Goal: Feedback & Contribution: Contribute content

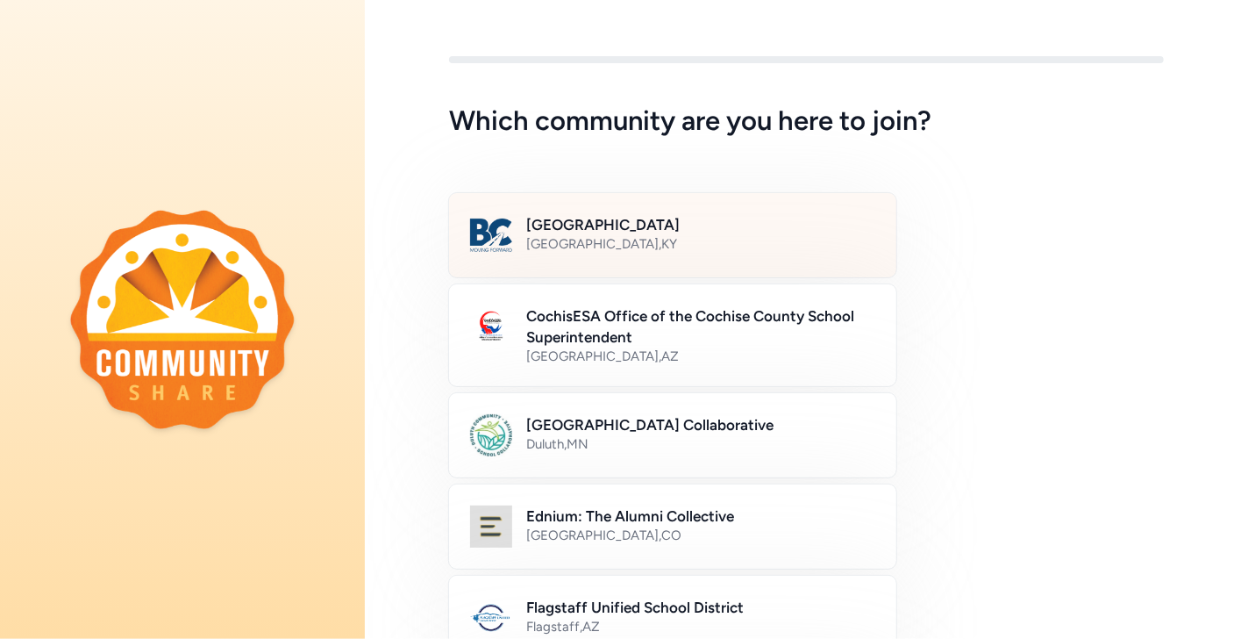
click at [790, 259] on div "Bullitt County Public Schools [GEOGRAPHIC_DATA] , [GEOGRAPHIC_DATA]" at bounding box center [672, 235] width 449 height 86
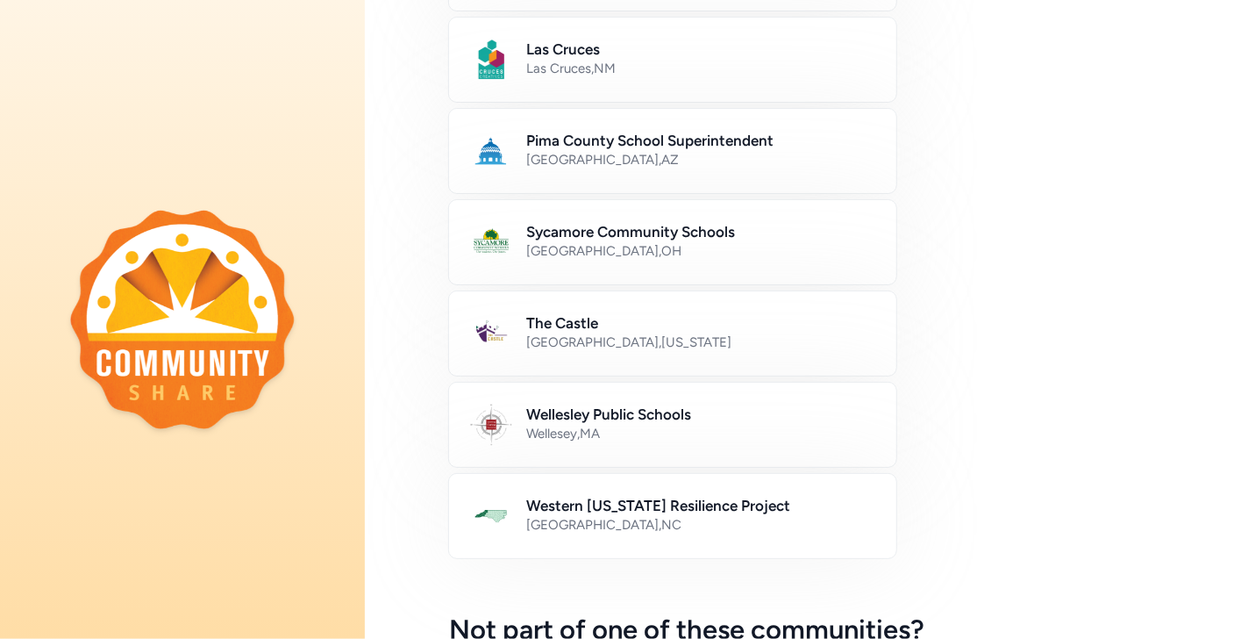
scroll to position [1041, 0]
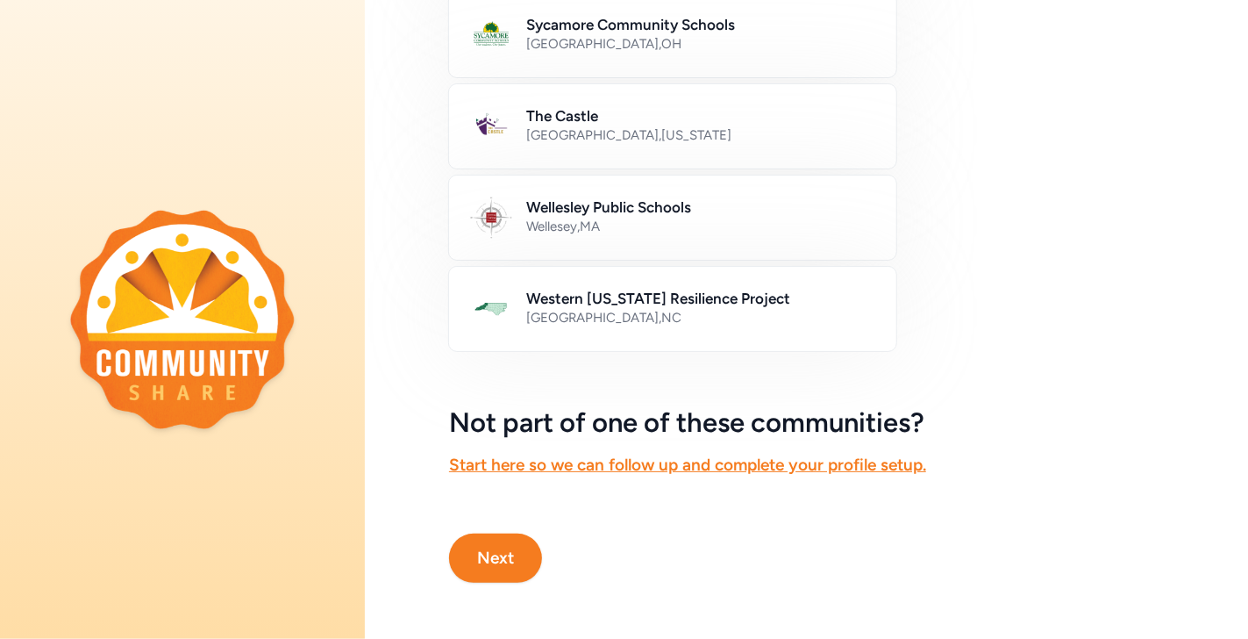
click at [510, 543] on button "Next" at bounding box center [495, 557] width 93 height 49
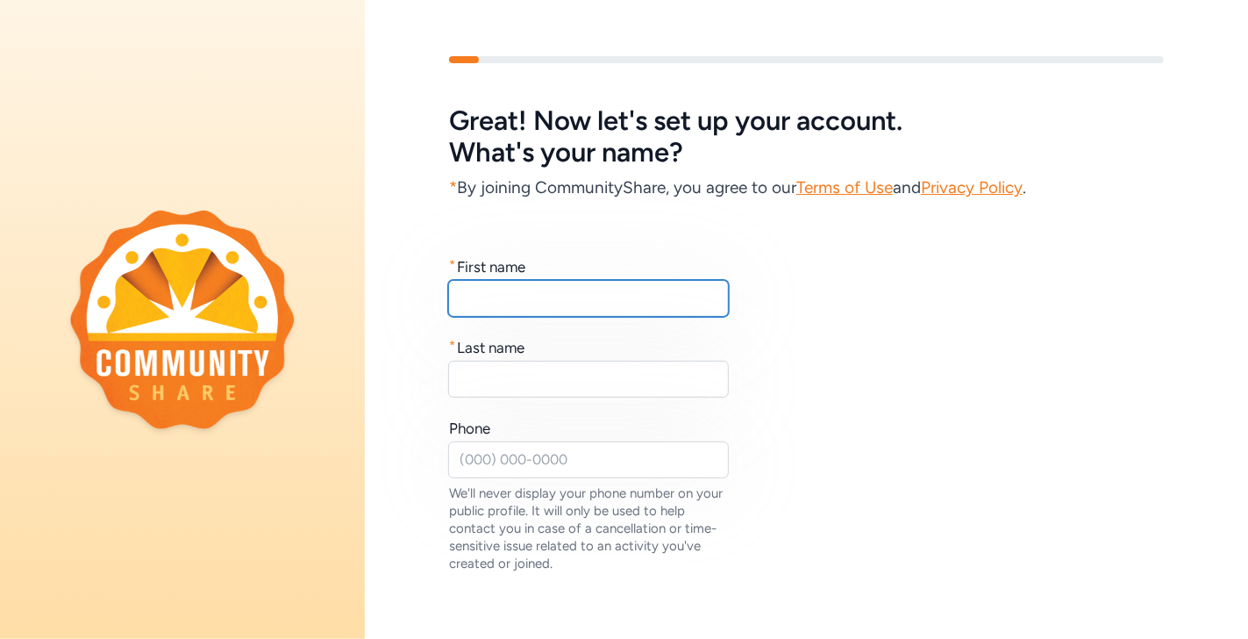
click at [560, 285] on input "text" at bounding box center [588, 298] width 281 height 37
type input "[PERSON_NAME]"
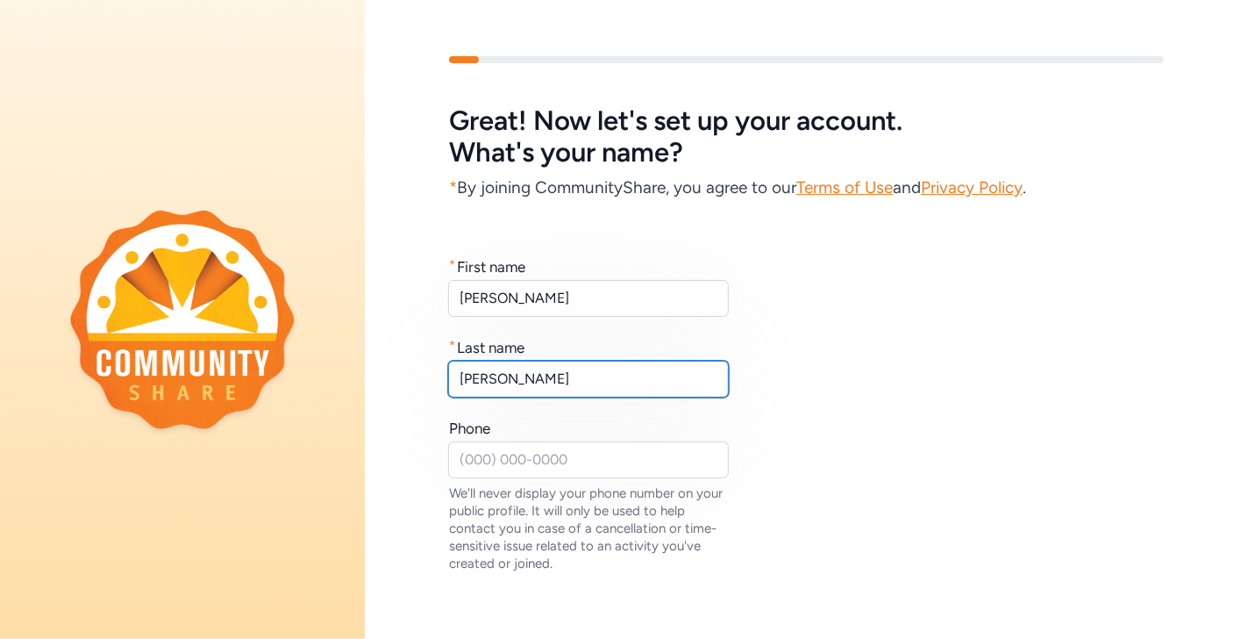
type input "[PERSON_NAME]"
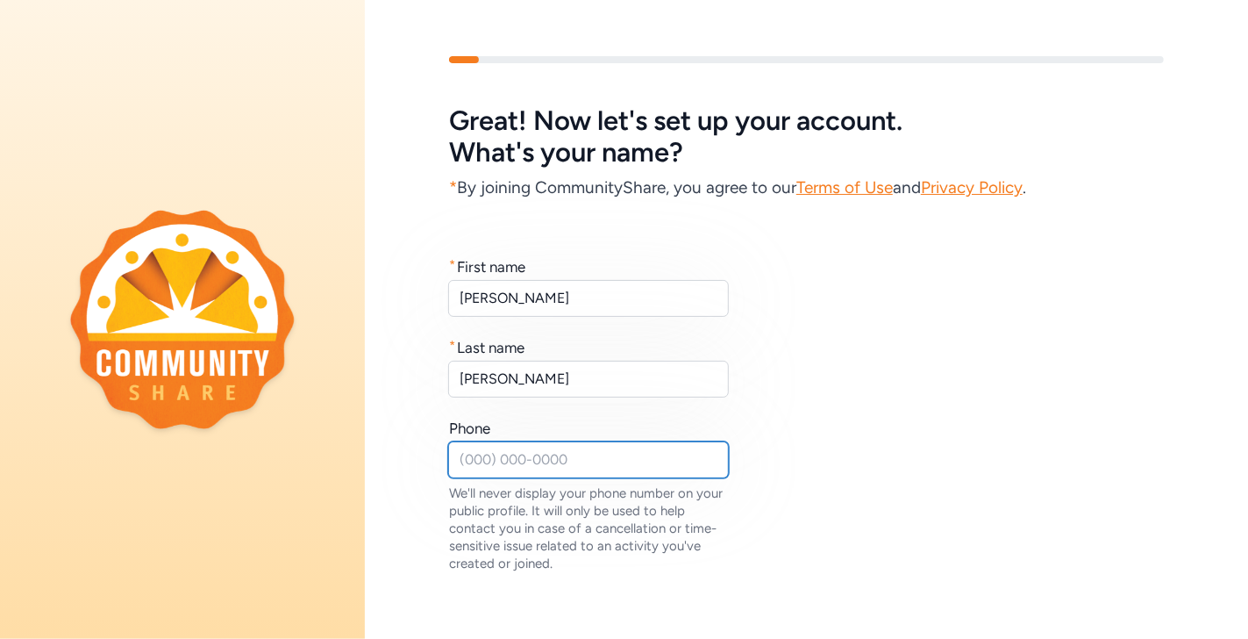
click at [560, 448] on input "text" at bounding box center [588, 459] width 281 height 37
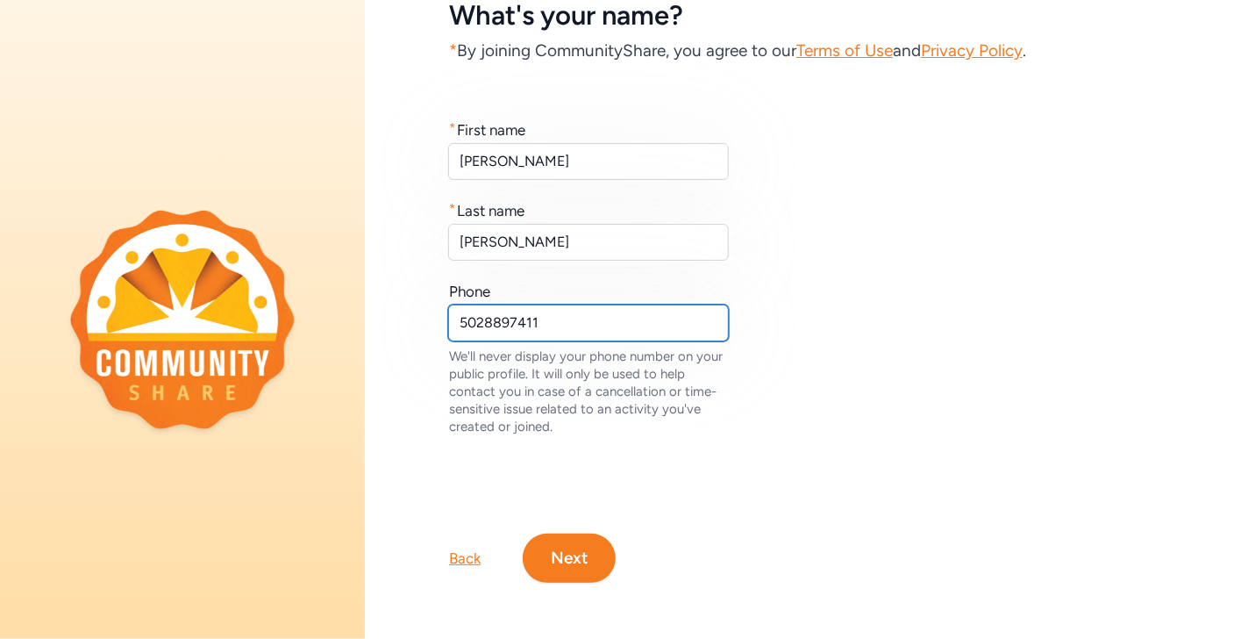
scroll to position [142, 0]
type input "5028897411"
click at [591, 548] on button "Next" at bounding box center [569, 557] width 93 height 49
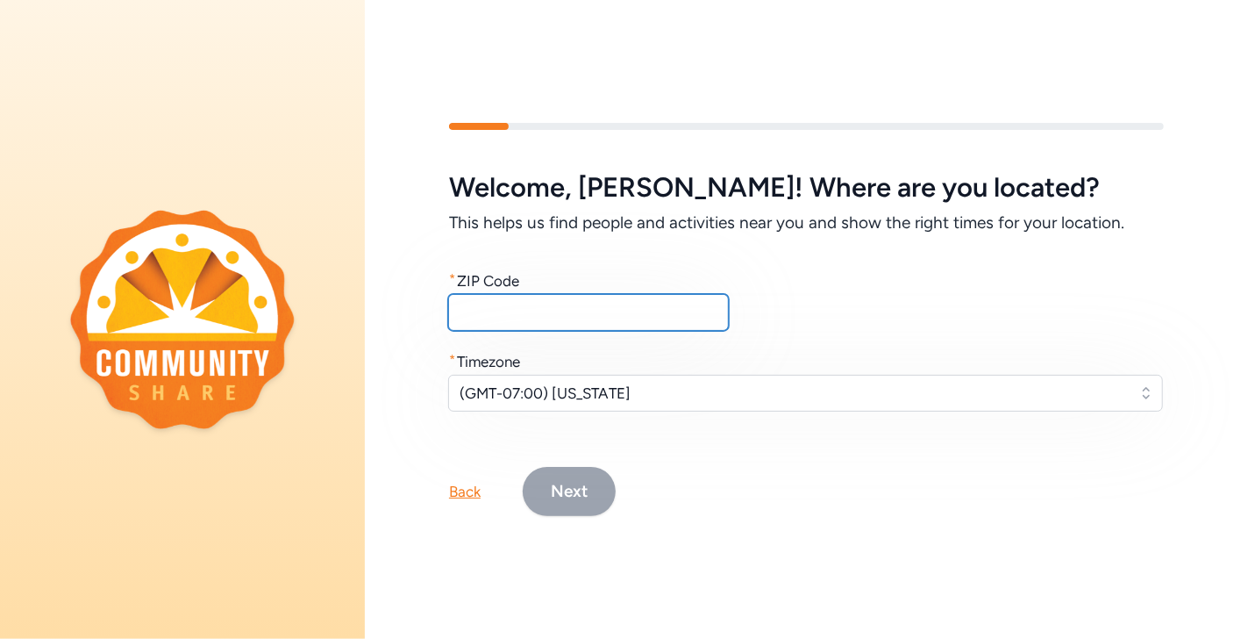
click at [543, 303] on input "text" at bounding box center [588, 312] width 281 height 37
type input "40165"
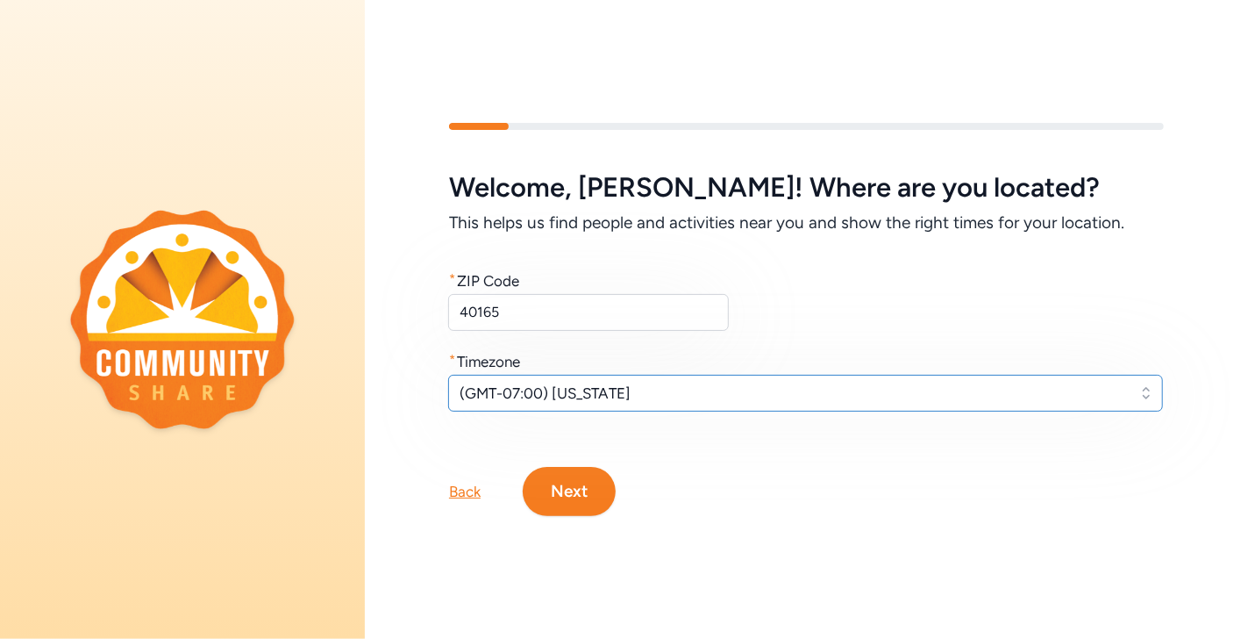
click at [623, 382] on span "(GMT-07:00) [US_STATE]" at bounding box center [794, 392] width 668 height 21
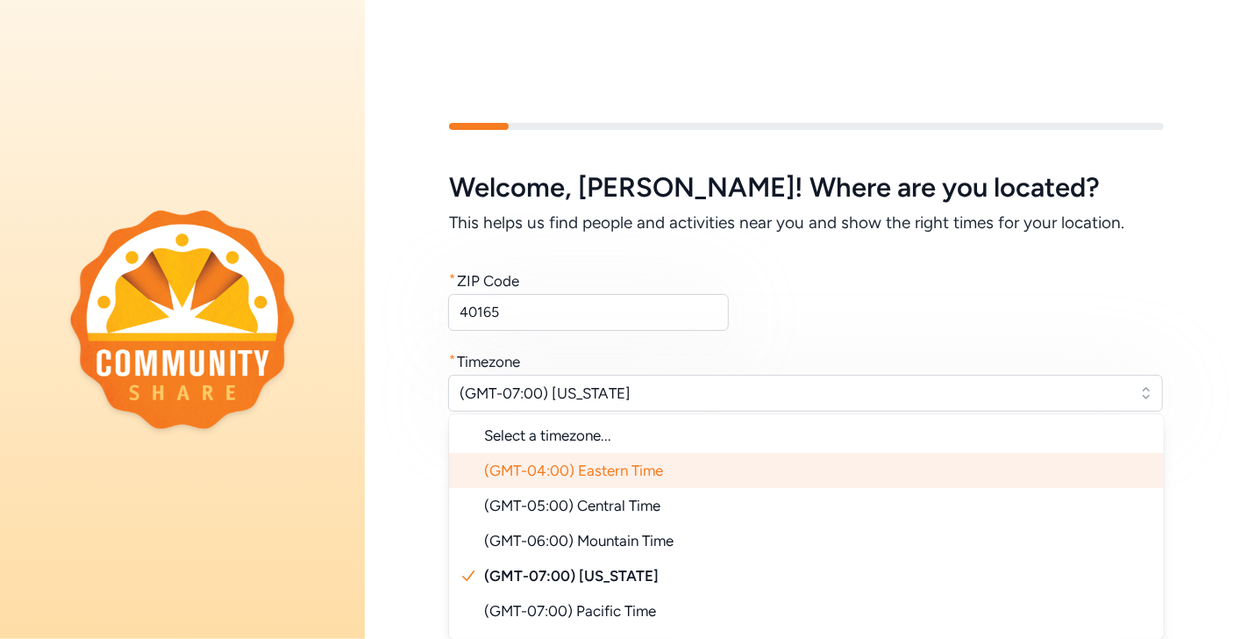
click at [630, 469] on span "(GMT-04:00) Eastern Time" at bounding box center [573, 470] width 179 height 18
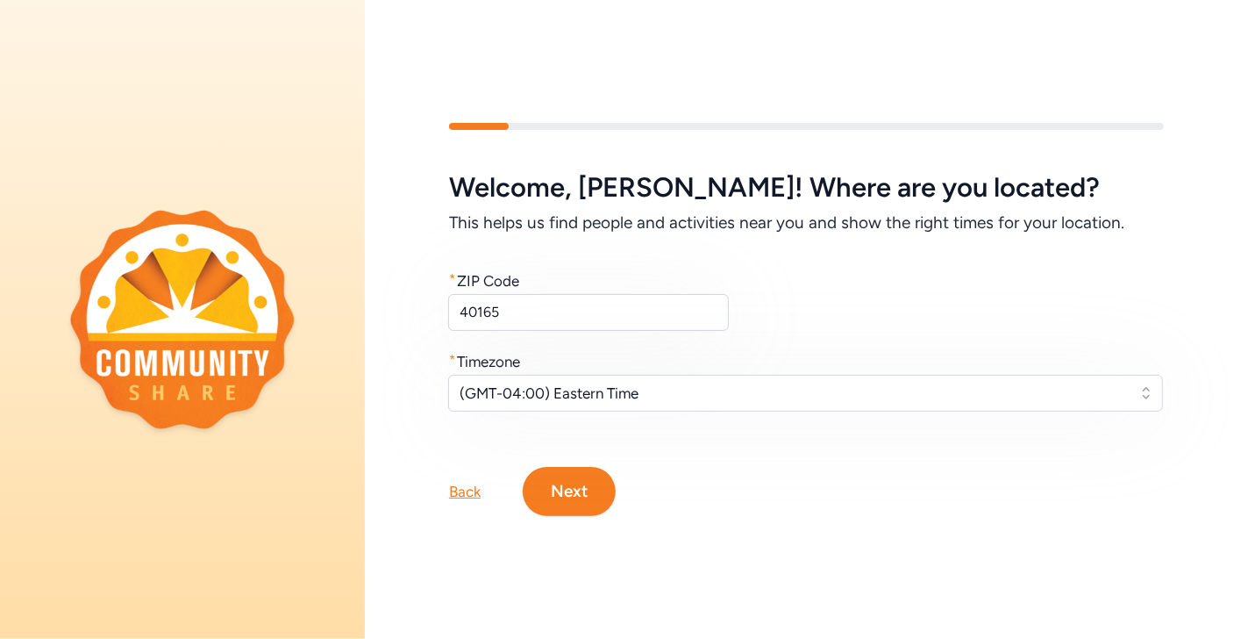
click at [574, 499] on button "Next" at bounding box center [569, 491] width 93 height 49
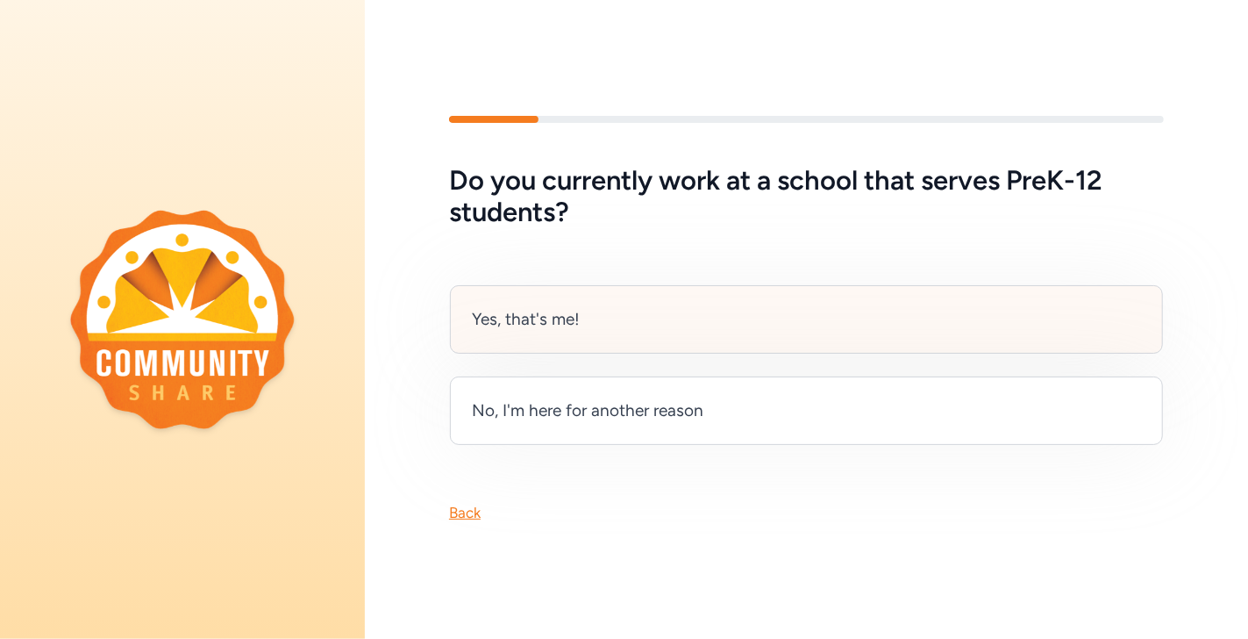
click at [702, 317] on div "Yes, that's me!" at bounding box center [806, 319] width 713 height 68
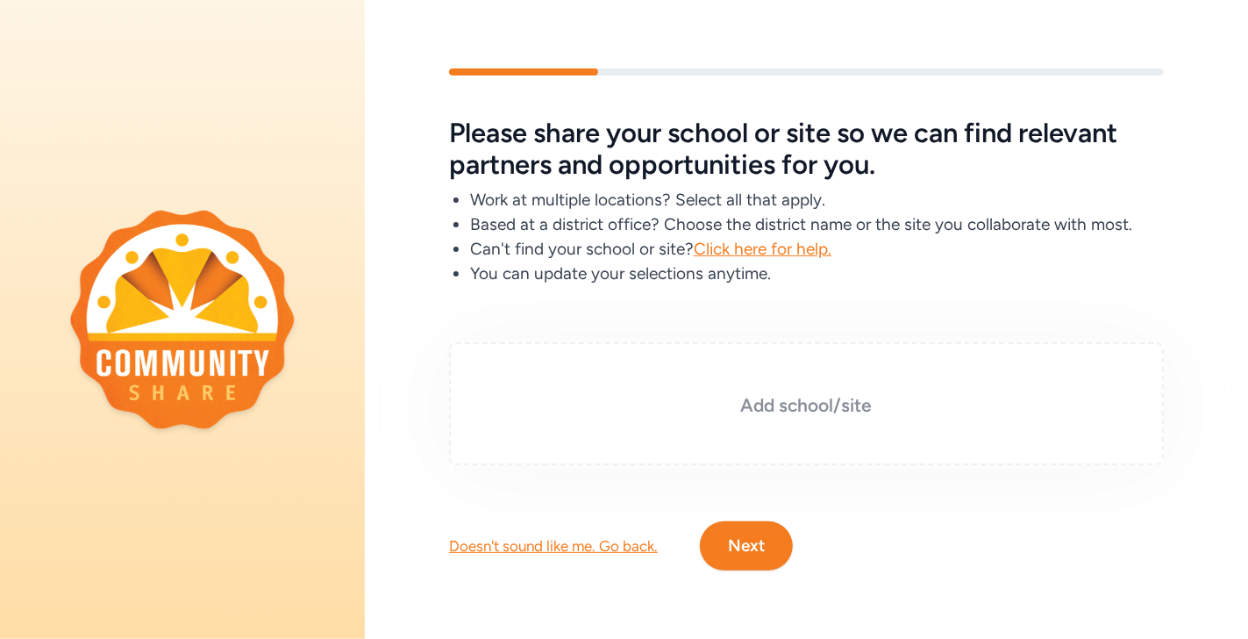
click at [668, 377] on div "Add school/site" at bounding box center [806, 403] width 715 height 123
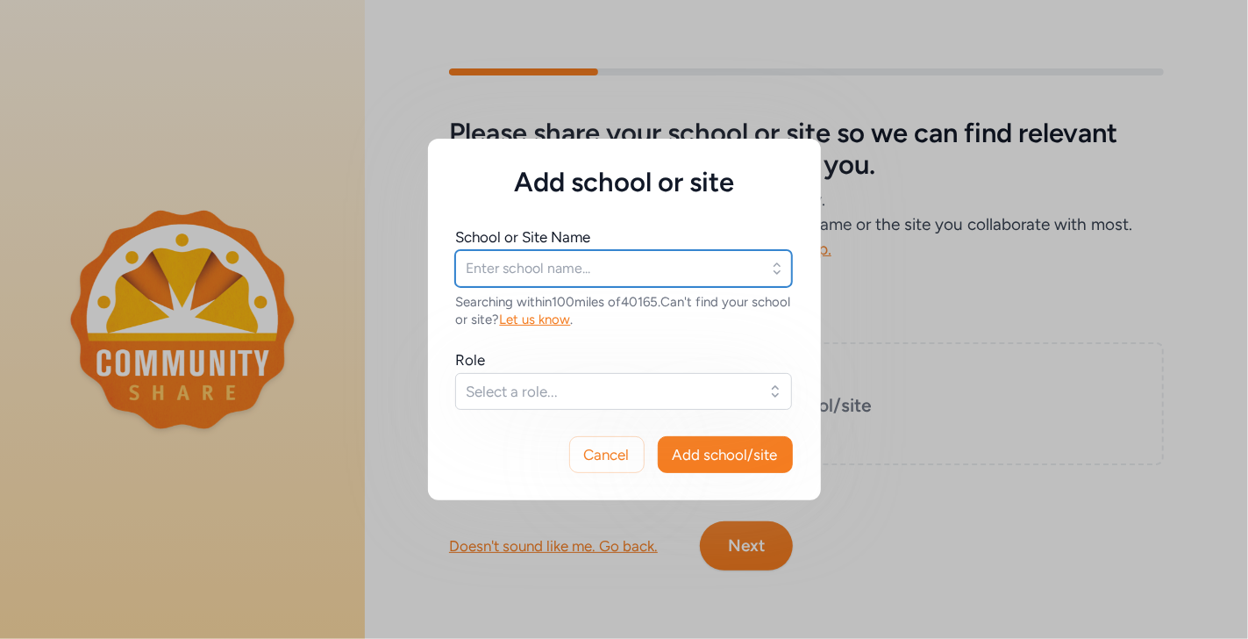
click at [599, 273] on input "text" at bounding box center [623, 268] width 337 height 37
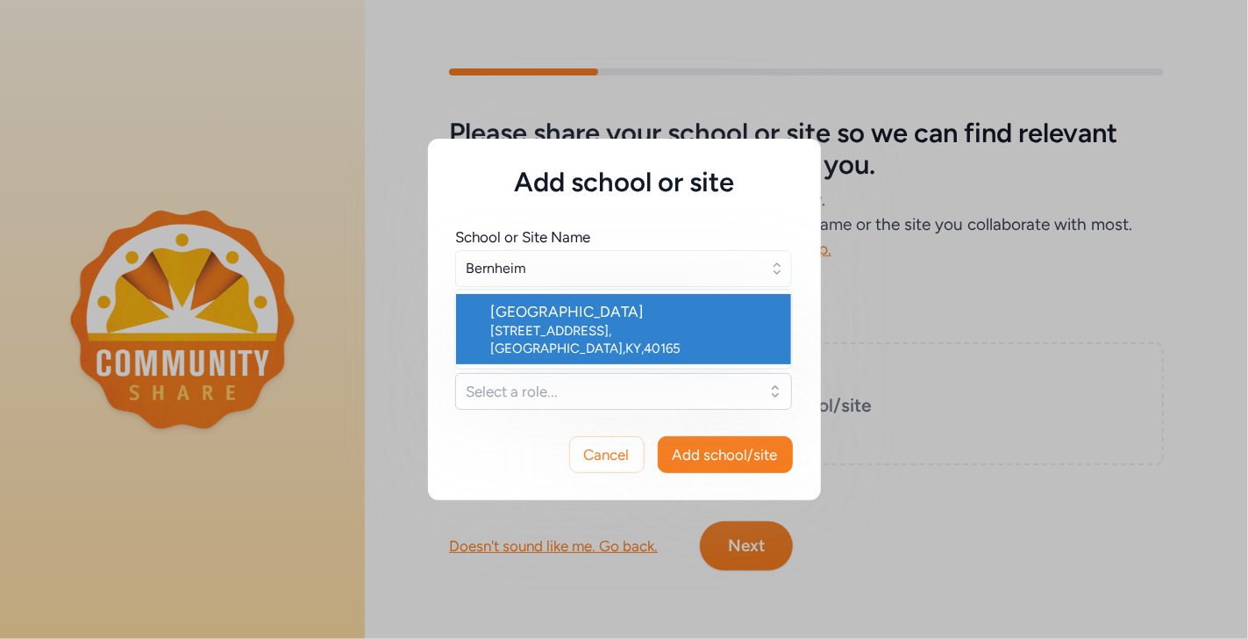
click at [581, 311] on div "[GEOGRAPHIC_DATA]" at bounding box center [634, 311] width 286 height 21
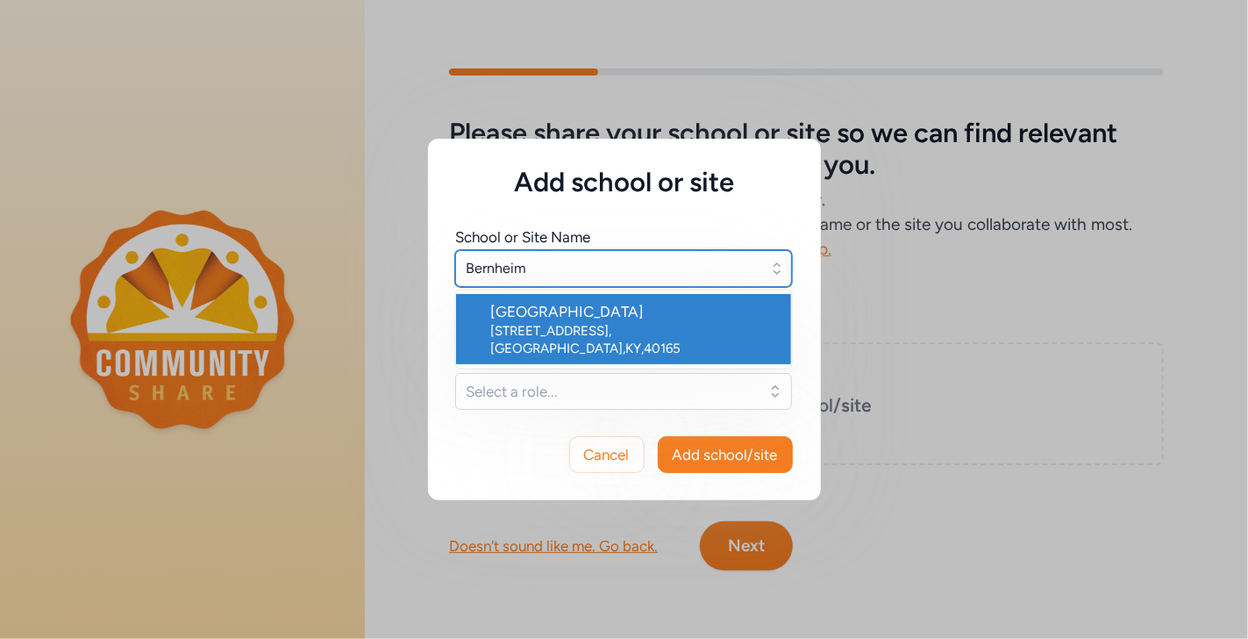
type input "[GEOGRAPHIC_DATA]"
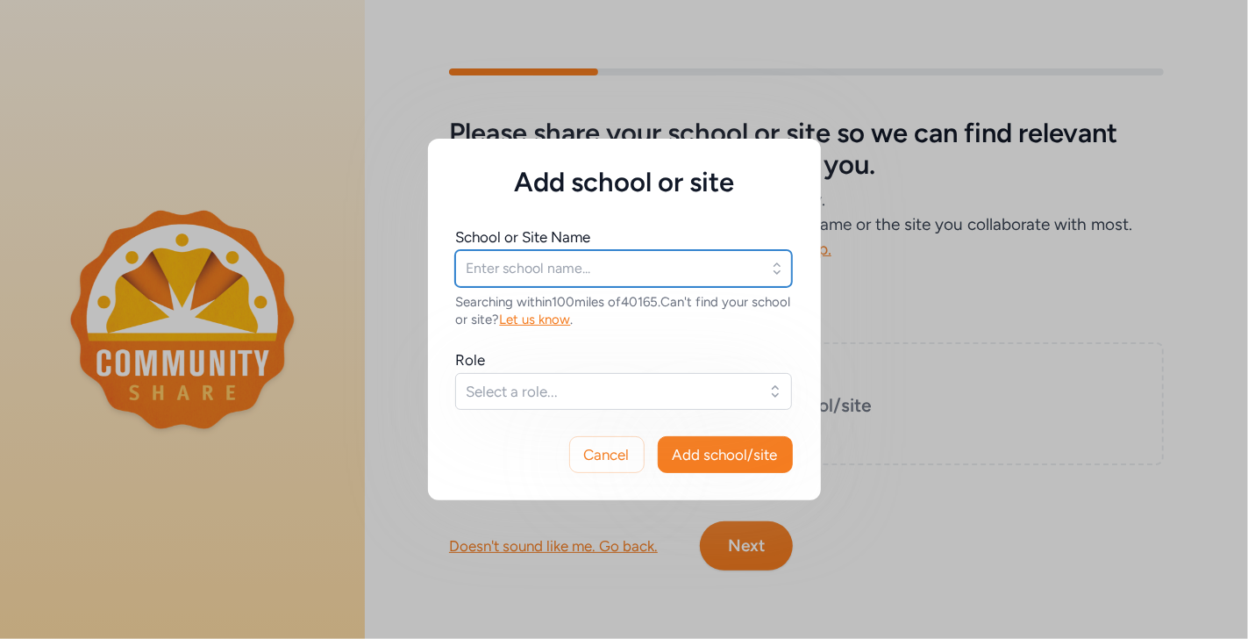
type input "[GEOGRAPHIC_DATA]"
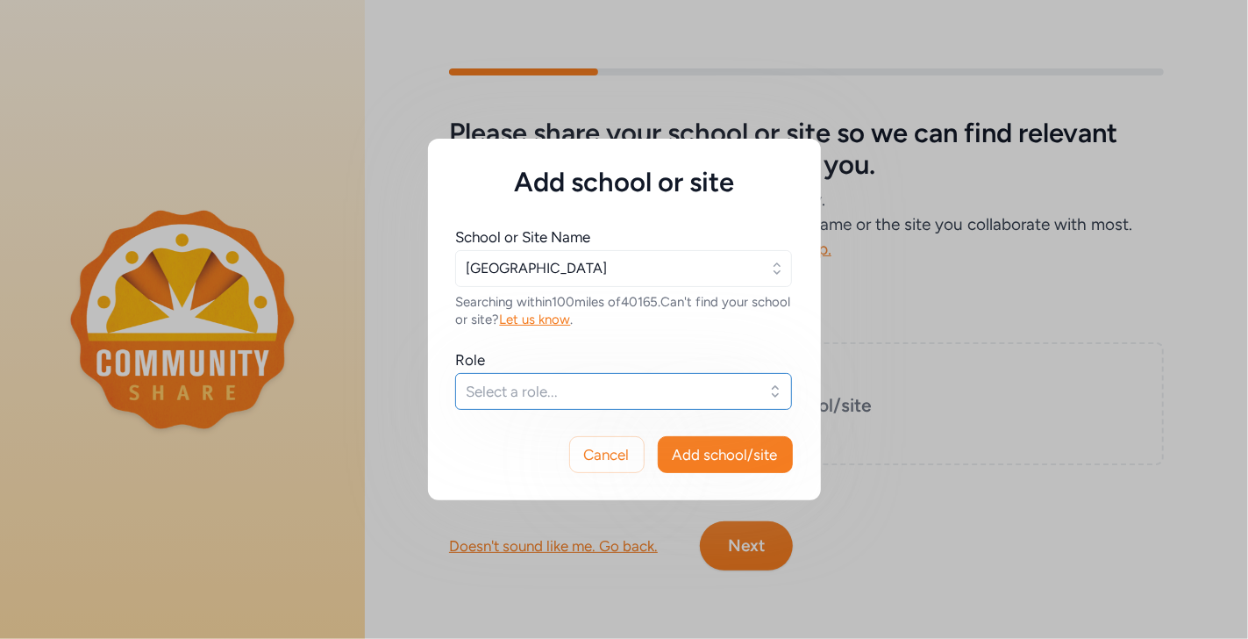
click at [575, 384] on span "Select a role..." at bounding box center [611, 391] width 289 height 21
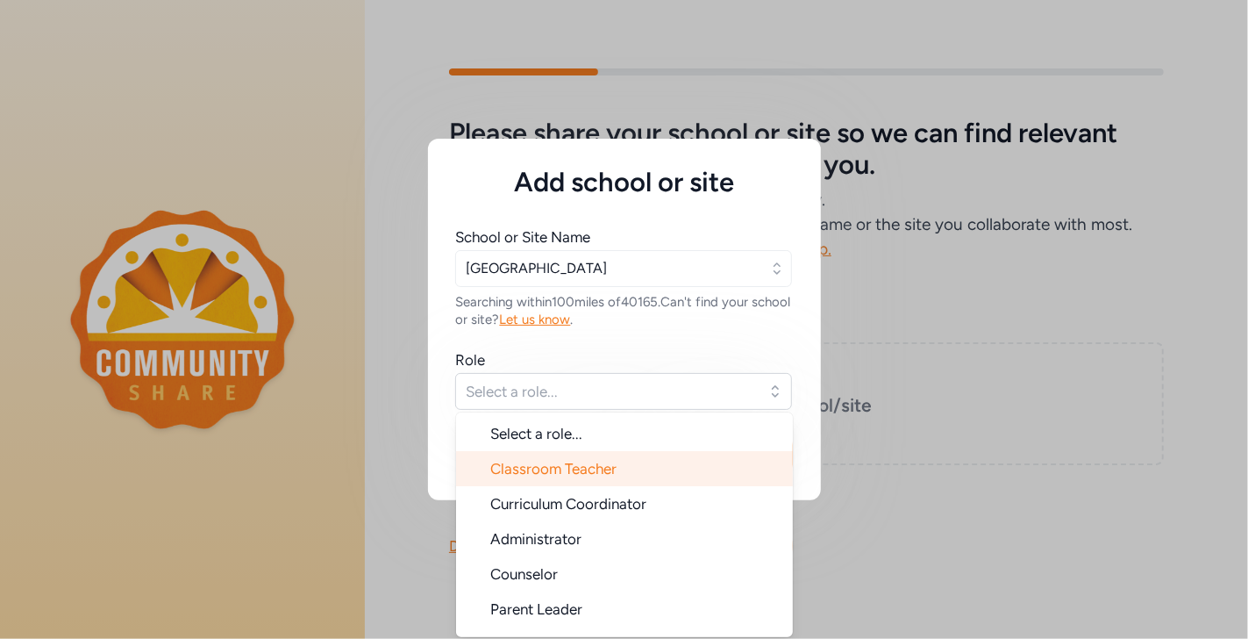
click at [551, 468] on span "Classroom Teacher" at bounding box center [554, 469] width 126 height 18
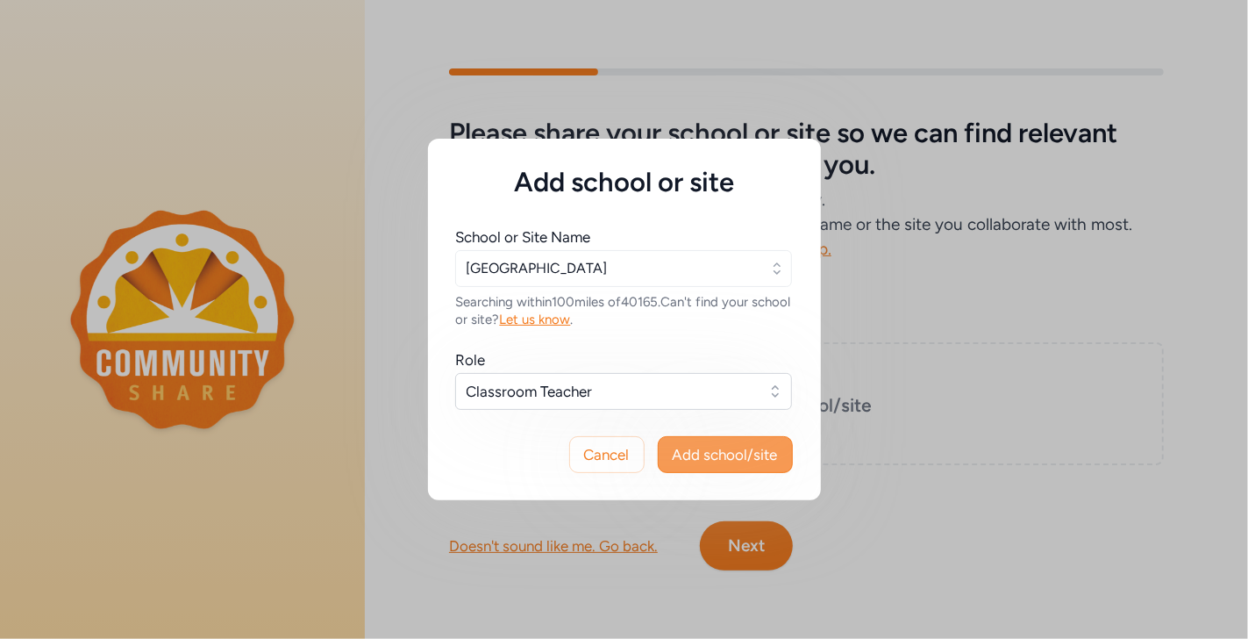
click at [700, 458] on span "Add school/site" at bounding box center [725, 454] width 105 height 21
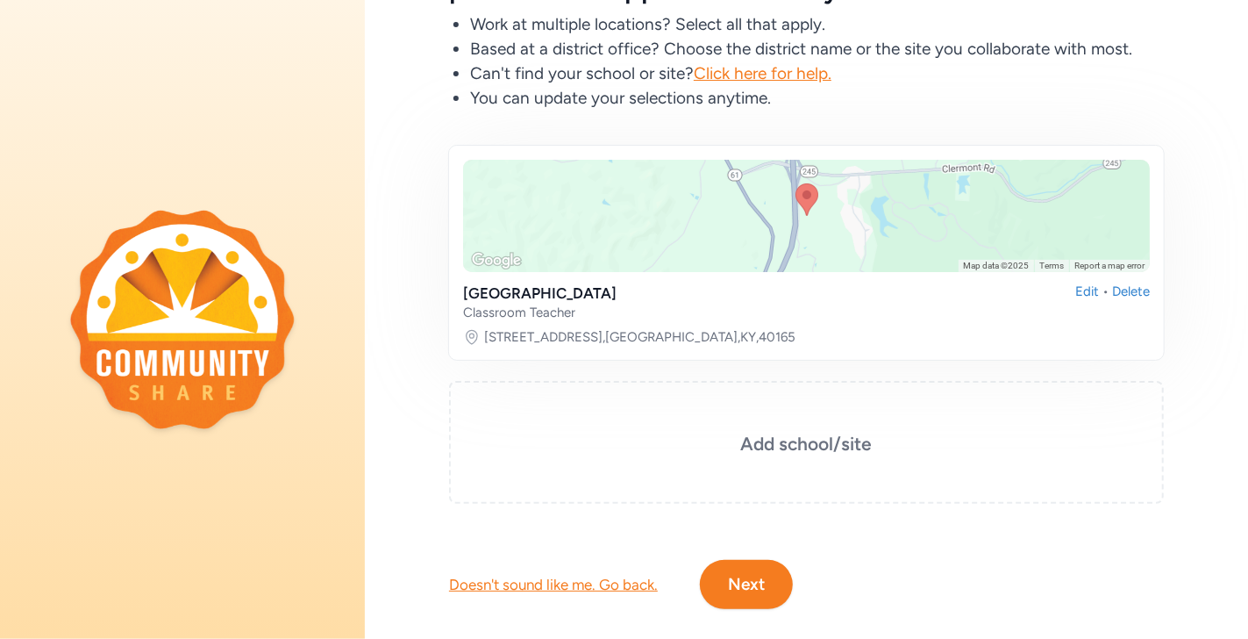
scroll to position [200, 0]
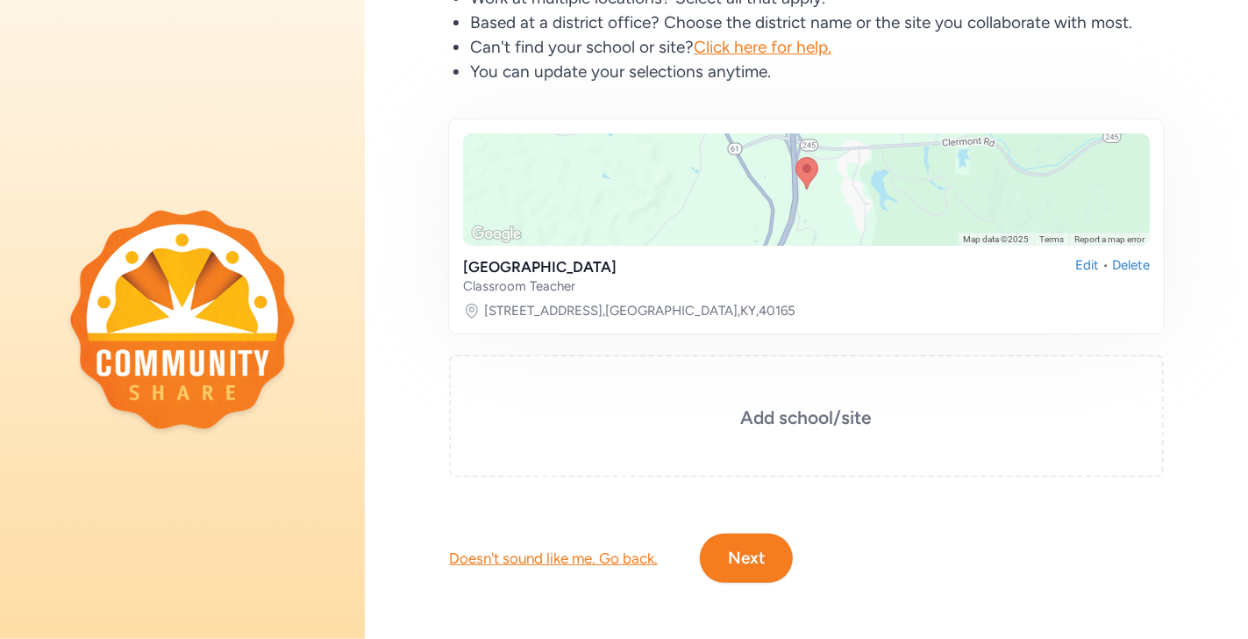
click at [749, 537] on button "Next" at bounding box center [746, 557] width 93 height 49
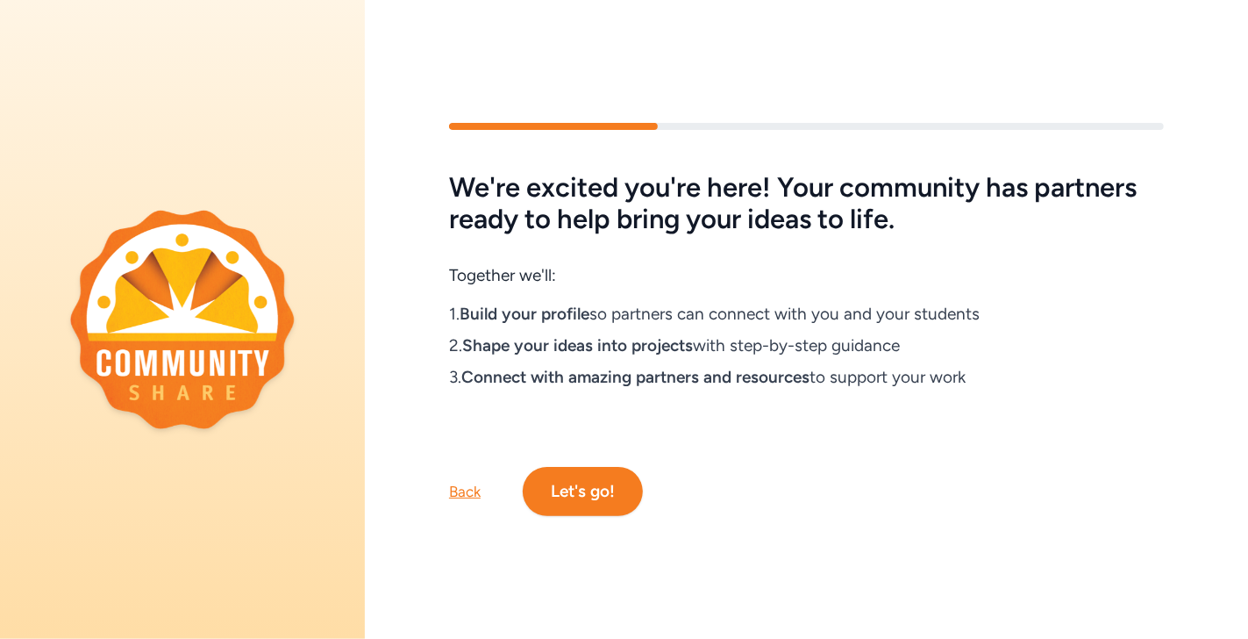
click at [572, 487] on button "Let's go!" at bounding box center [583, 491] width 120 height 49
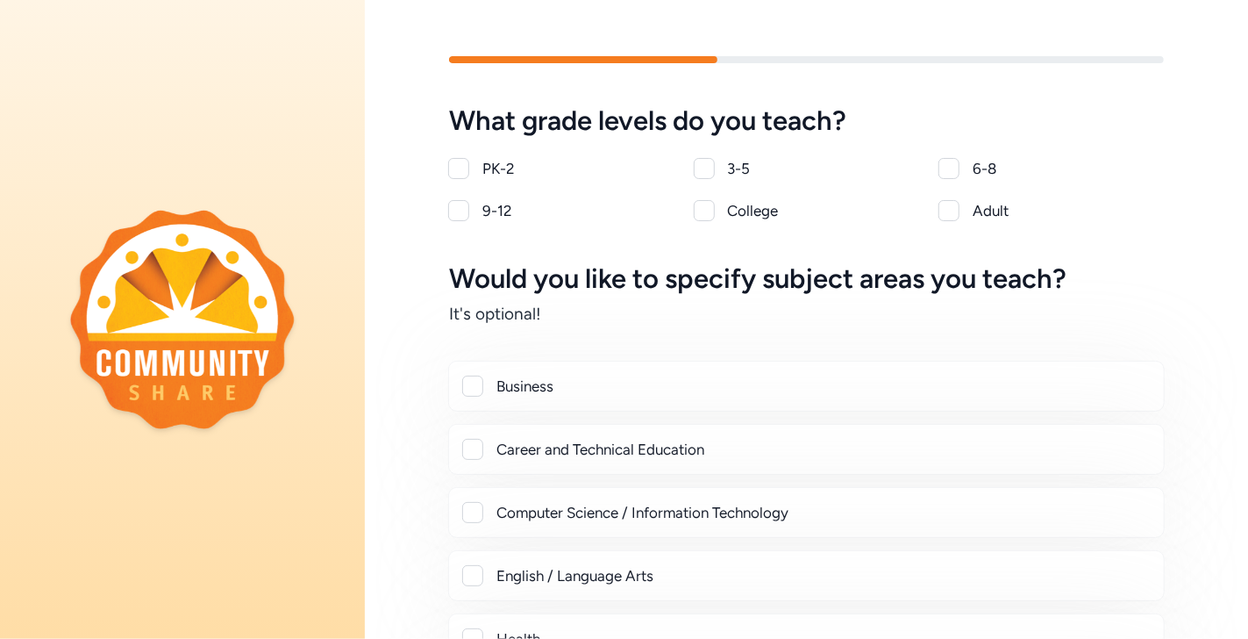
click at [944, 163] on div at bounding box center [949, 168] width 21 height 21
checkbox input "true"
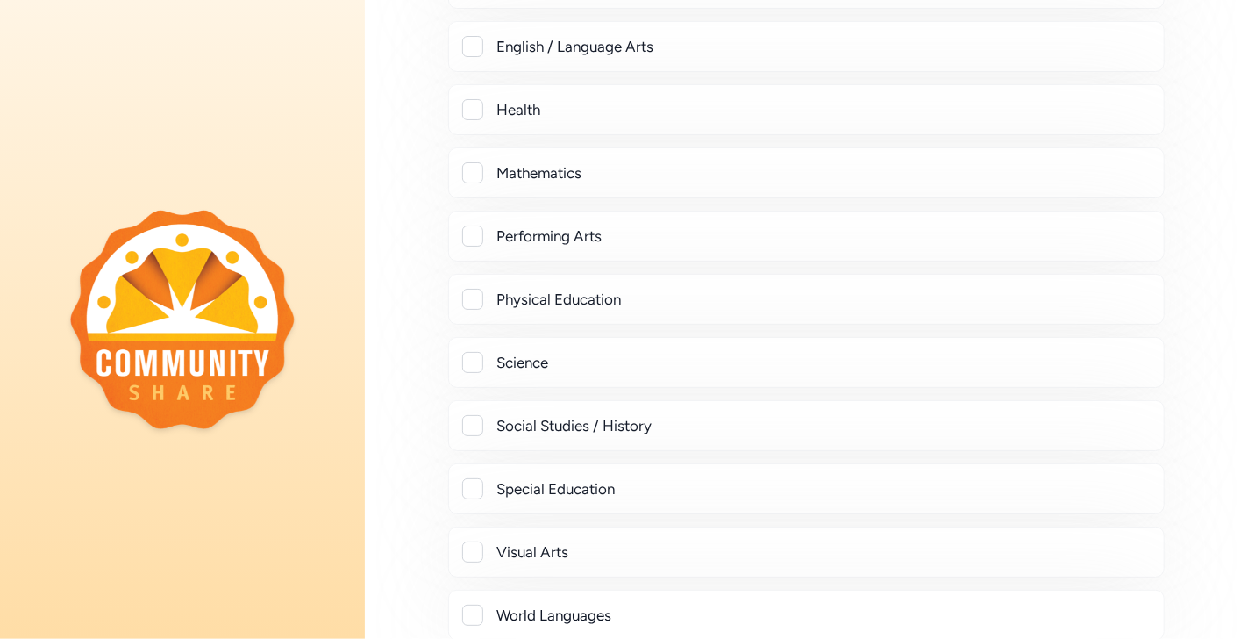
scroll to position [532, 0]
click at [483, 229] on div "Performing Arts" at bounding box center [806, 233] width 687 height 21
click at [477, 228] on div at bounding box center [472, 233] width 21 height 21
checkbox input "true"
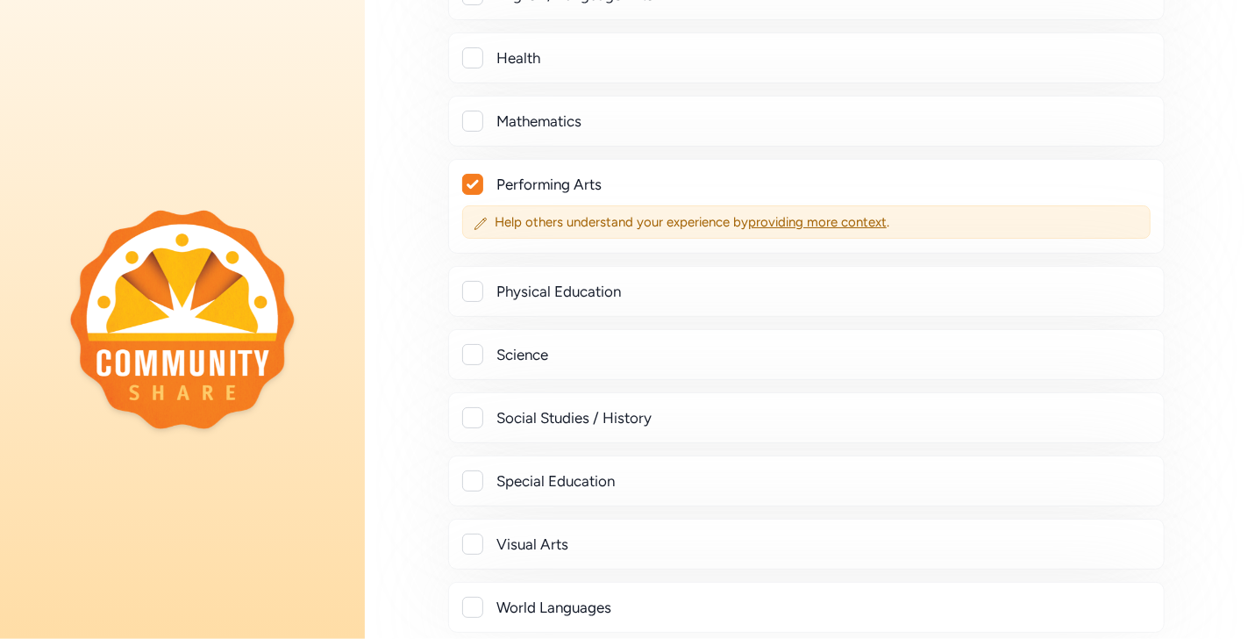
scroll to position [576, 0]
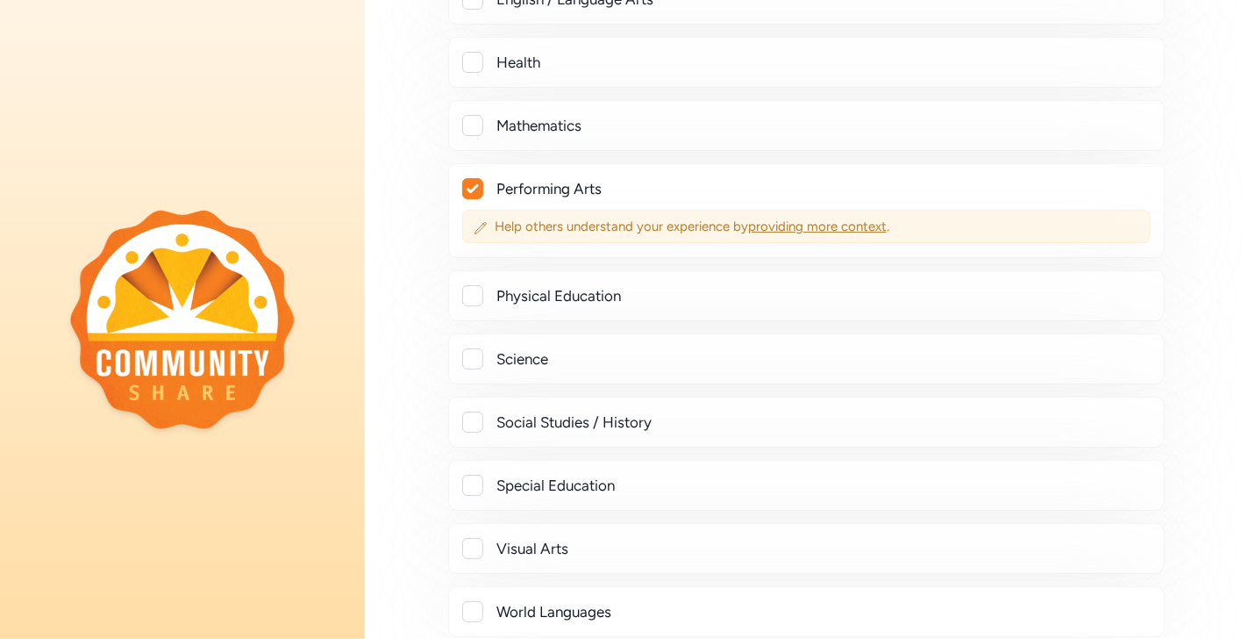
click at [786, 222] on span "providing more context" at bounding box center [817, 226] width 139 height 16
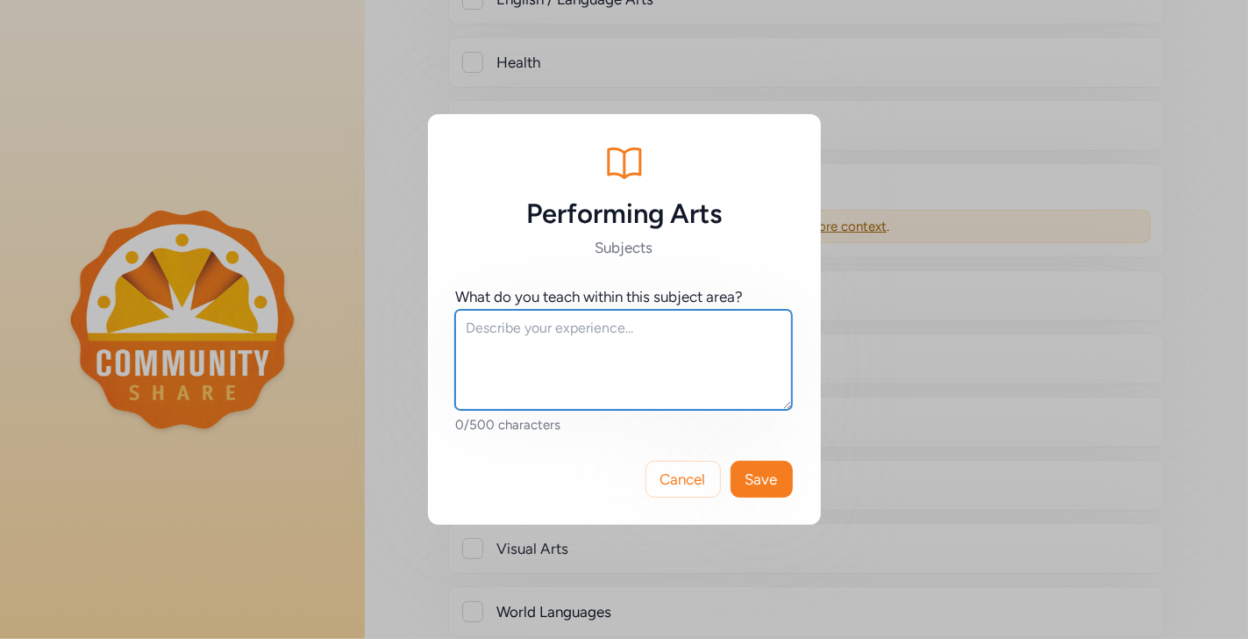
click at [576, 335] on textarea at bounding box center [623, 360] width 337 height 100
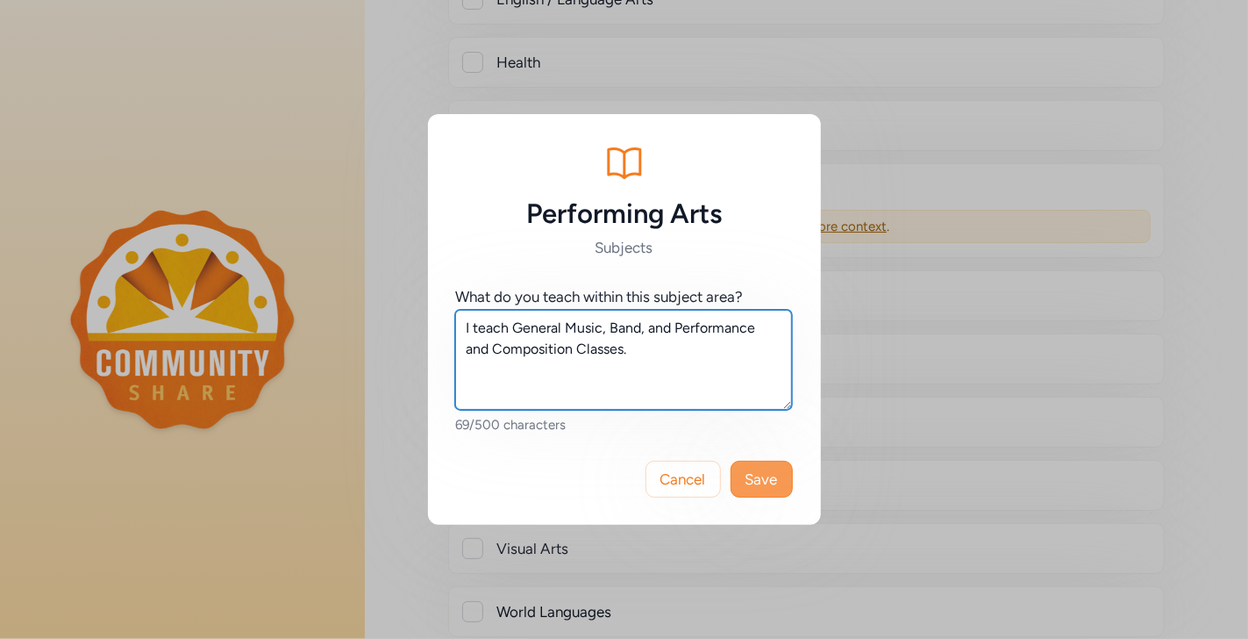
type textarea "I teach General Music, Band, and Performance and Composition Classes."
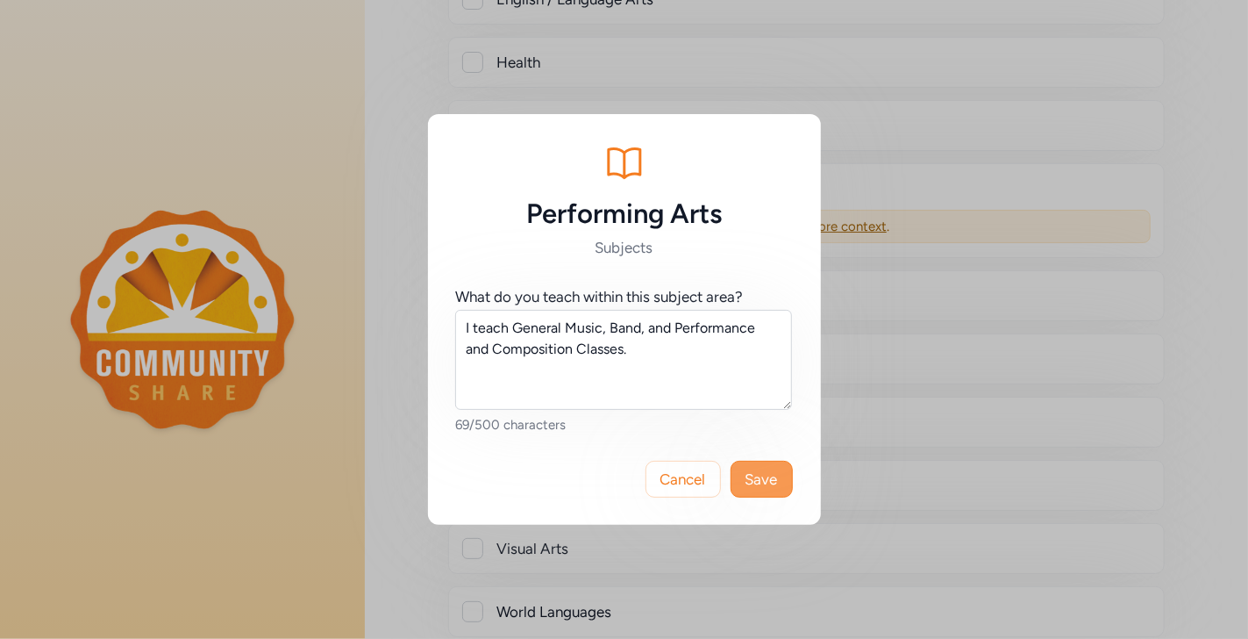
click at [776, 485] on span "Save" at bounding box center [762, 478] width 32 height 21
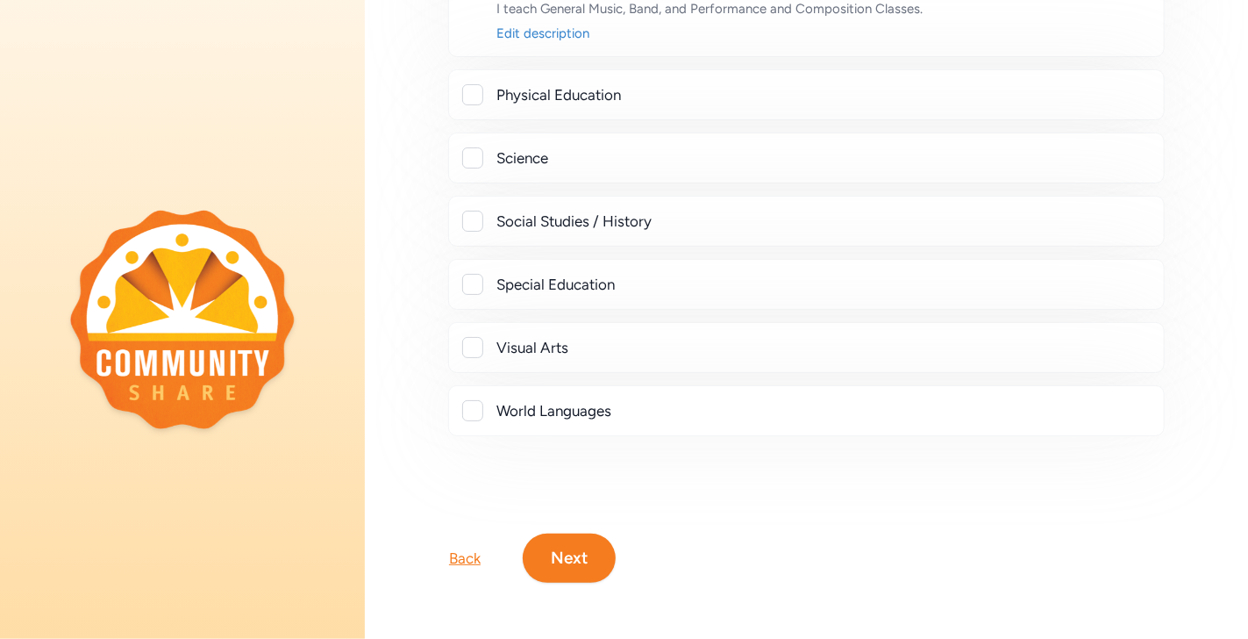
scroll to position [779, 0]
click at [555, 540] on button "Next" at bounding box center [569, 557] width 93 height 49
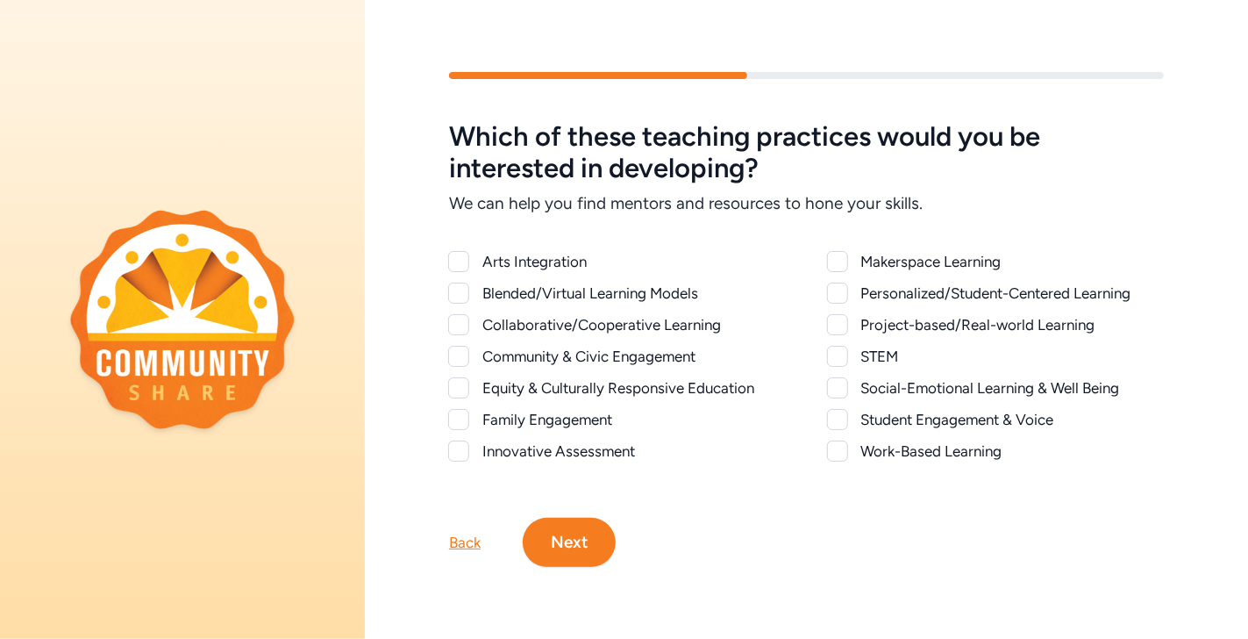
click at [460, 251] on div at bounding box center [458, 261] width 21 height 21
checkbox input "true"
click at [466, 282] on div at bounding box center [458, 292] width 21 height 21
checkbox input "true"
click at [462, 318] on div at bounding box center [458, 324] width 21 height 21
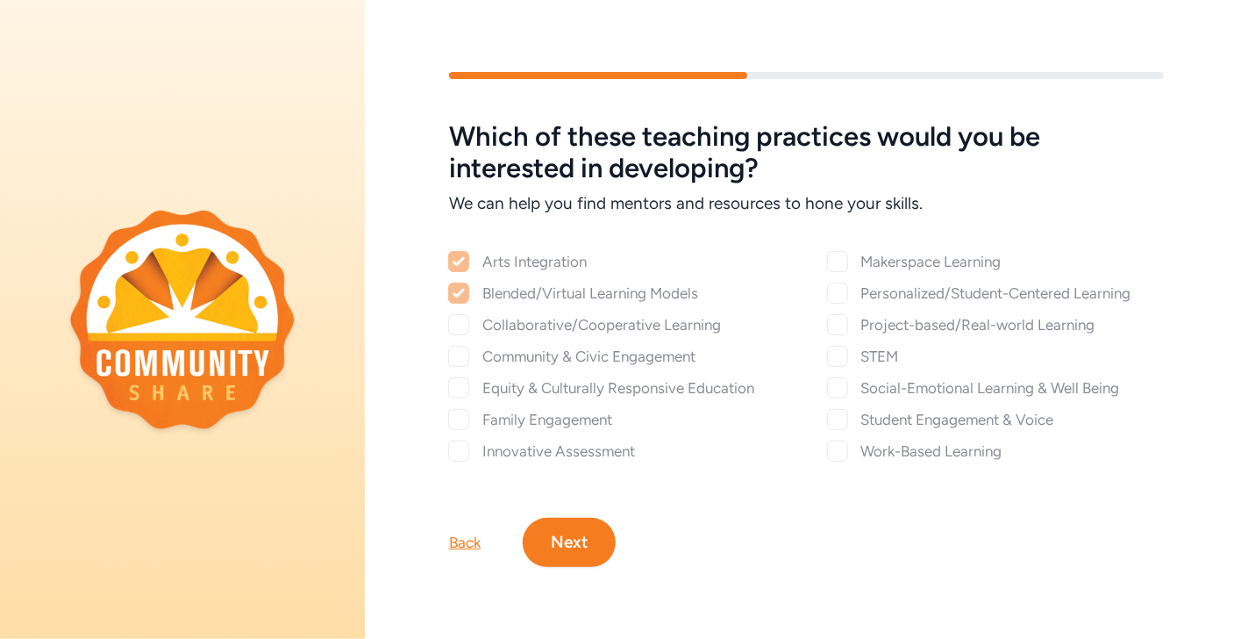
checkbox input "true"
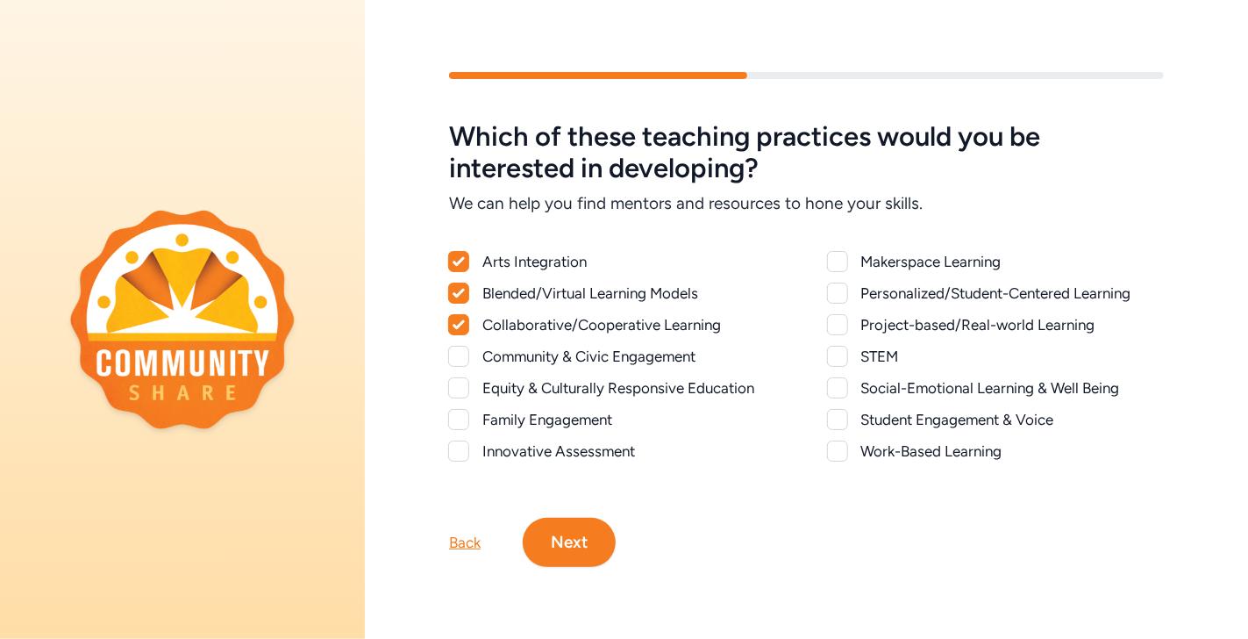
click at [466, 346] on div at bounding box center [458, 356] width 21 height 21
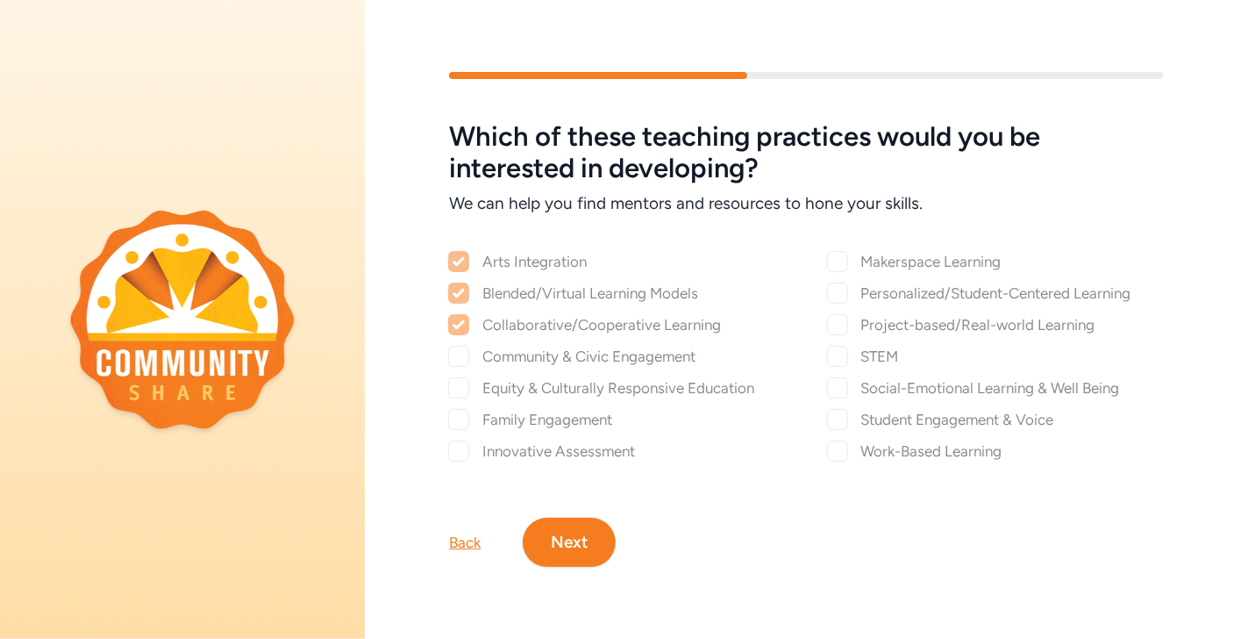
checkbox input "true"
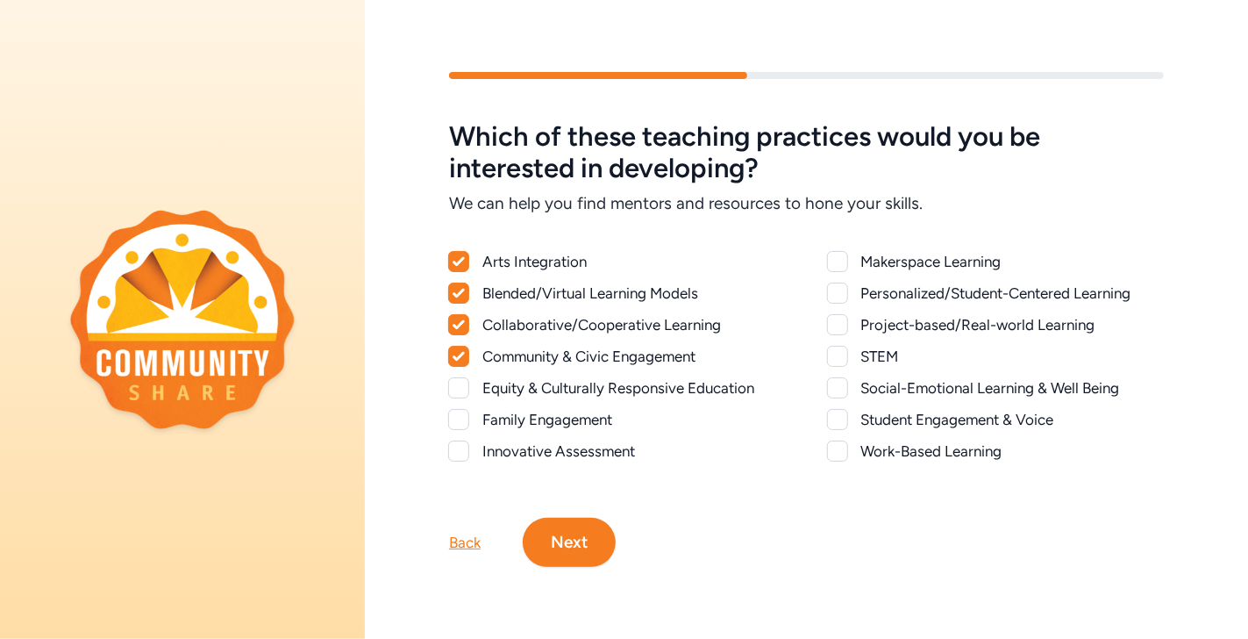
click at [457, 440] on div at bounding box center [458, 450] width 21 height 21
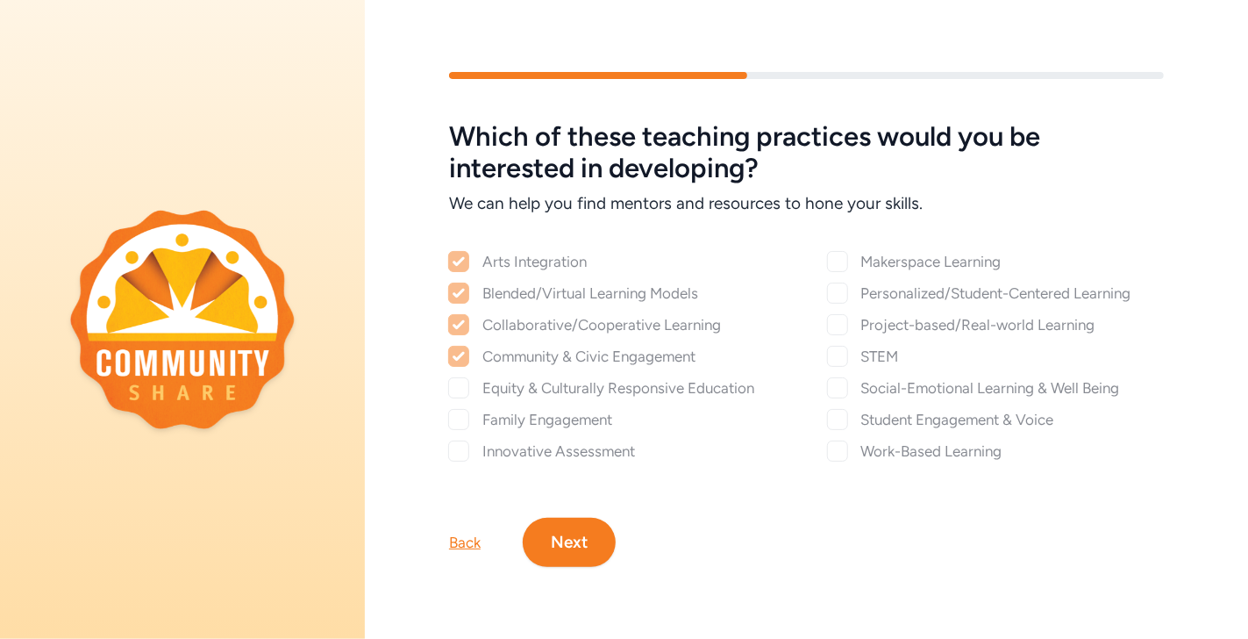
checkbox input "true"
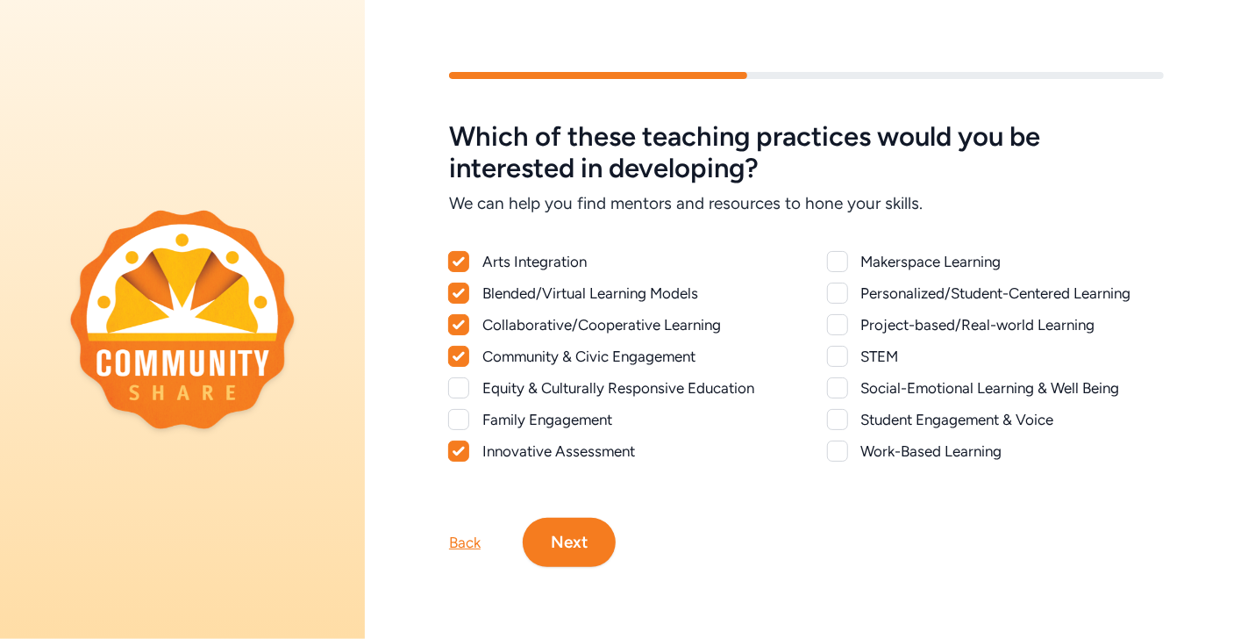
click at [830, 286] on div at bounding box center [837, 292] width 21 height 21
checkbox input "true"
click at [832, 316] on div at bounding box center [837, 324] width 21 height 21
checkbox input "true"
click at [828, 409] on div at bounding box center [837, 419] width 21 height 21
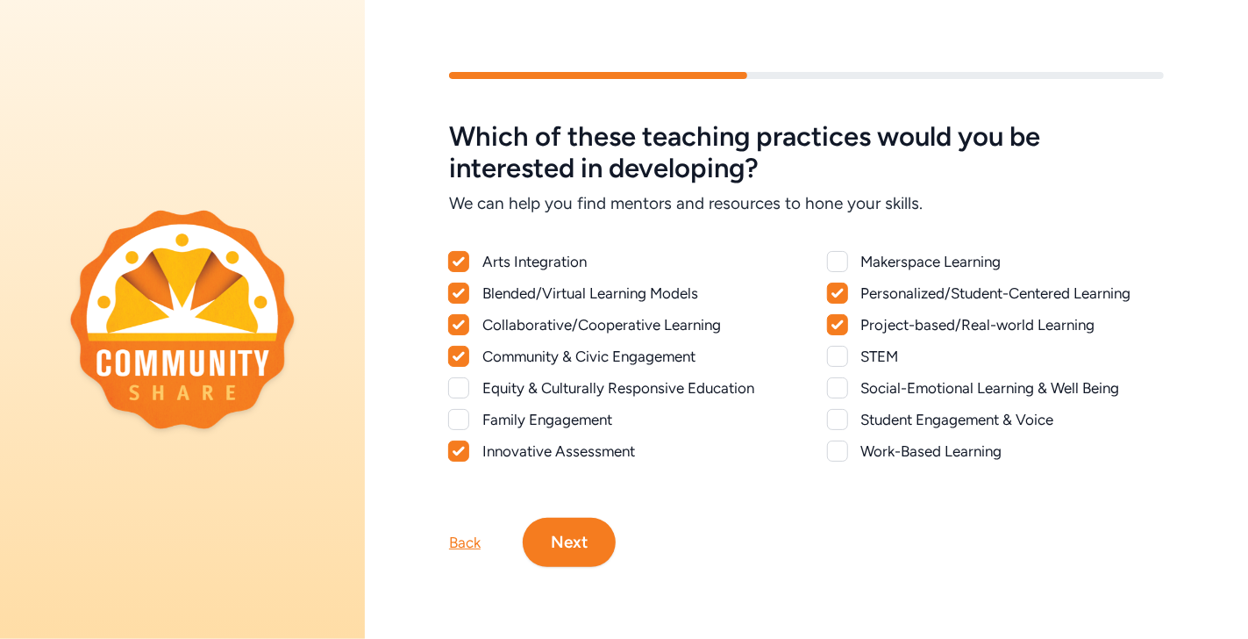
checkbox input "true"
click at [834, 444] on div at bounding box center [837, 450] width 21 height 21
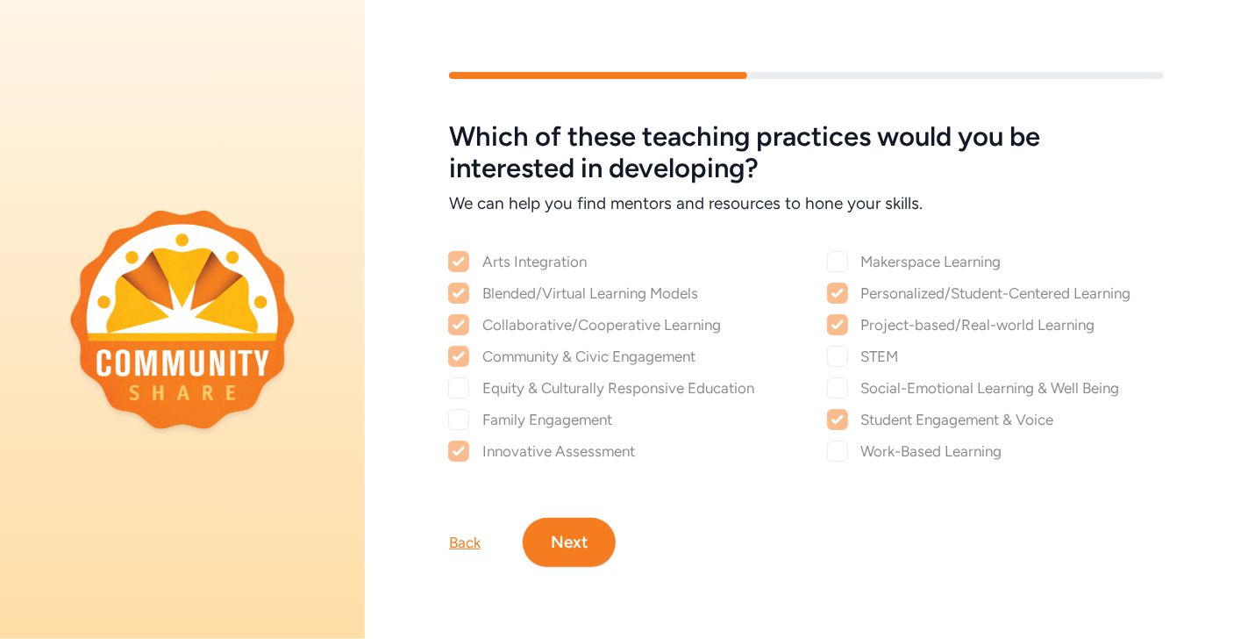
checkbox input "true"
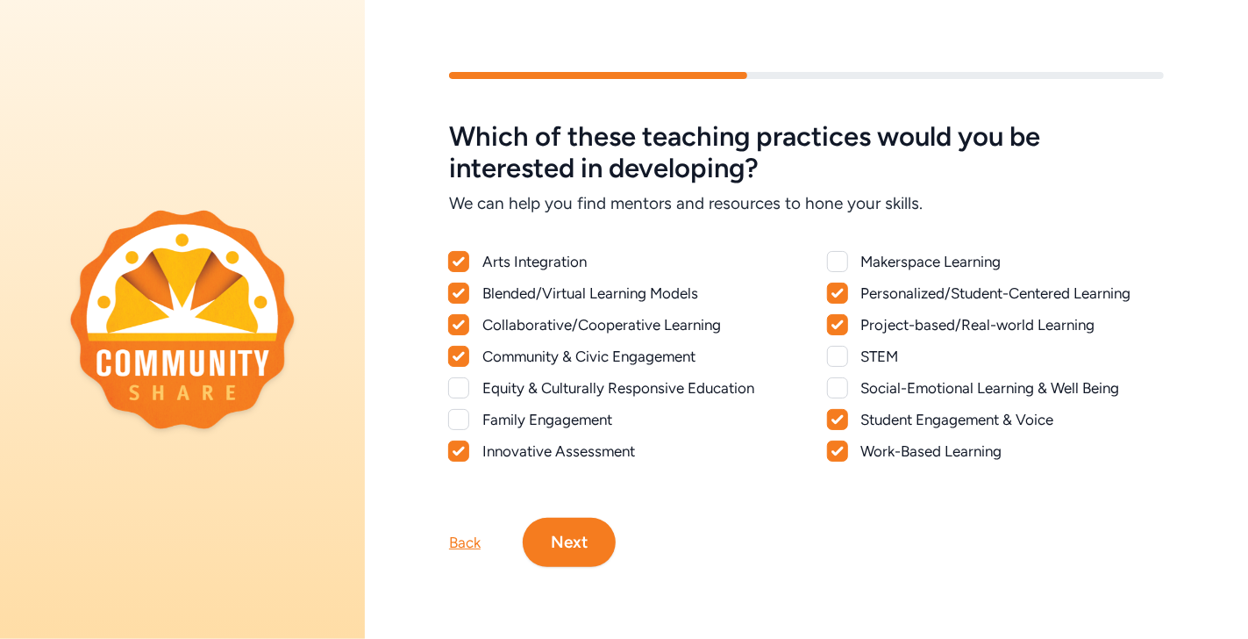
click at [582, 532] on button "Next" at bounding box center [569, 542] width 93 height 49
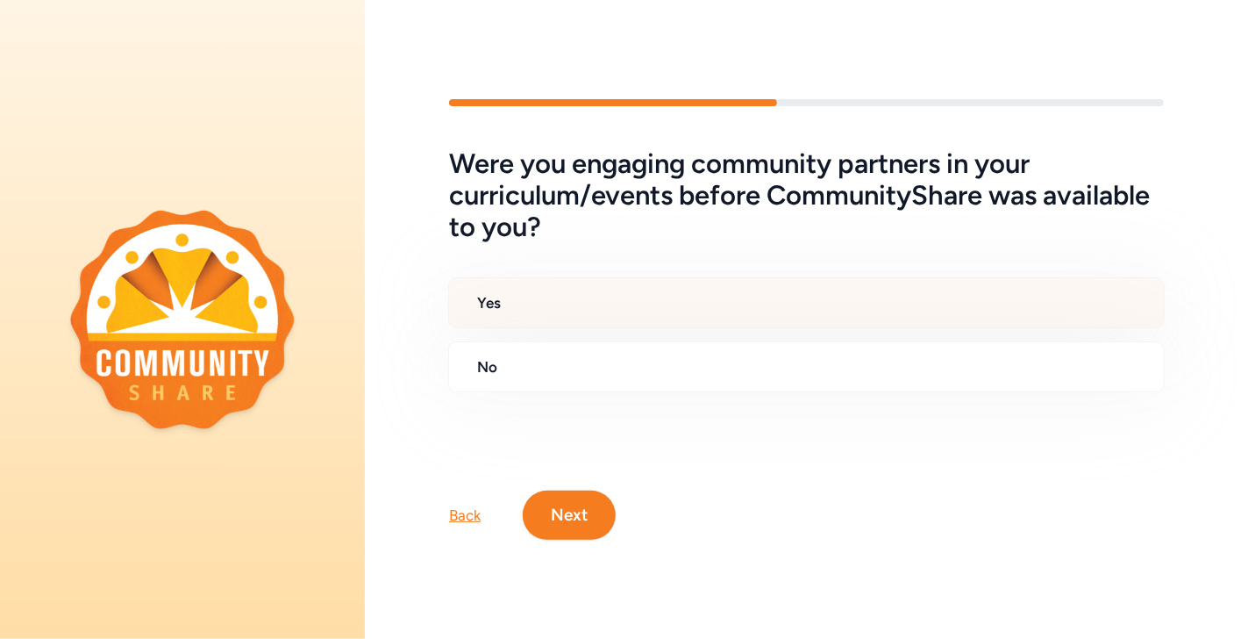
click at [676, 303] on h2 "Yes" at bounding box center [813, 302] width 673 height 21
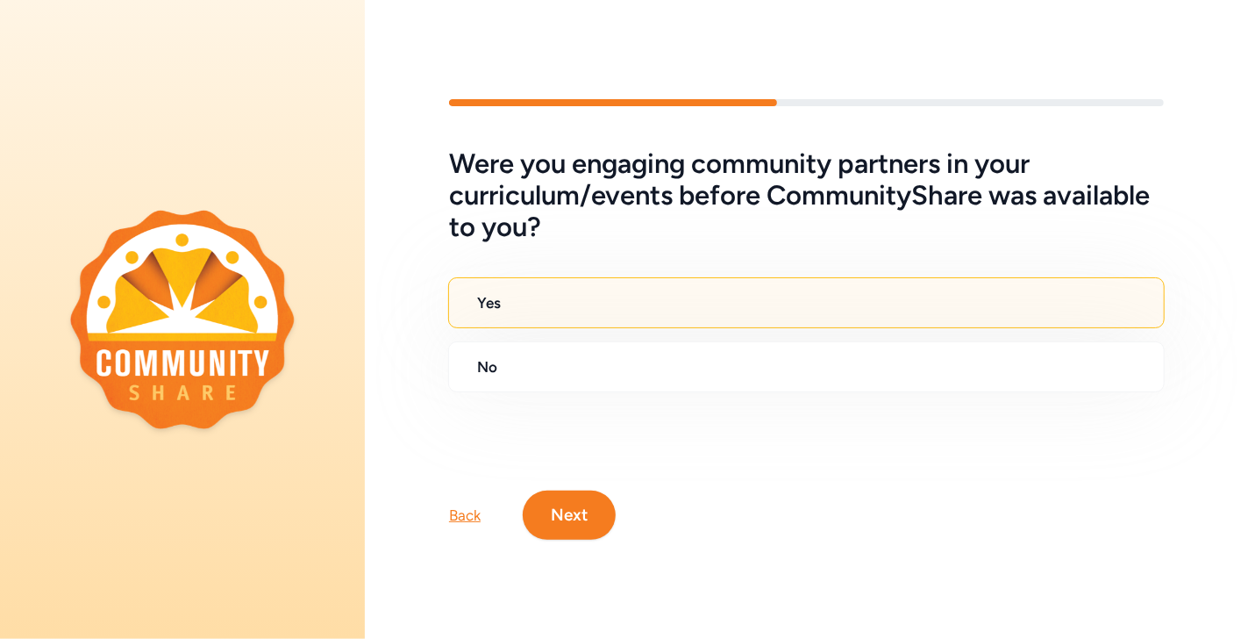
click at [570, 496] on button "Next" at bounding box center [569, 514] width 93 height 49
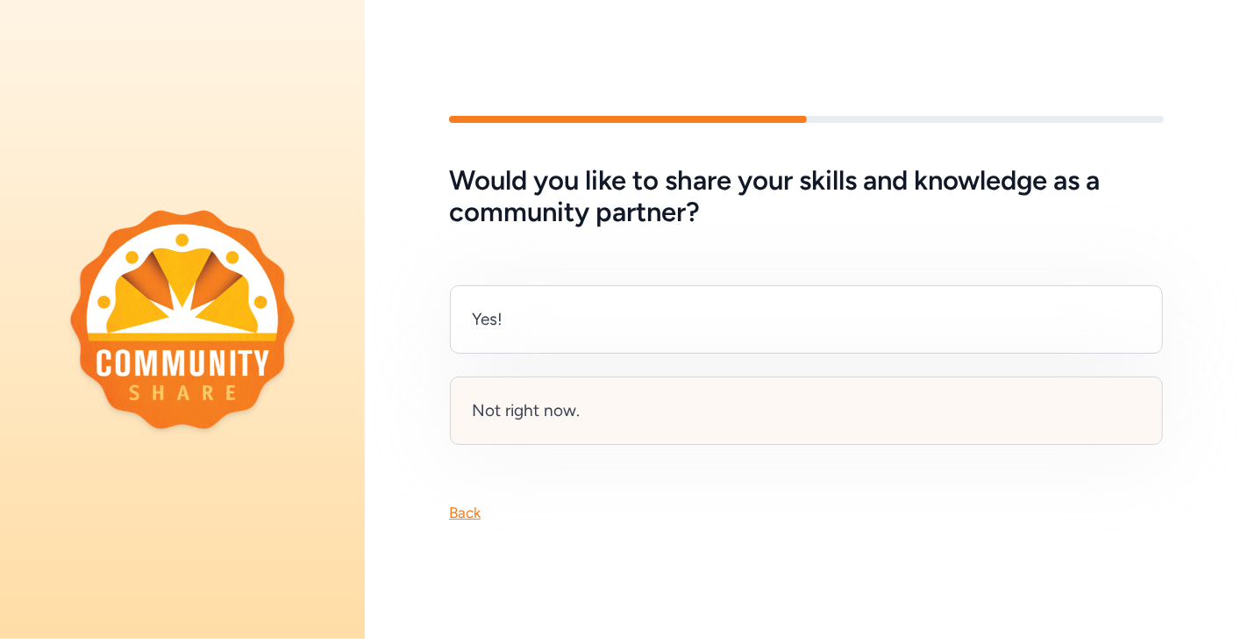
click at [625, 393] on div "Not right now." at bounding box center [806, 410] width 713 height 68
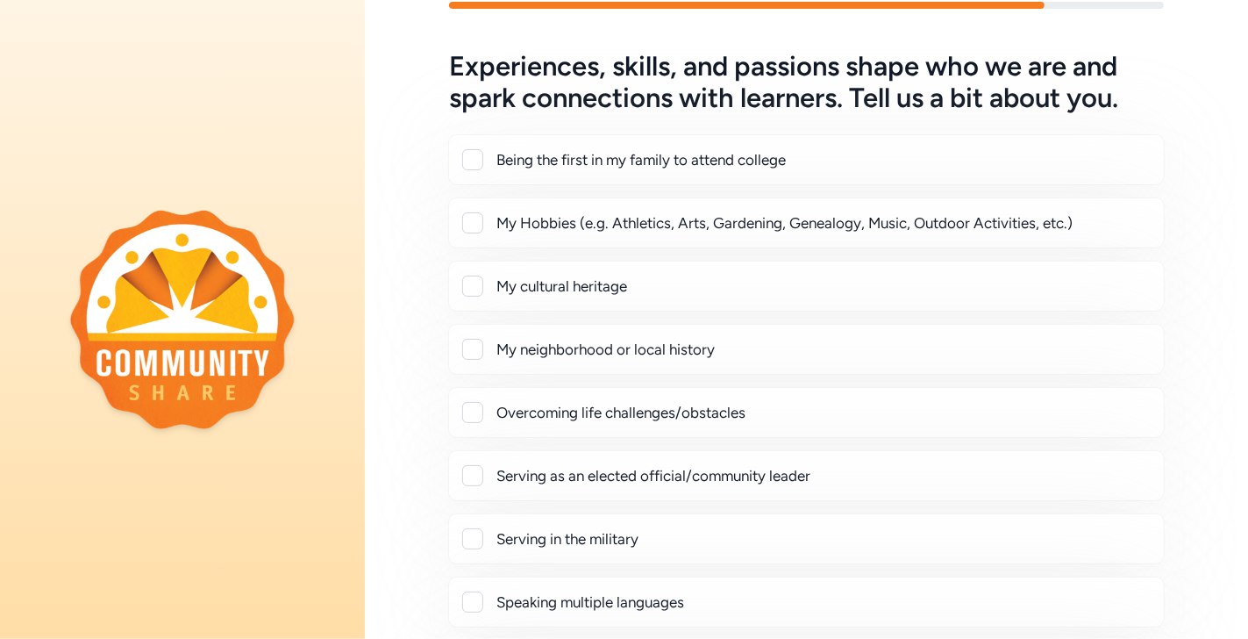
scroll to position [58, 0]
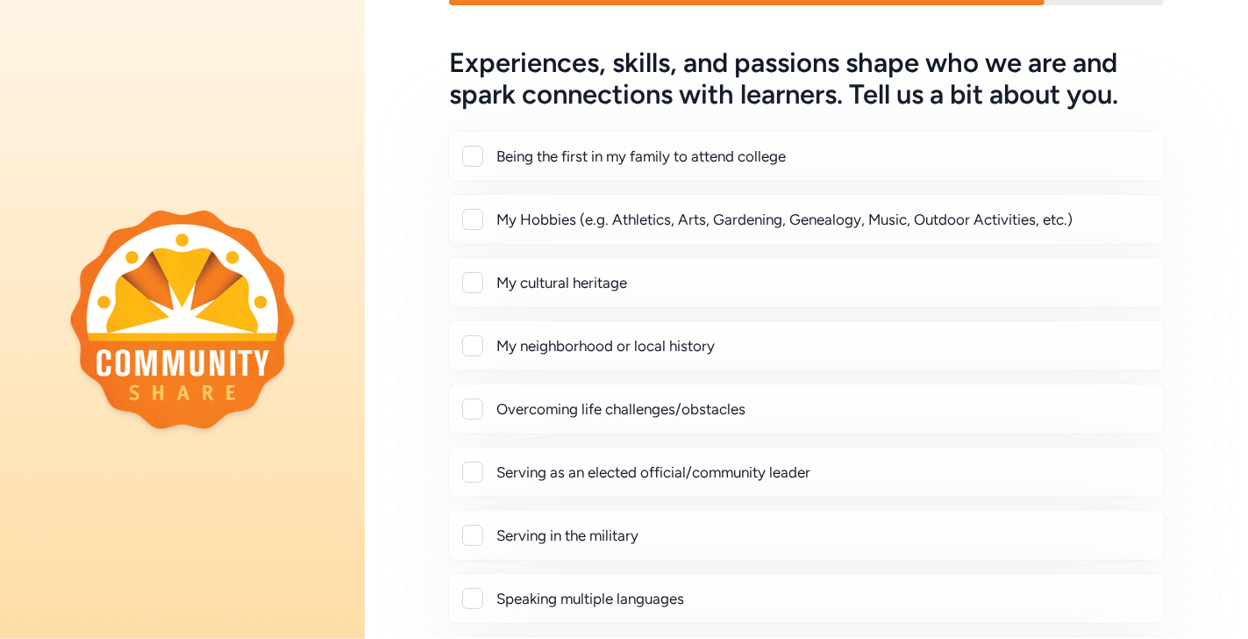
click at [466, 217] on div at bounding box center [472, 219] width 21 height 21
checkbox input "true"
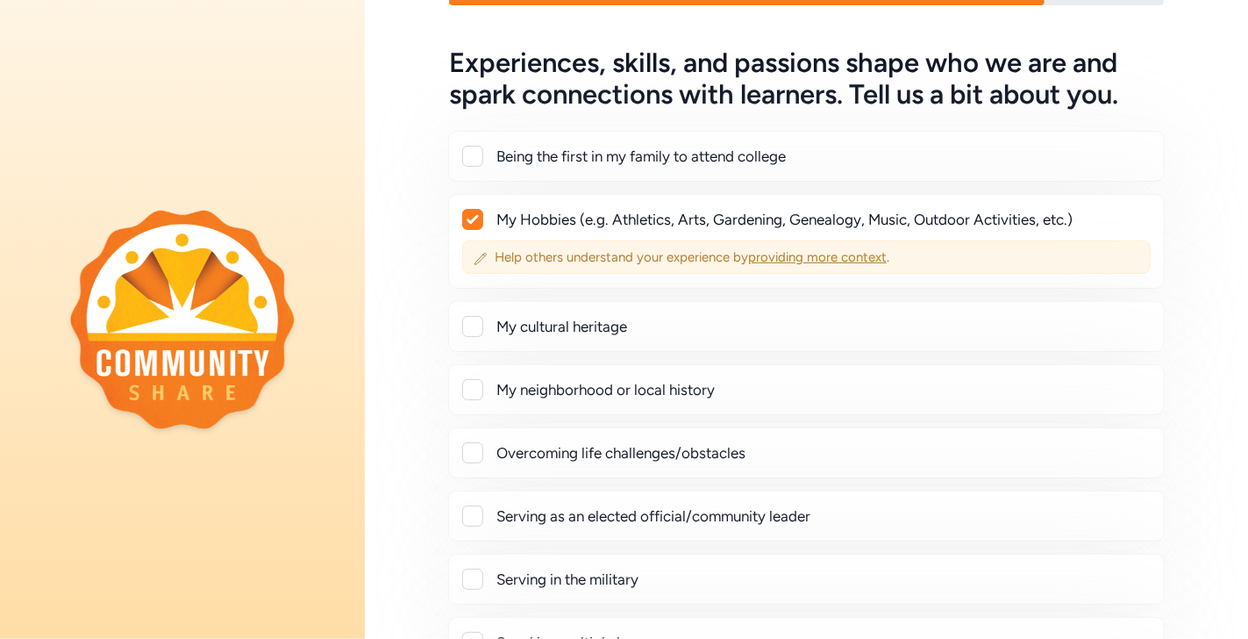
click at [773, 257] on span "providing more context" at bounding box center [817, 257] width 139 height 16
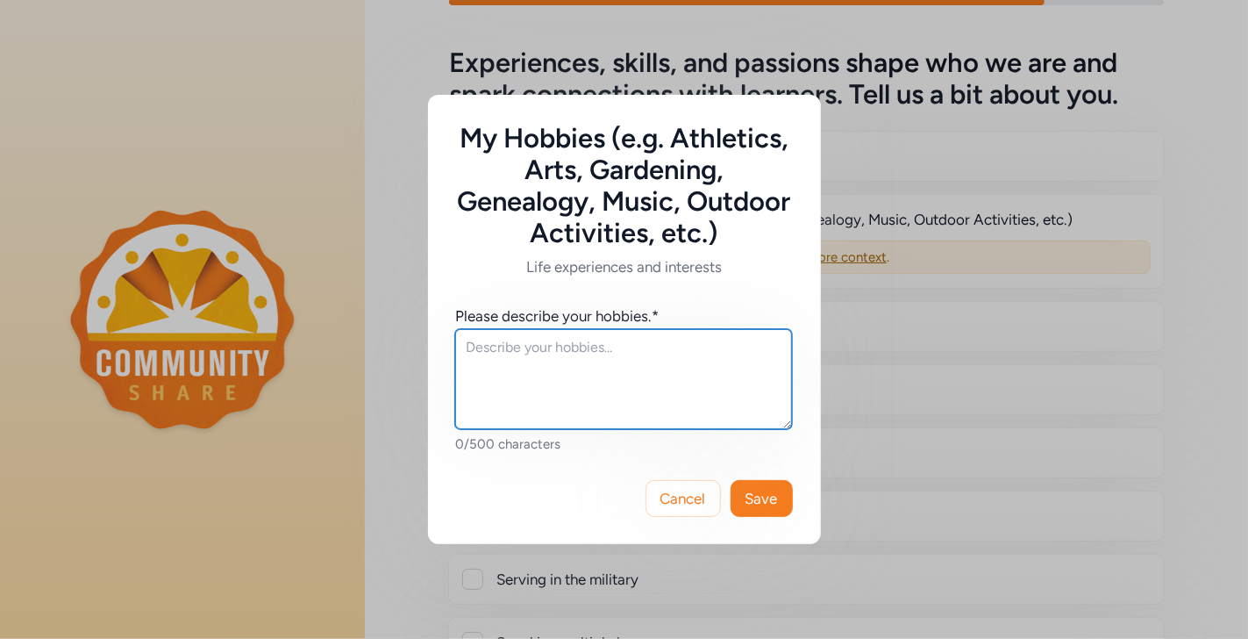
click at [610, 346] on textarea at bounding box center [623, 379] width 337 height 100
type textarea "Music, [MEDICAL_DATA], Video Games, Reading."
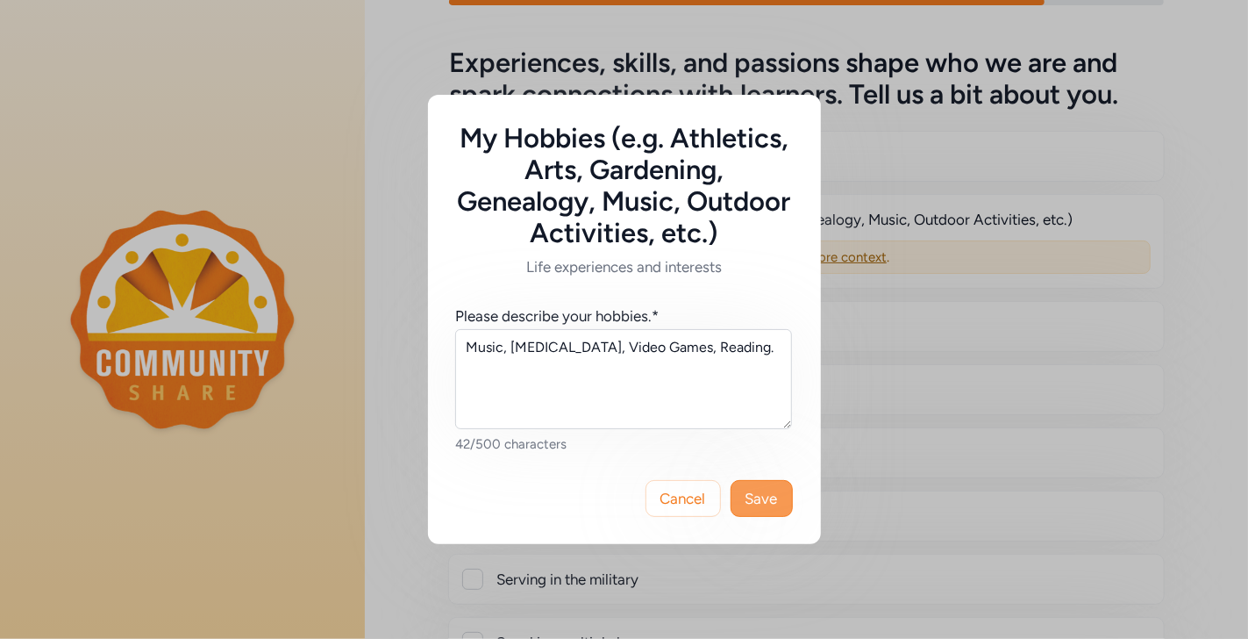
click at [757, 486] on button "Save" at bounding box center [762, 498] width 62 height 37
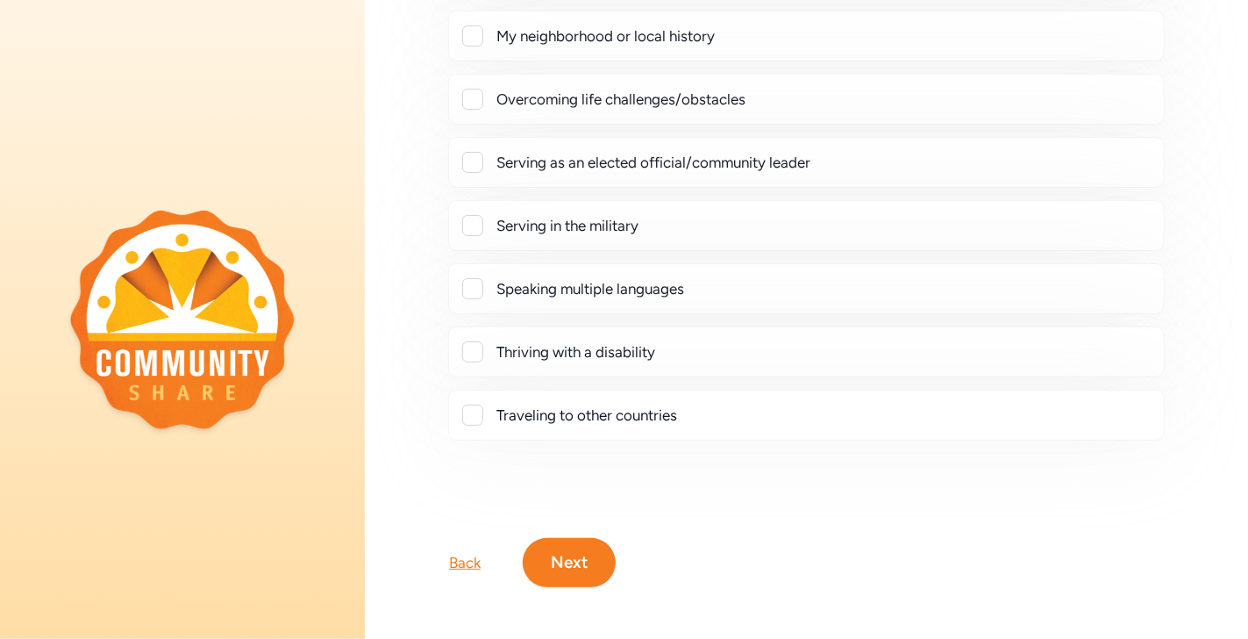
scroll to position [420, 0]
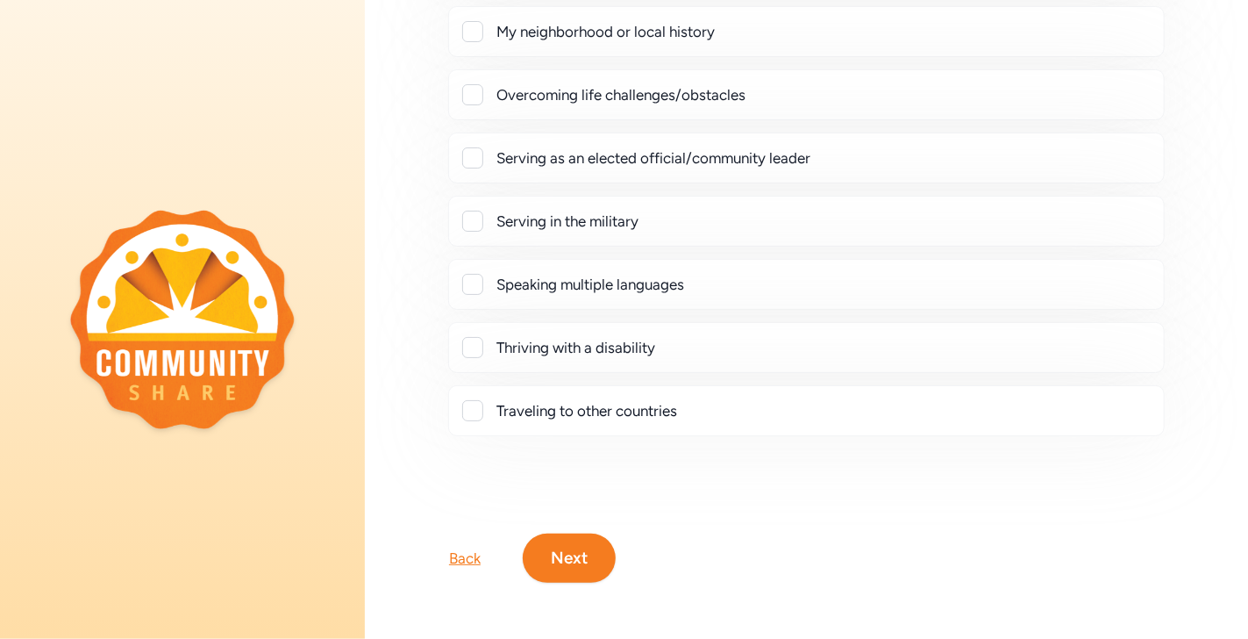
click at [580, 544] on button "Next" at bounding box center [569, 557] width 93 height 49
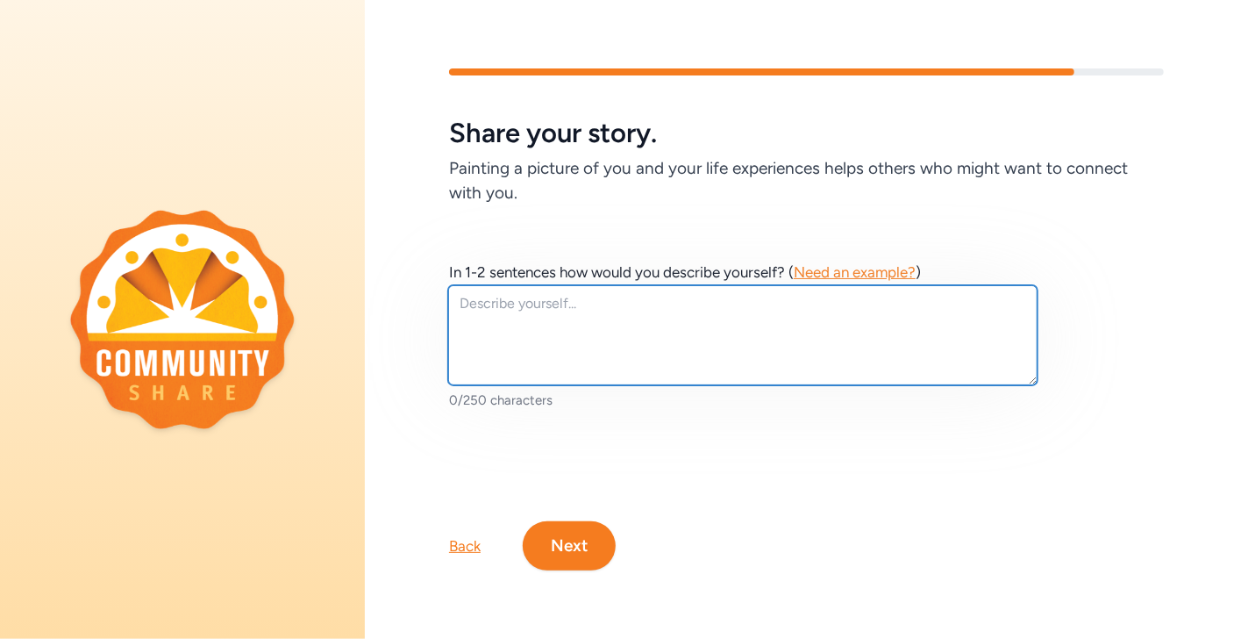
click at [625, 334] on textarea at bounding box center [742, 335] width 589 height 100
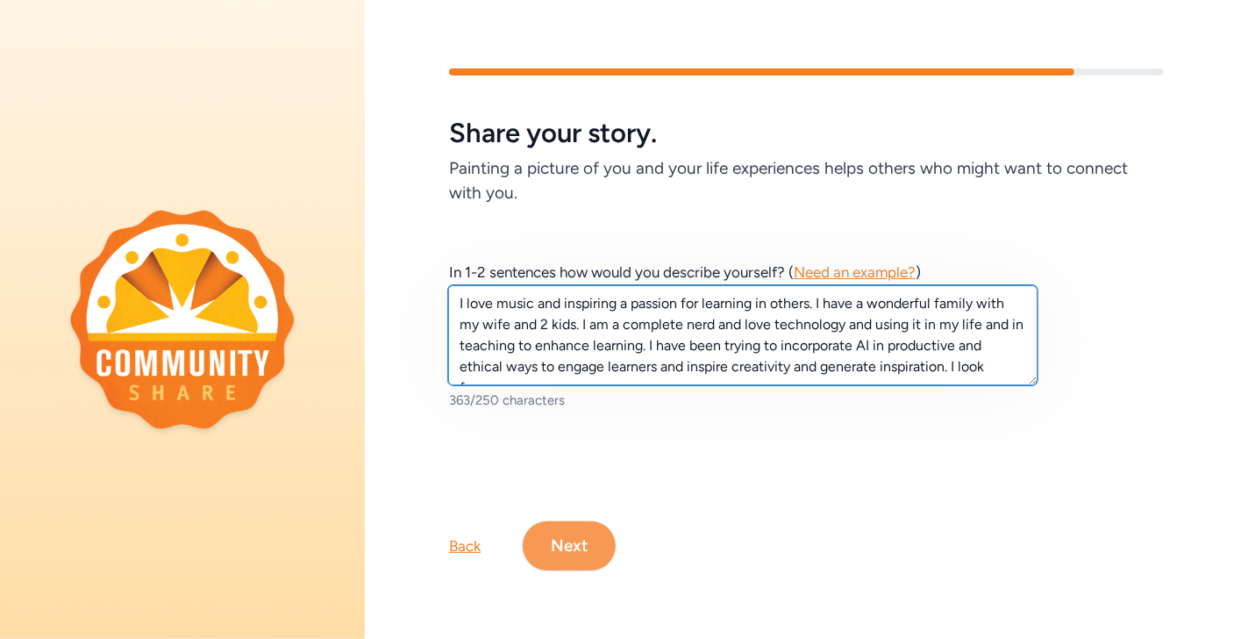
scroll to position [11, 0]
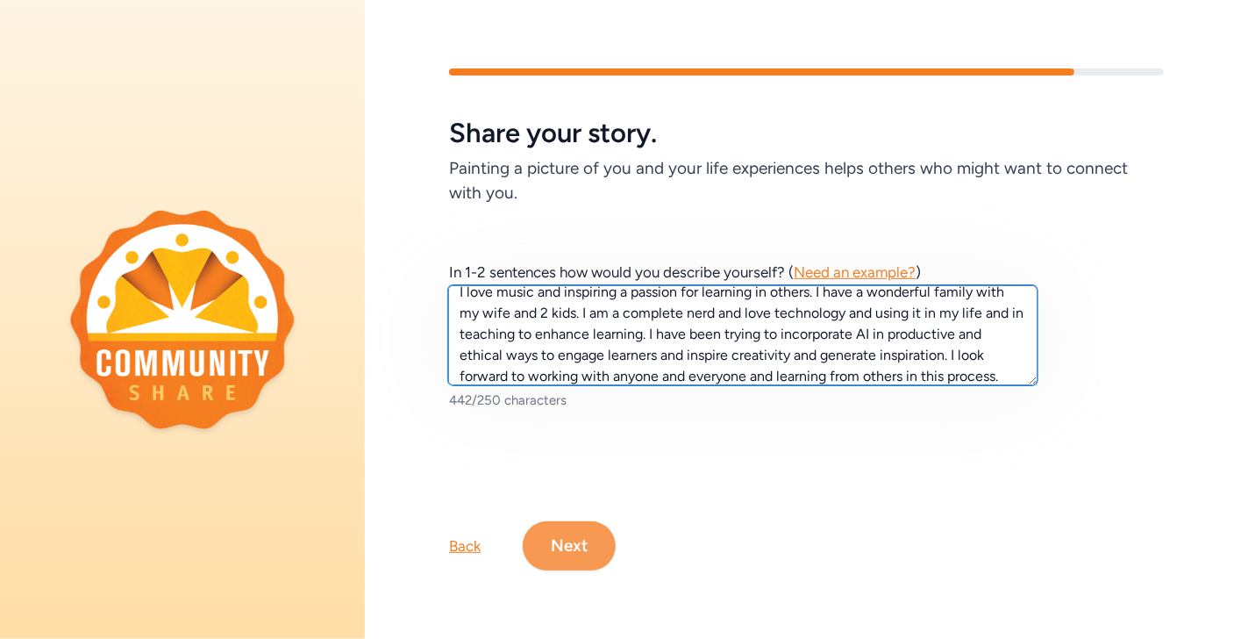
type textarea "I love music and inspiring a passion for learning in others. I have a wonderful…"
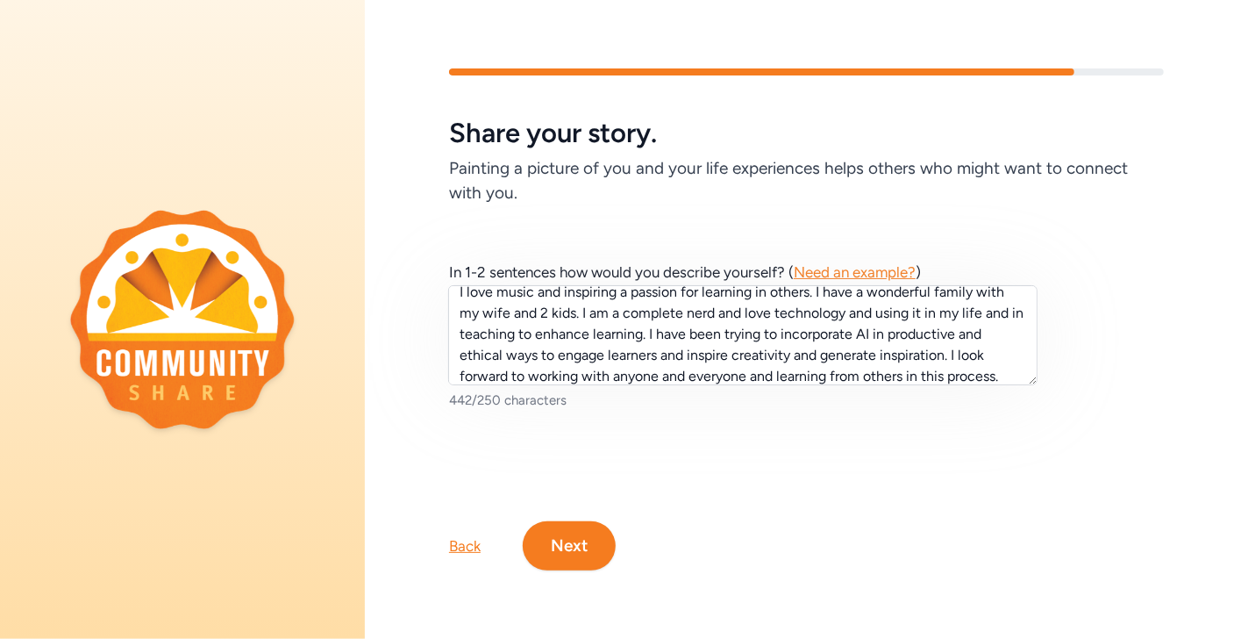
click at [576, 546] on button "Next" at bounding box center [569, 545] width 93 height 49
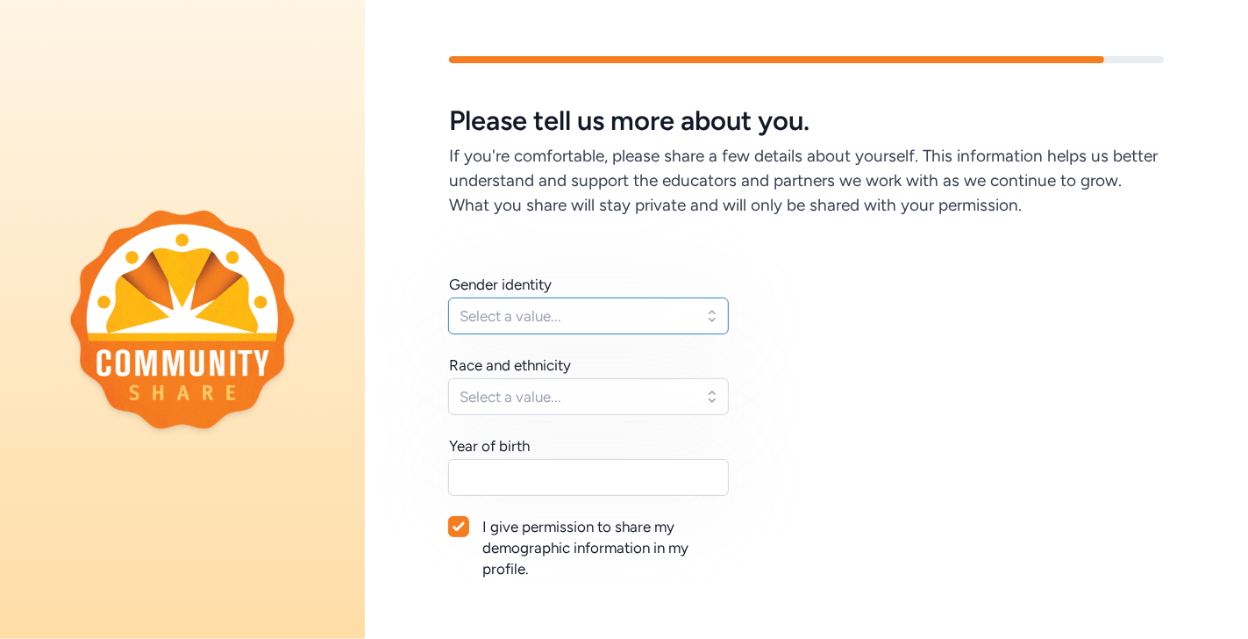
click at [689, 318] on span "Select a value..." at bounding box center [576, 315] width 233 height 21
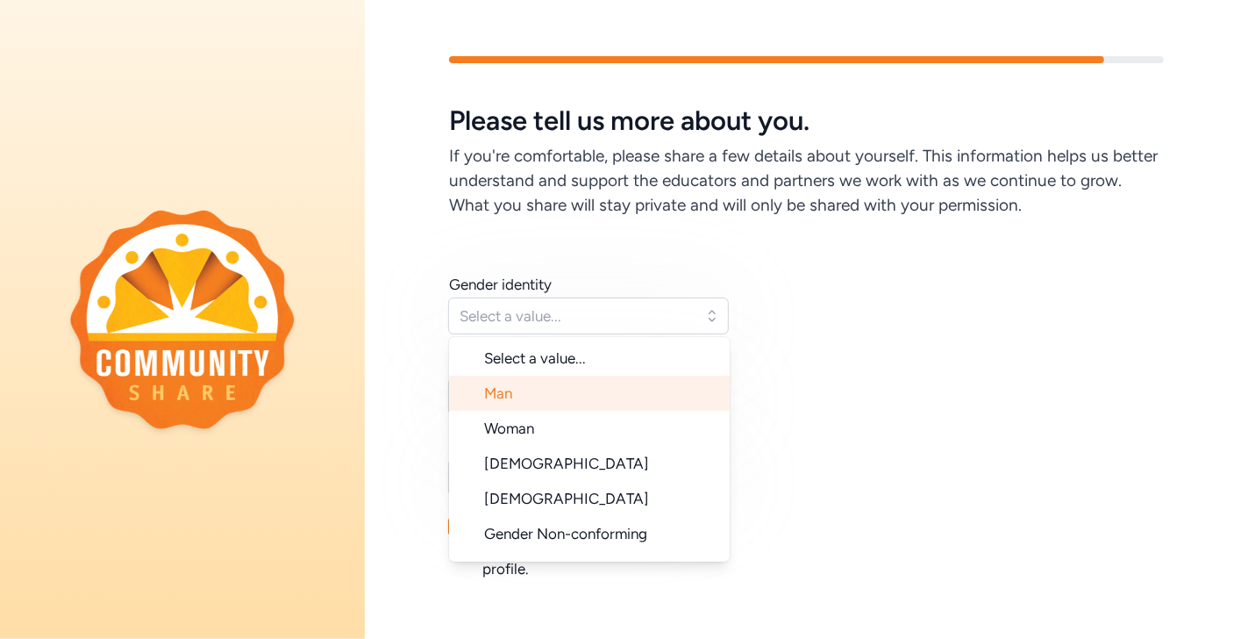
click at [648, 390] on li "Man" at bounding box center [589, 392] width 281 height 35
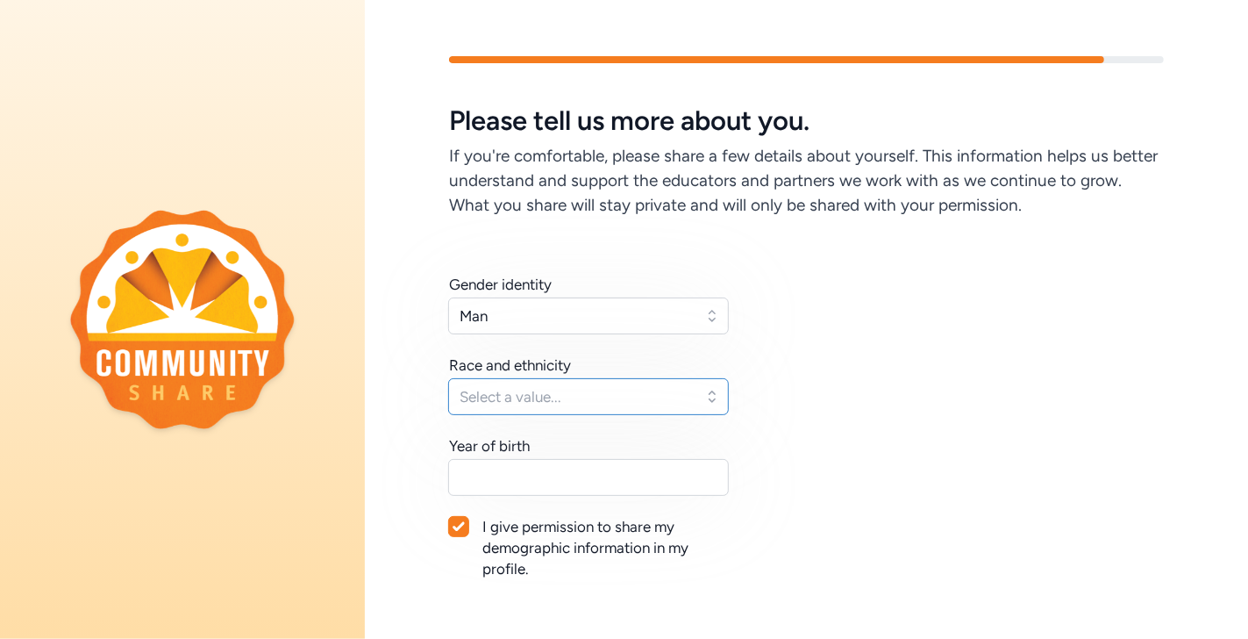
click at [648, 390] on span "Select a value..." at bounding box center [576, 396] width 233 height 21
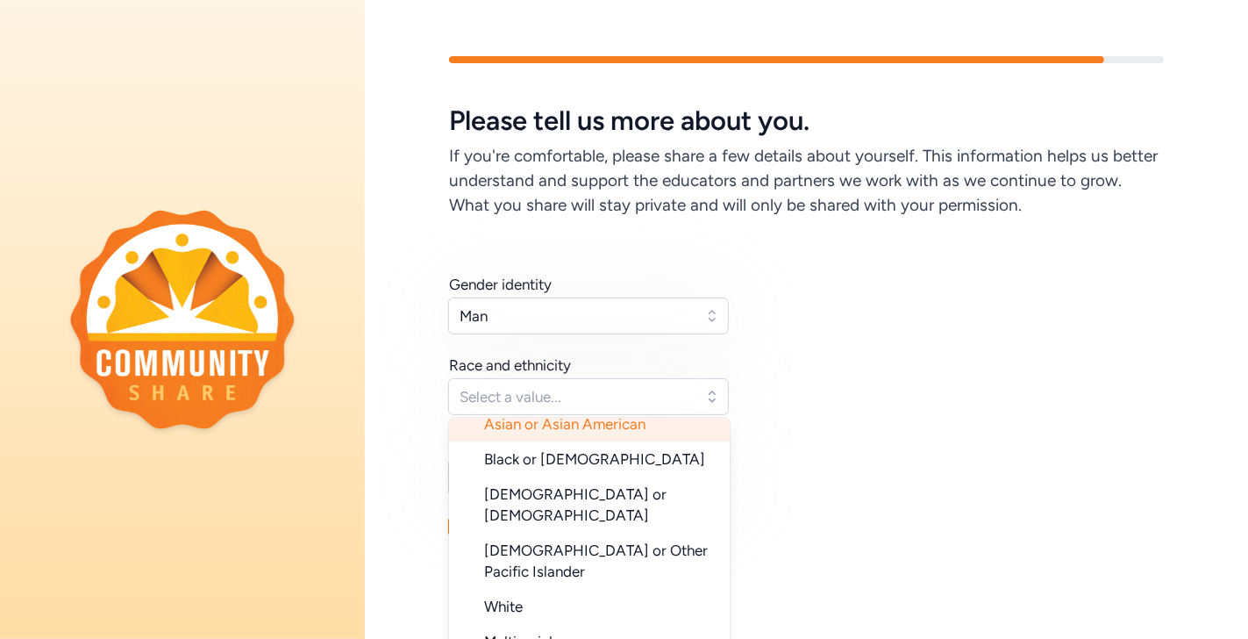
scroll to position [132, 0]
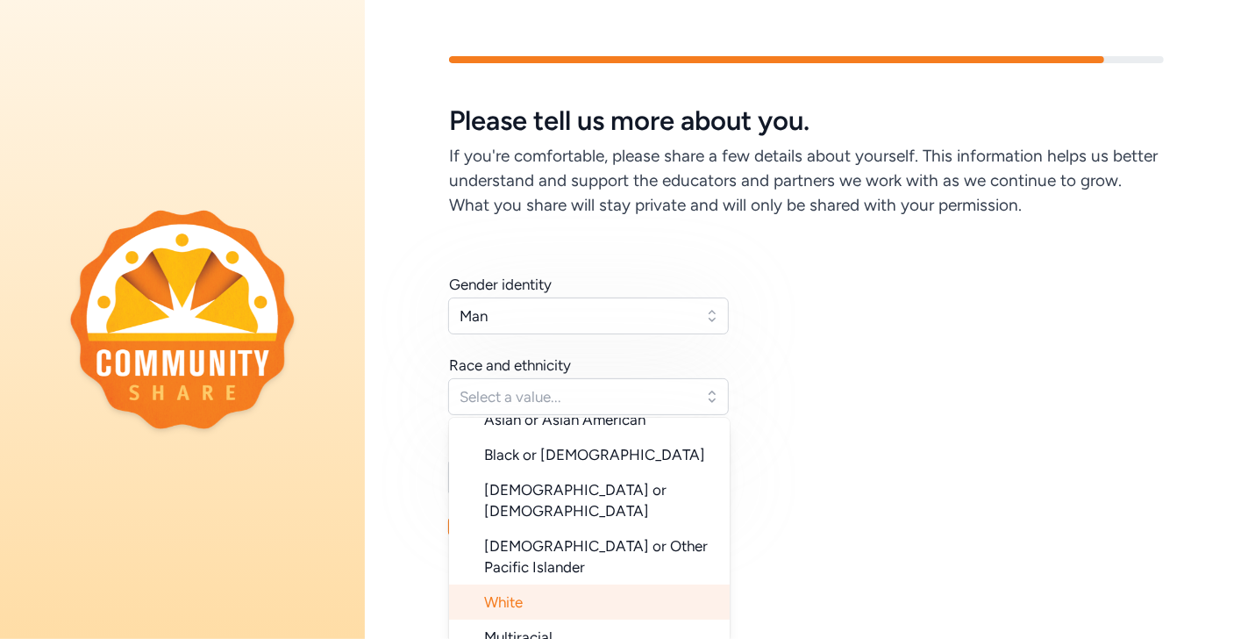
click at [596, 584] on li "White" at bounding box center [589, 601] width 281 height 35
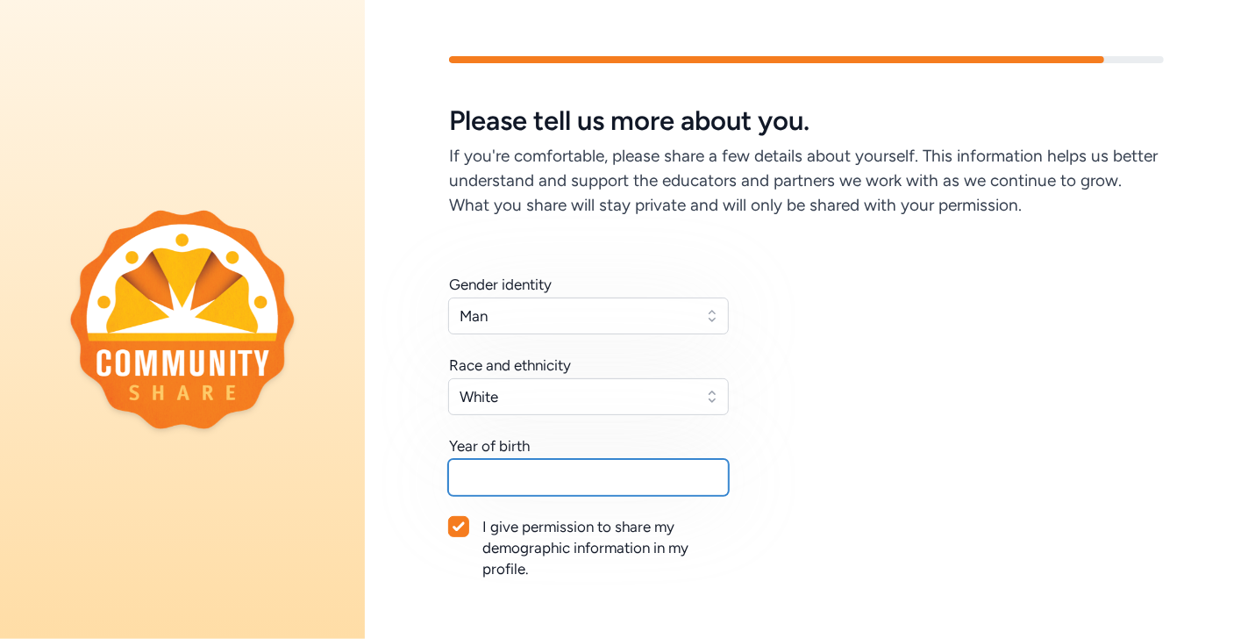
click at [587, 459] on input "text" at bounding box center [588, 477] width 281 height 37
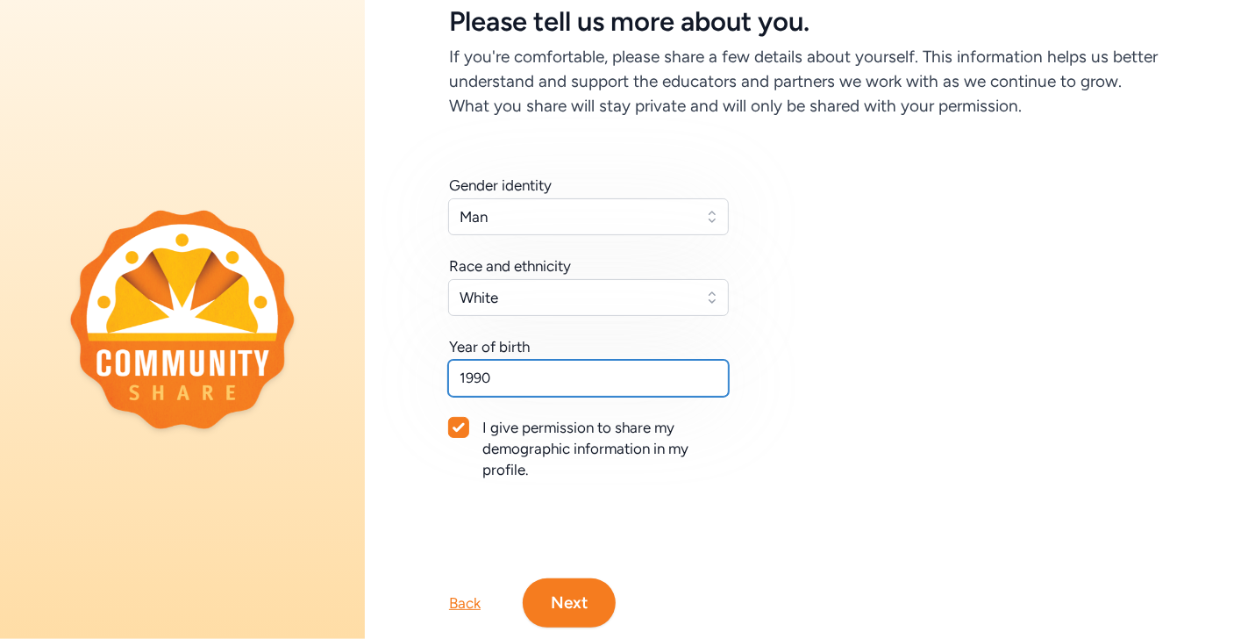
scroll to position [108, 0]
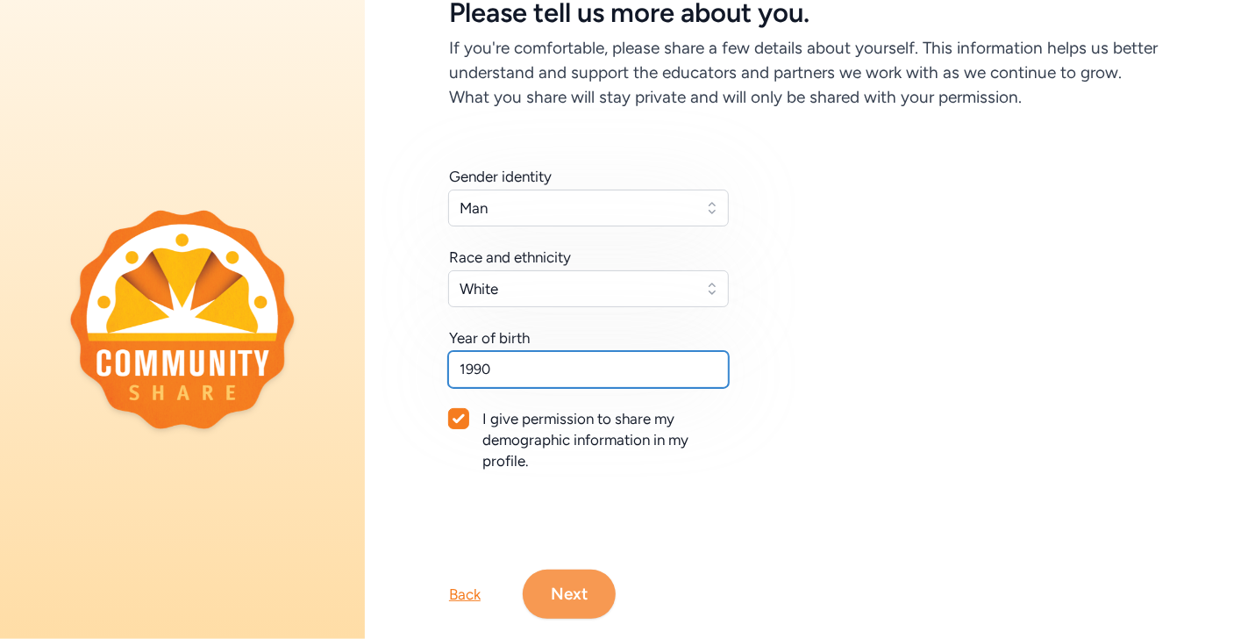
type input "1990"
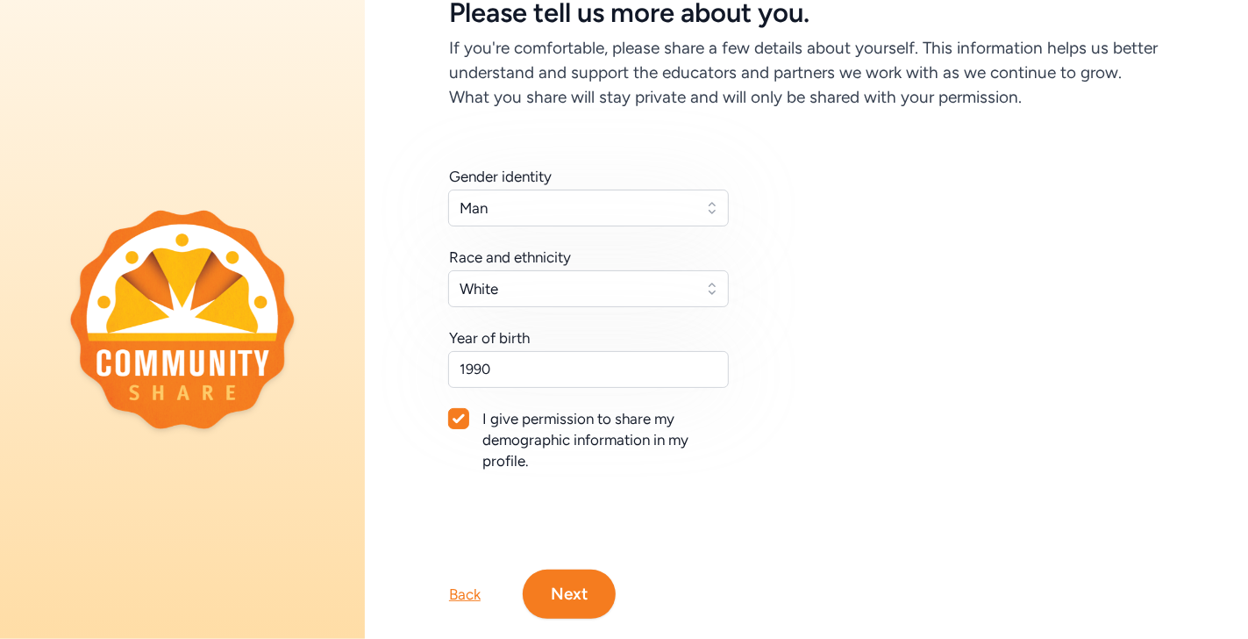
click at [583, 576] on button "Next" at bounding box center [569, 593] width 93 height 49
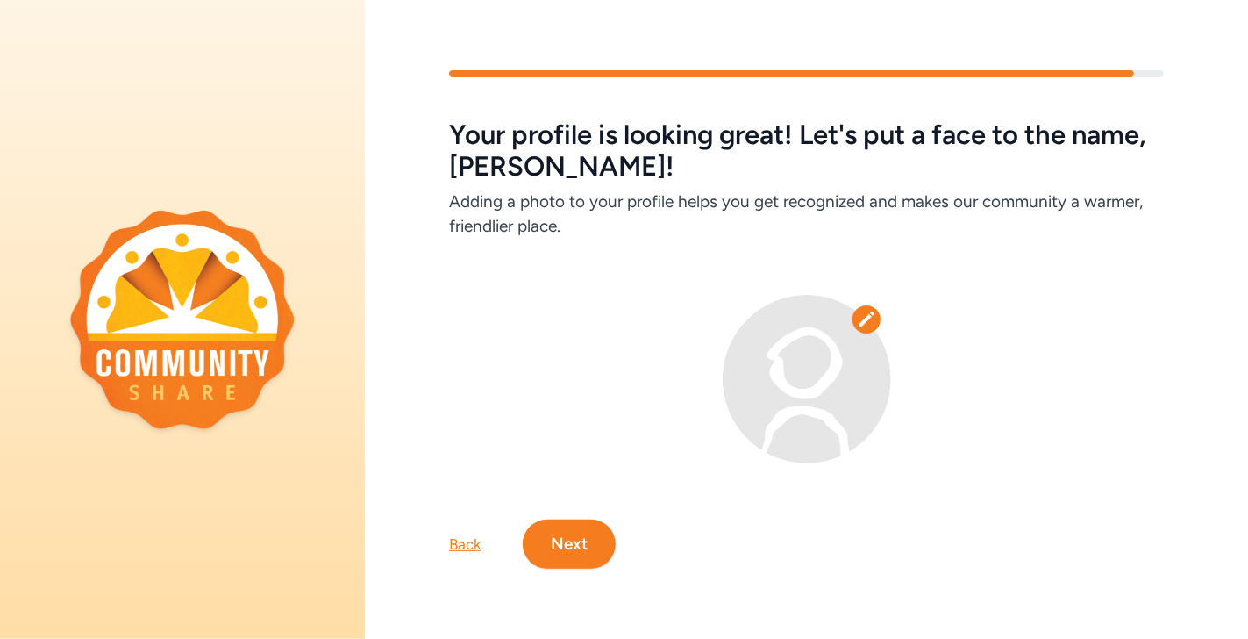
click at [858, 314] on icon at bounding box center [867, 320] width 18 height 18
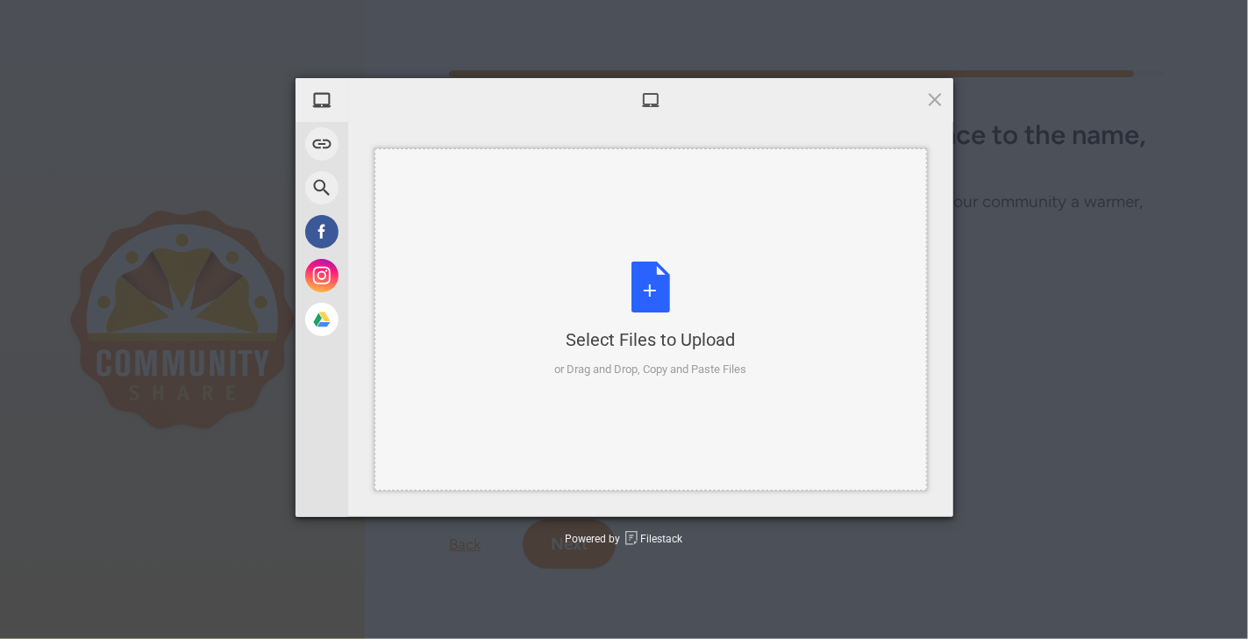
click at [630, 301] on div "Select Files to Upload or Drag and Drop, Copy and Paste Files" at bounding box center [650, 319] width 192 height 117
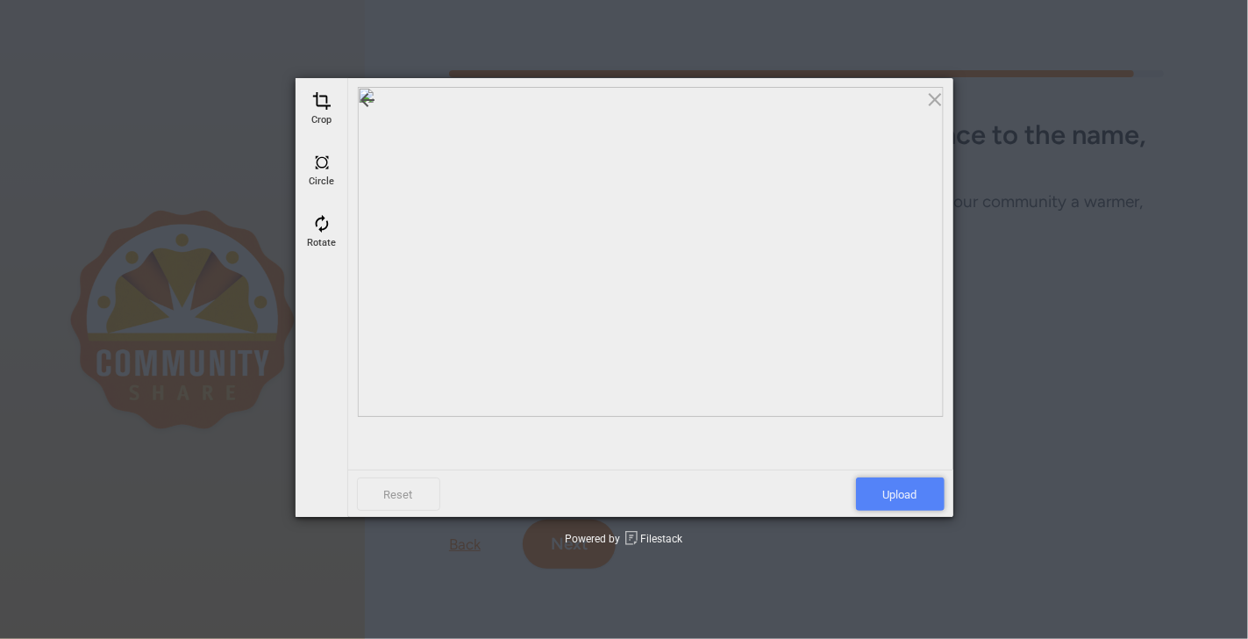
click at [915, 499] on span "Upload" at bounding box center [900, 493] width 89 height 33
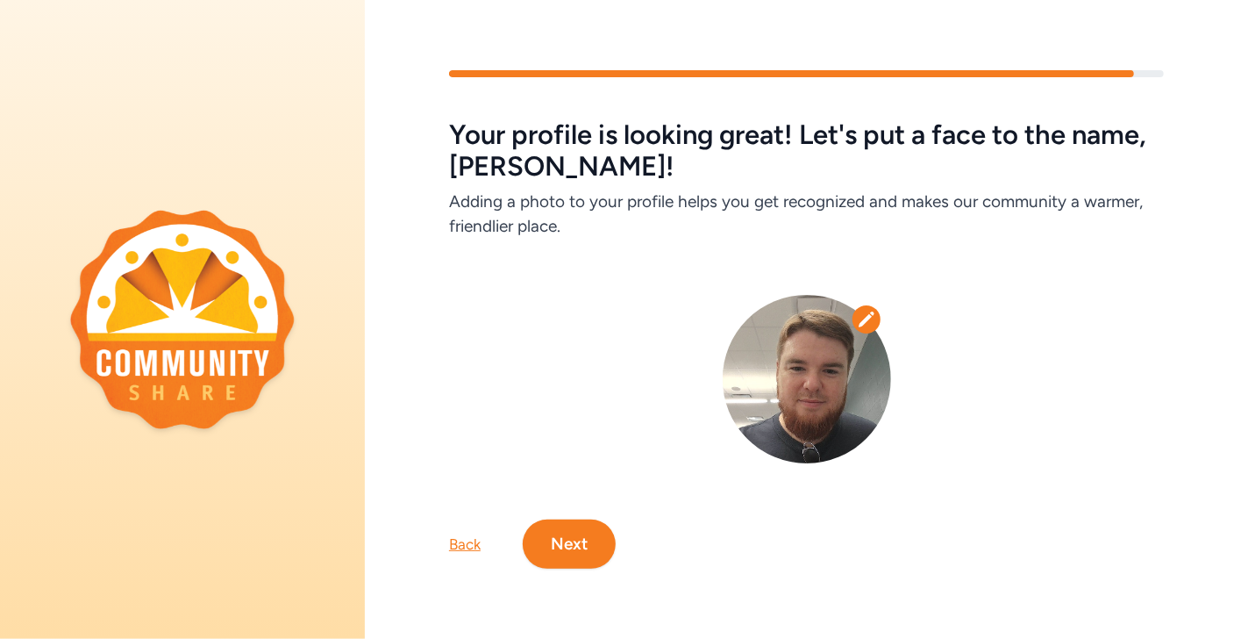
click at [575, 535] on button "Next" at bounding box center [569, 543] width 93 height 49
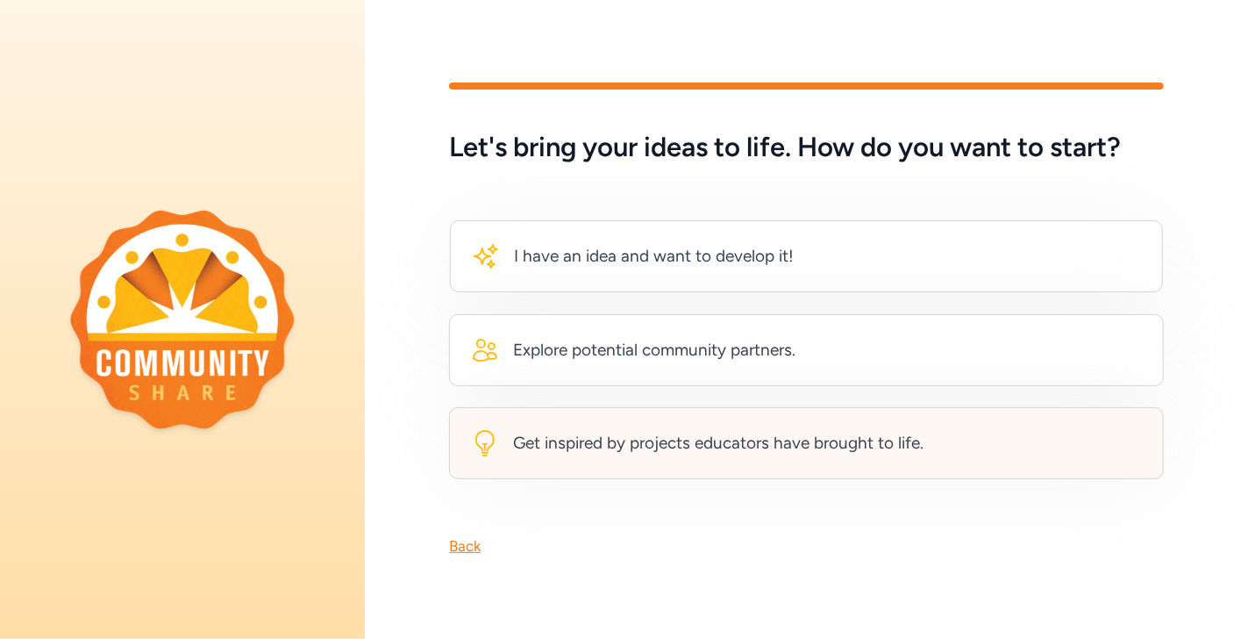
click at [729, 453] on div "Get inspired by projects educators have brought to life." at bounding box center [806, 443] width 715 height 72
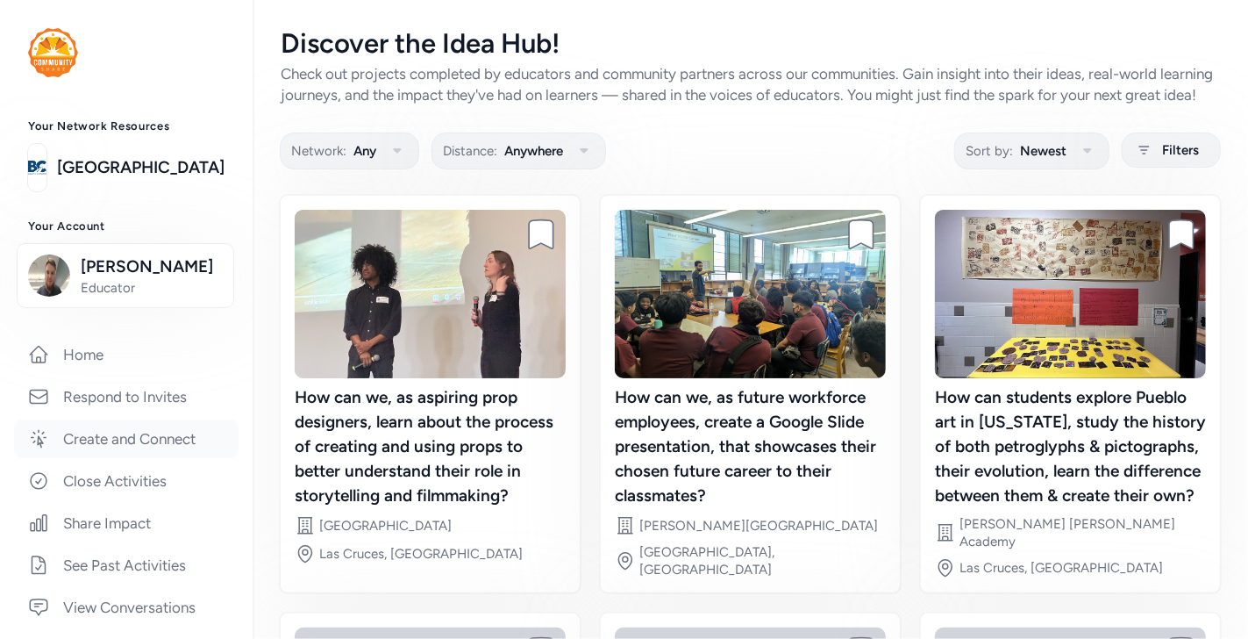
click at [160, 435] on link "Create and Connect" at bounding box center [126, 438] width 225 height 39
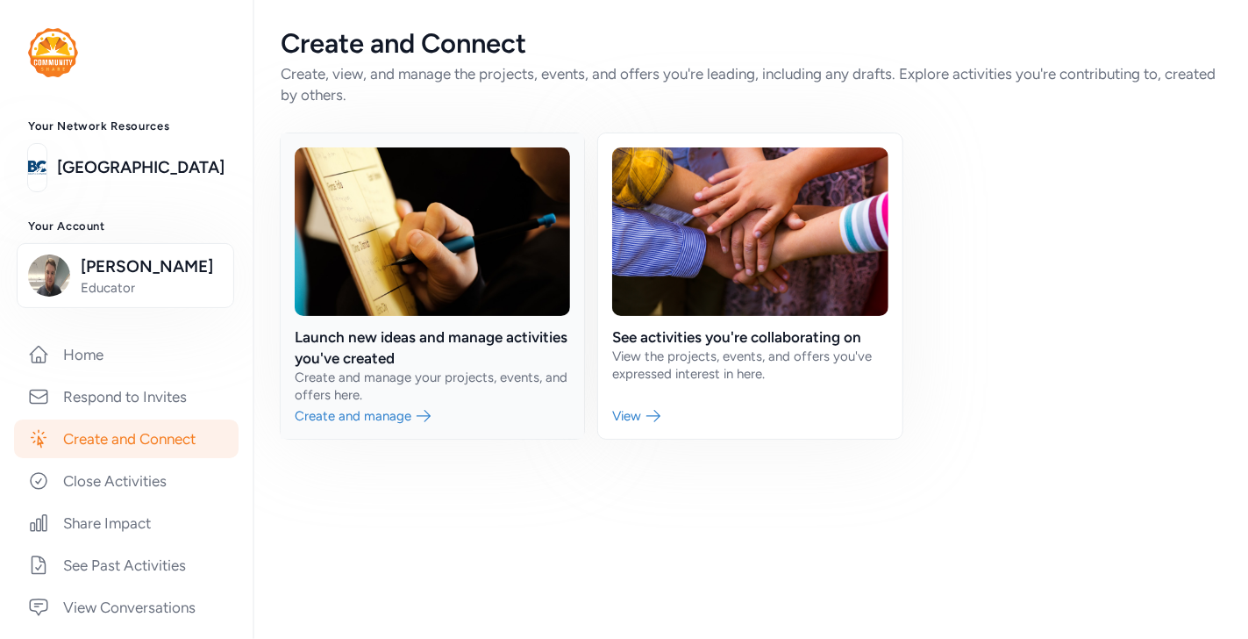
click at [504, 360] on link at bounding box center [432, 285] width 303 height 305
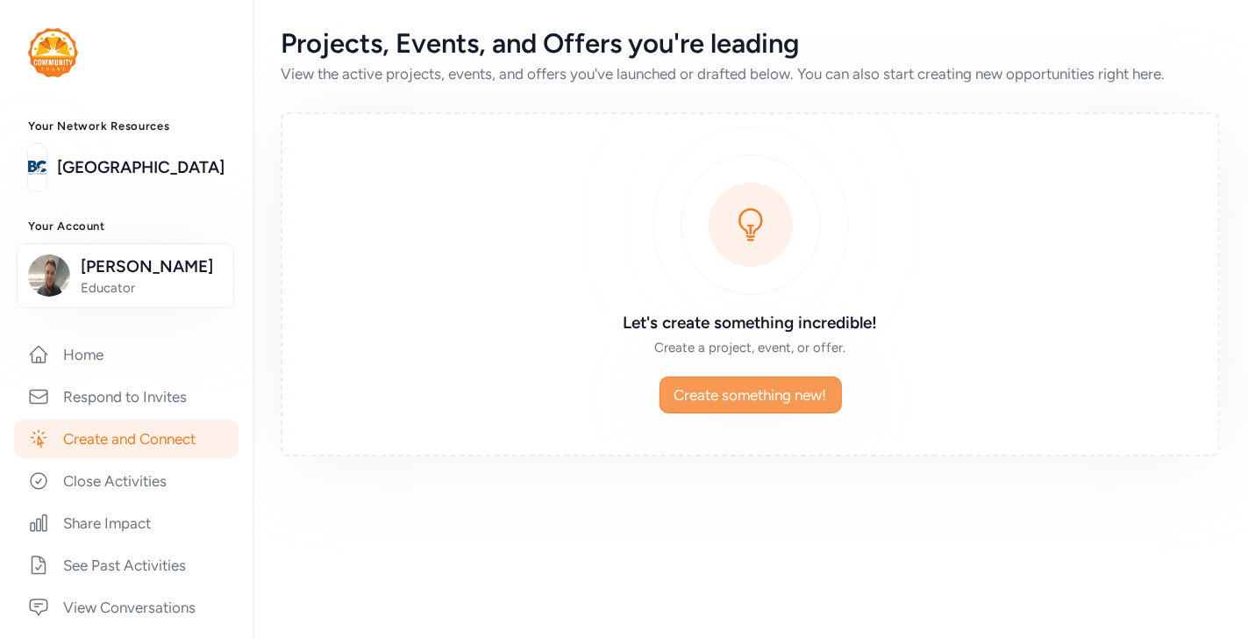
click at [691, 397] on span "Create something new!" at bounding box center [751, 394] width 153 height 21
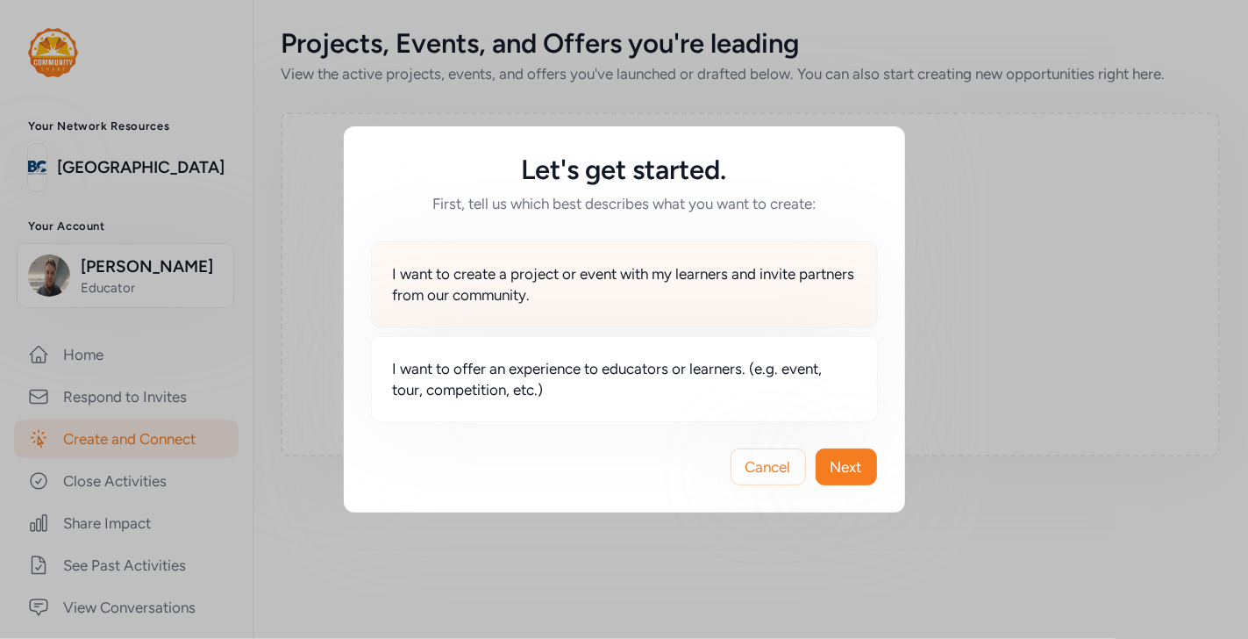
click at [644, 279] on span "I want to create a project or event with my learners and invite partners from o…" at bounding box center [624, 284] width 463 height 42
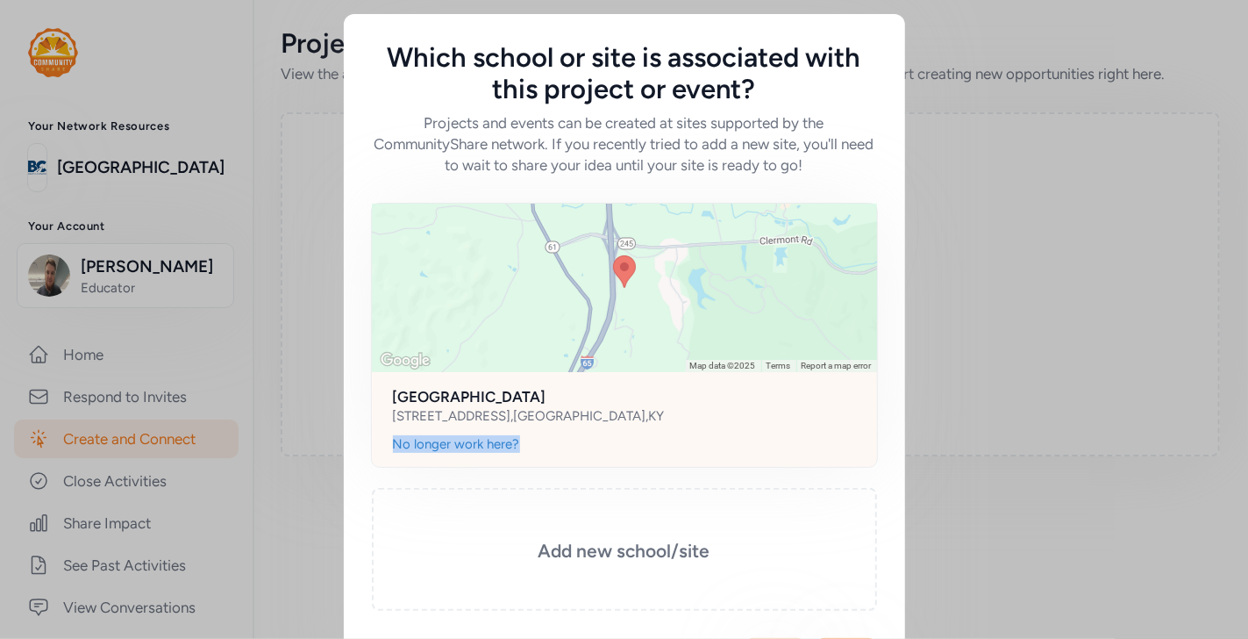
drag, startPoint x: 672, startPoint y: 411, endPoint x: 709, endPoint y: 457, distance: 59.3
click at [709, 457] on div "Keyboard shortcuts Map Data Map data ©2025 Map data ©2025 1 km Click to toggle …" at bounding box center [624, 335] width 507 height 265
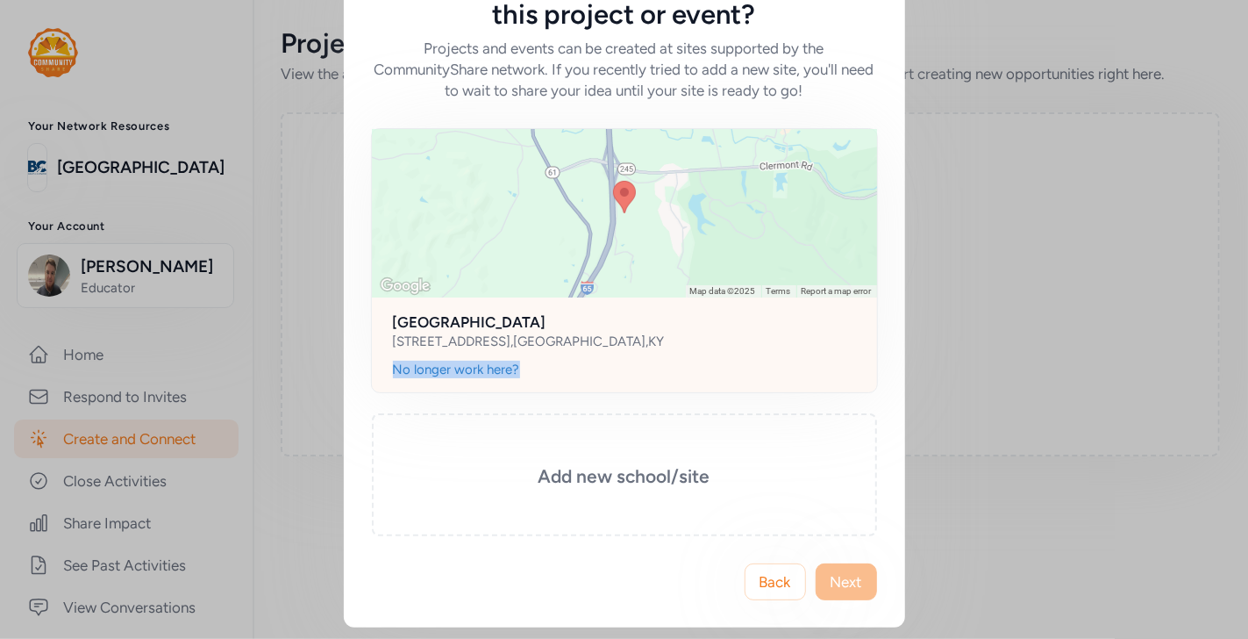
click at [767, 294] on link "Terms" at bounding box center [779, 291] width 25 height 10
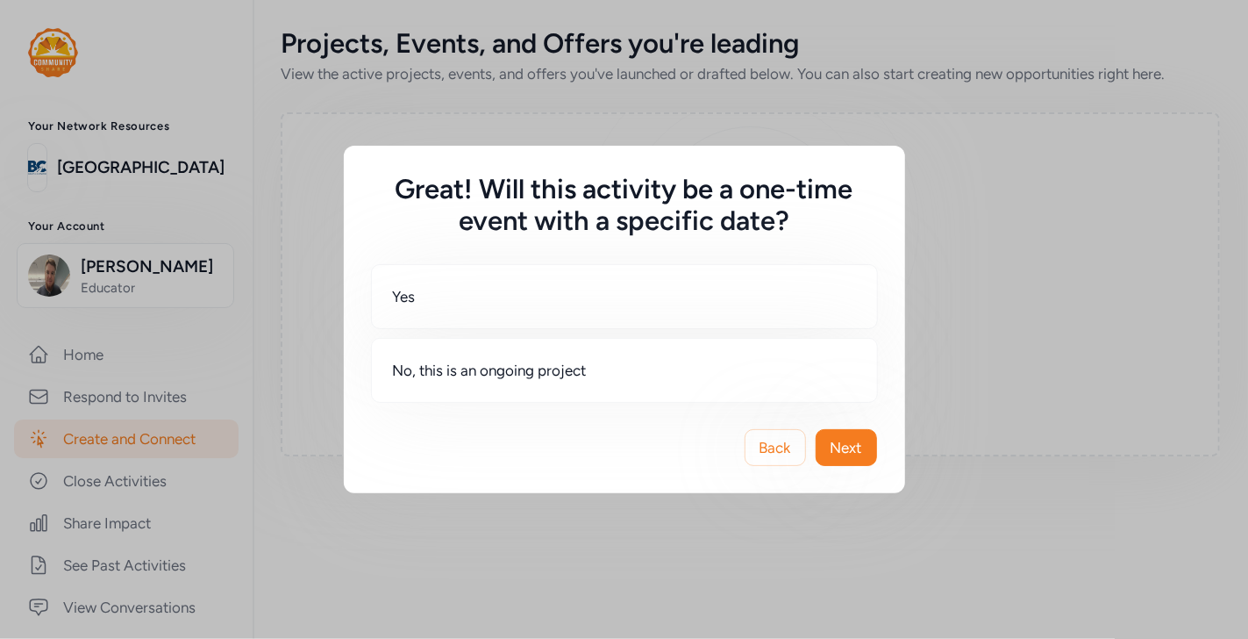
scroll to position [0, 0]
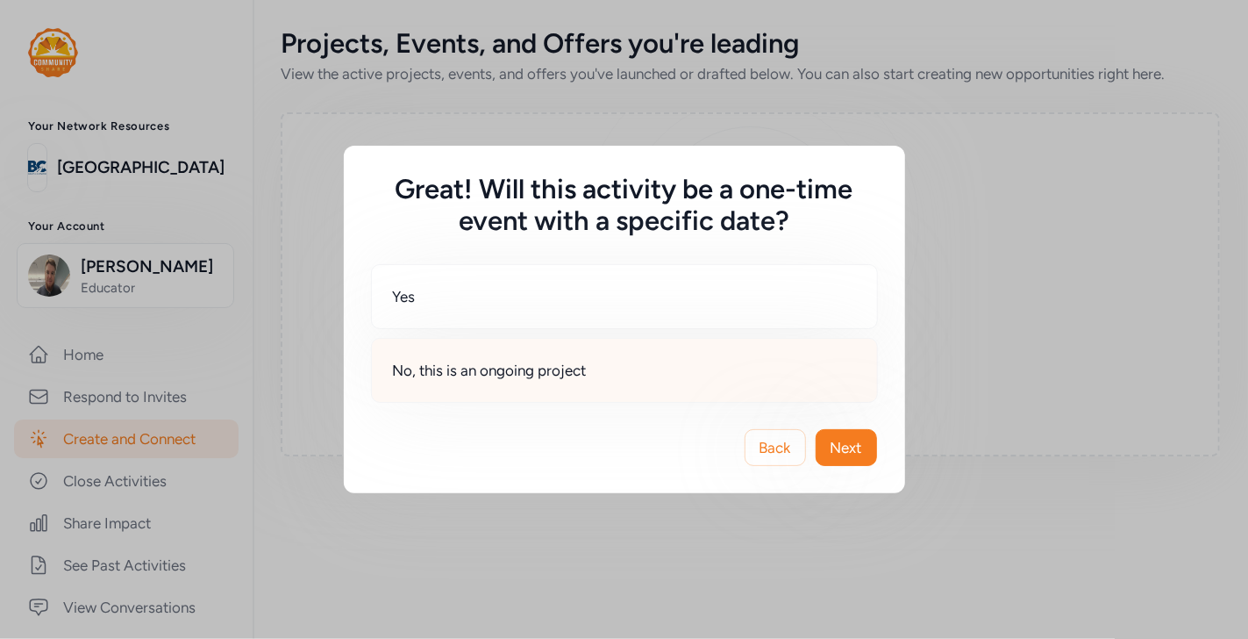
click at [659, 373] on div "No, this is an ongoing project" at bounding box center [624, 370] width 507 height 65
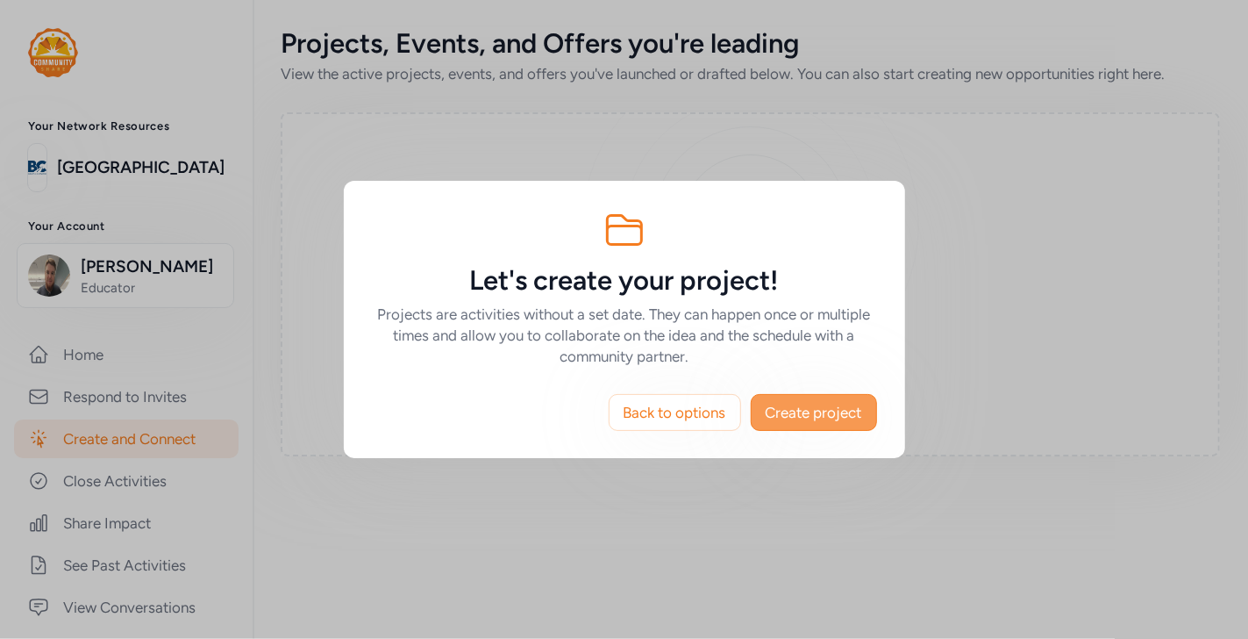
click at [787, 418] on span "Create project" at bounding box center [814, 412] width 96 height 21
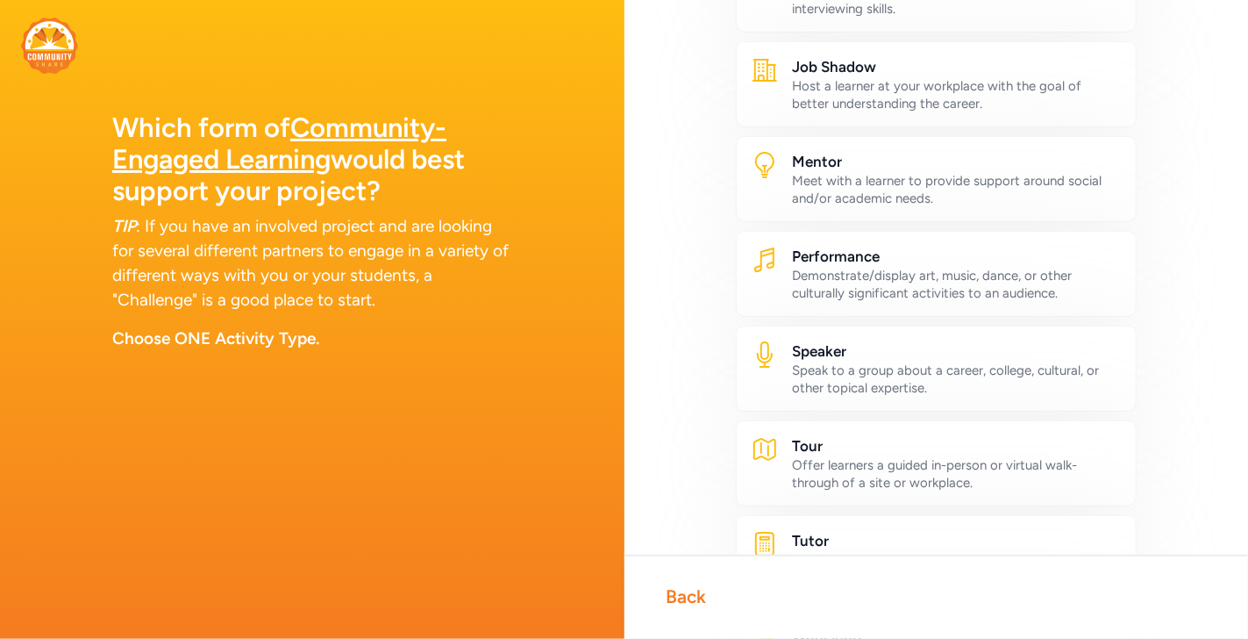
scroll to position [787, 0]
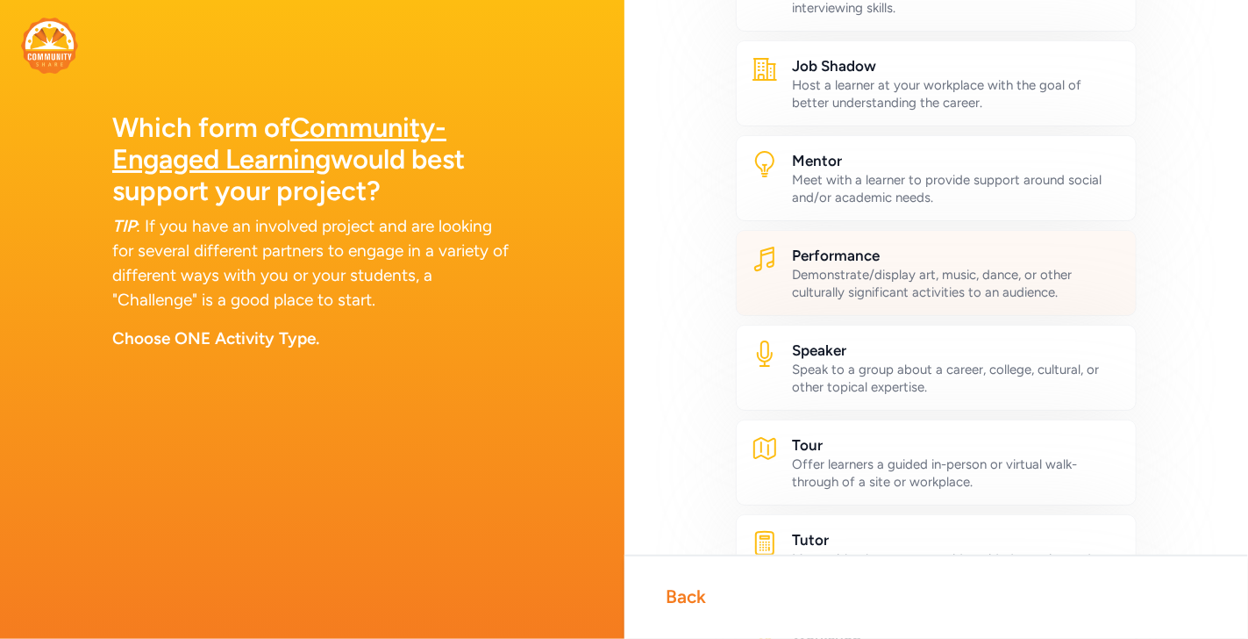
click at [889, 281] on div "Demonstrate/display art, music, dance, or other culturally significant activiti…" at bounding box center [958, 283] width 330 height 35
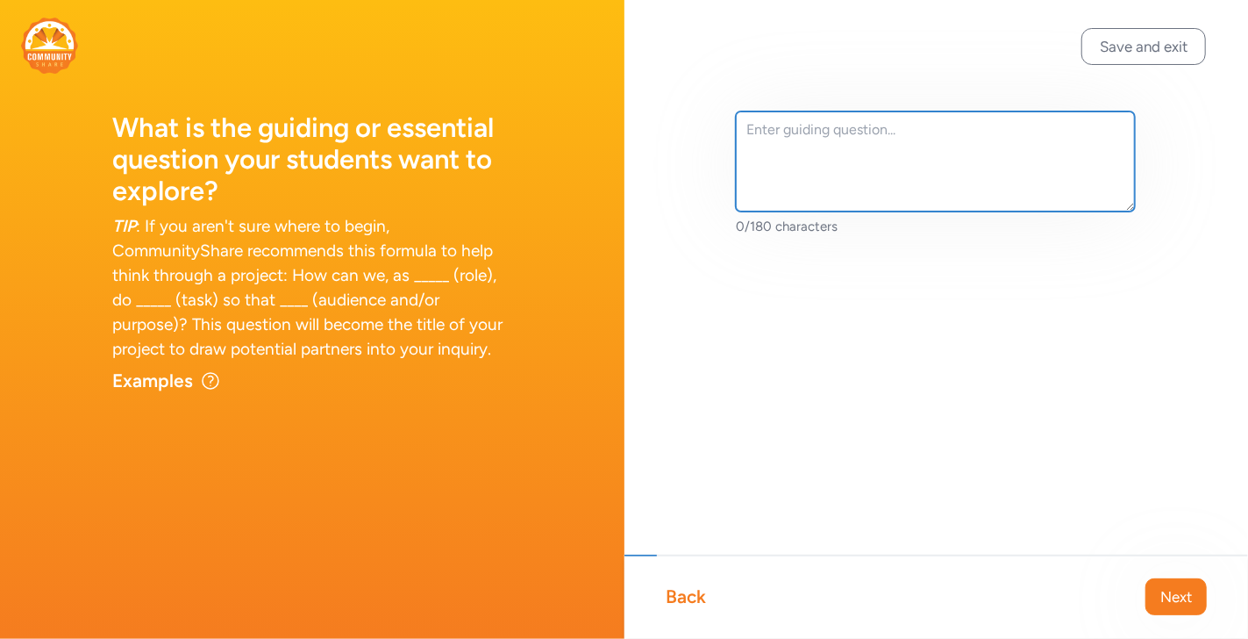
click at [817, 161] on textarea at bounding box center [936, 161] width 400 height 100
click at [770, 128] on textarea "WHat does it take for a group of artists to design," at bounding box center [936, 161] width 400 height 100
click at [1075, 133] on textarea "What does it take for a group of artists to design," at bounding box center [936, 161] width 400 height 100
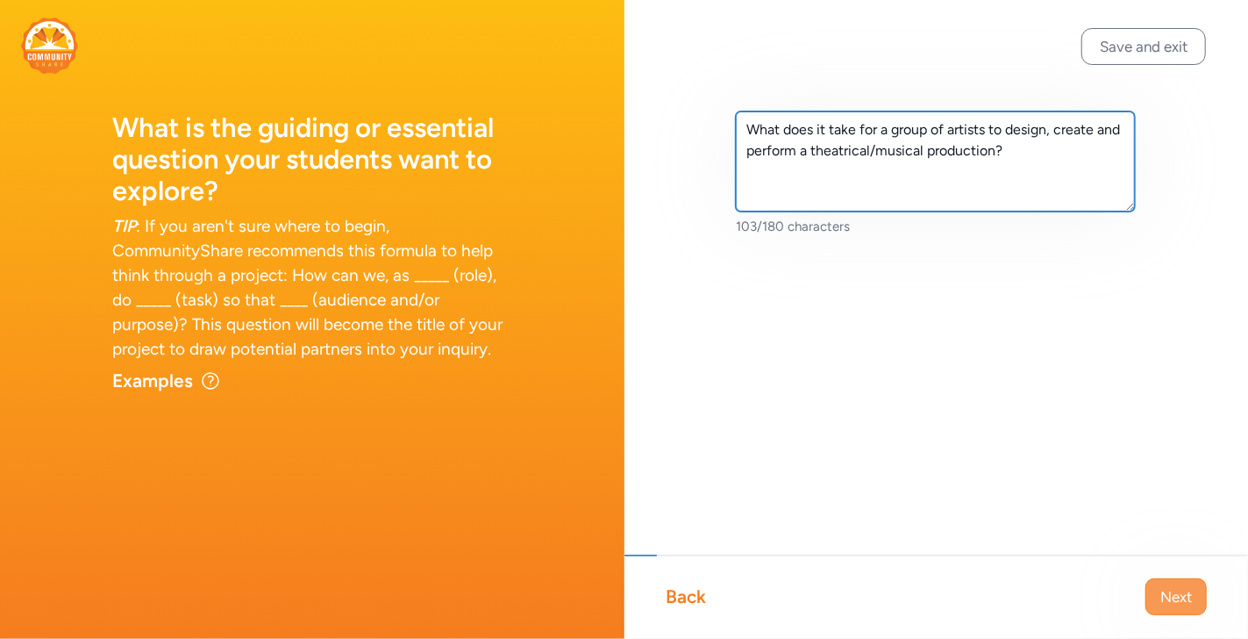
type textarea "What does it take for a group of artists to design, create and perform a theatr…"
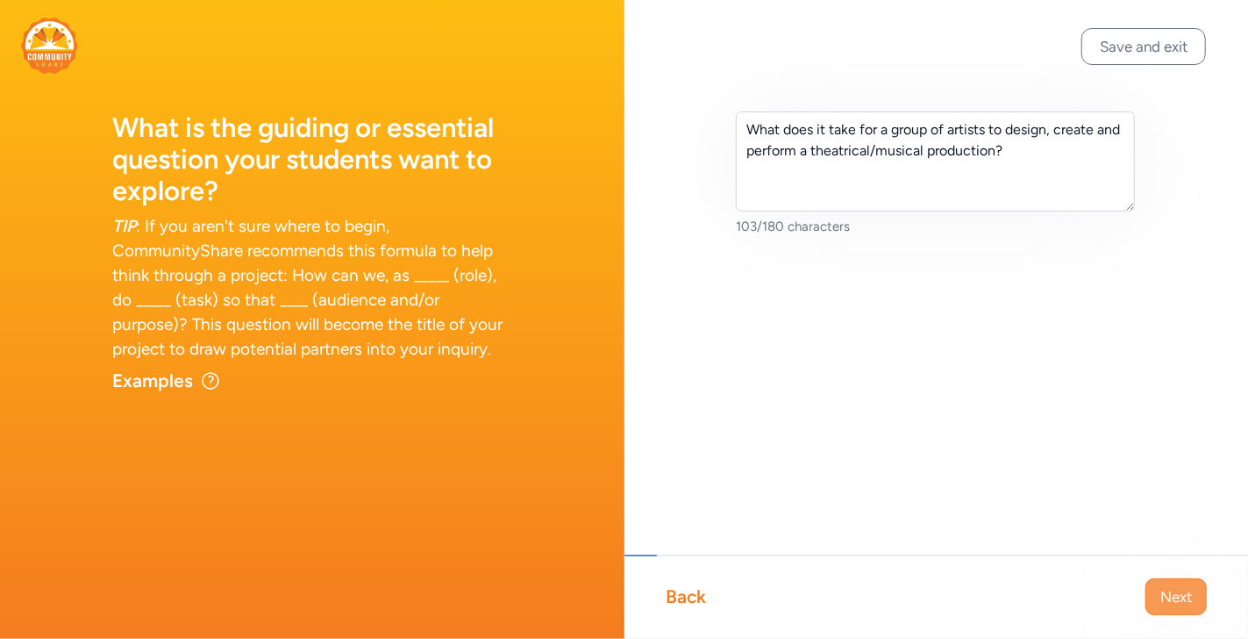
click at [1174, 593] on span "Next" at bounding box center [1176, 596] width 32 height 21
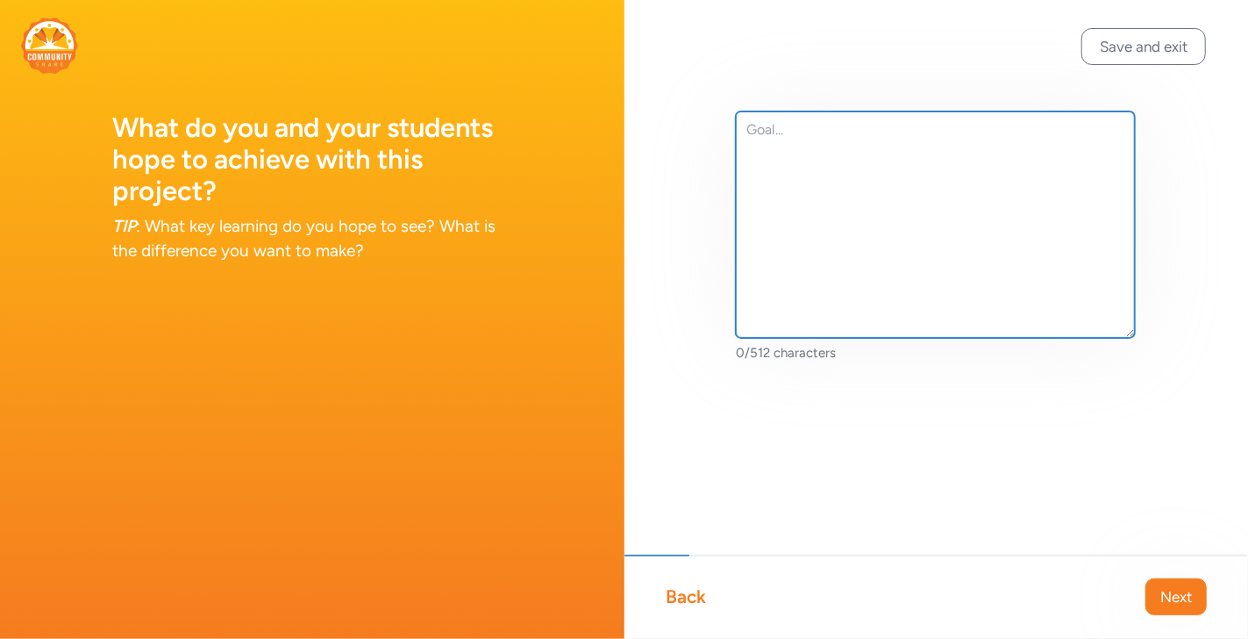
click at [793, 136] on textarea at bounding box center [936, 224] width 400 height 226
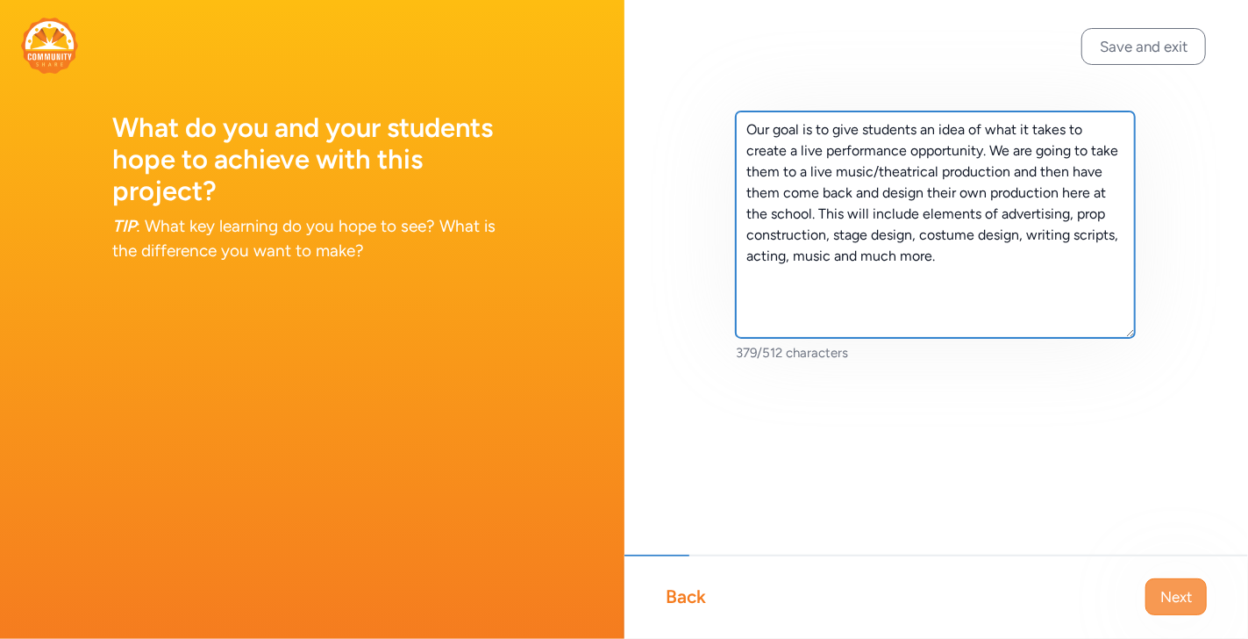
type textarea "Our goal is to give students an idea of what it takes to create a live performa…"
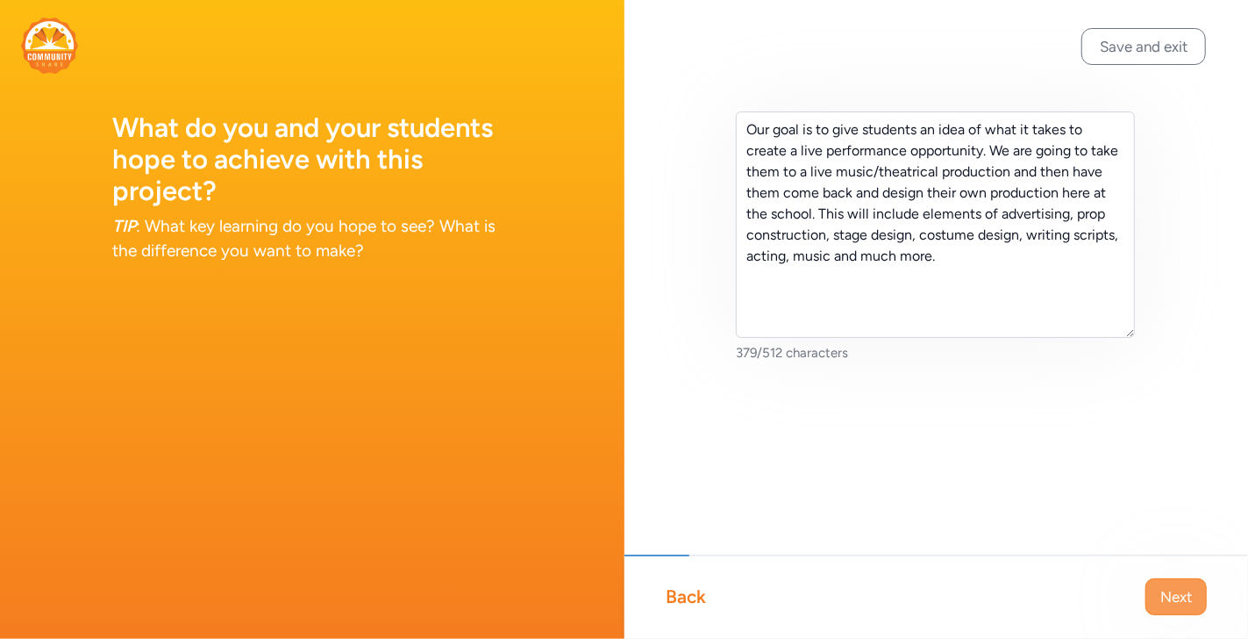
click at [1168, 587] on span "Next" at bounding box center [1176, 596] width 32 height 21
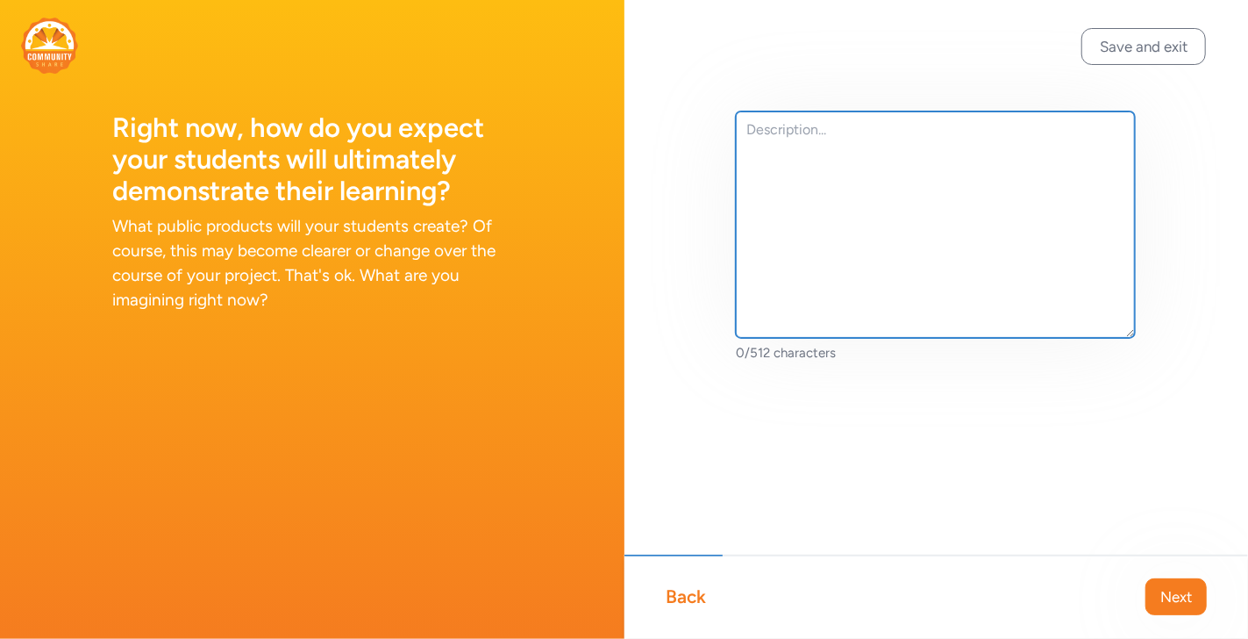
click at [819, 205] on textarea at bounding box center [936, 224] width 400 height 226
click at [822, 179] on textarea at bounding box center [936, 224] width 400 height 226
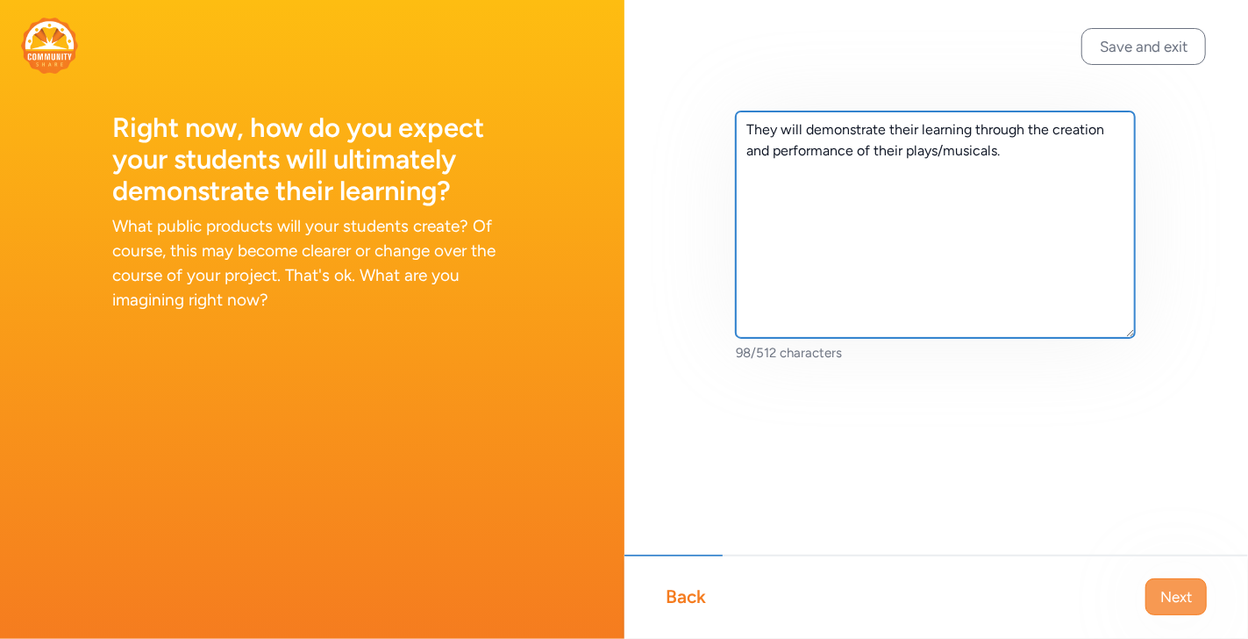
type textarea "They will demonstrate their learning through the creation and performance of th…"
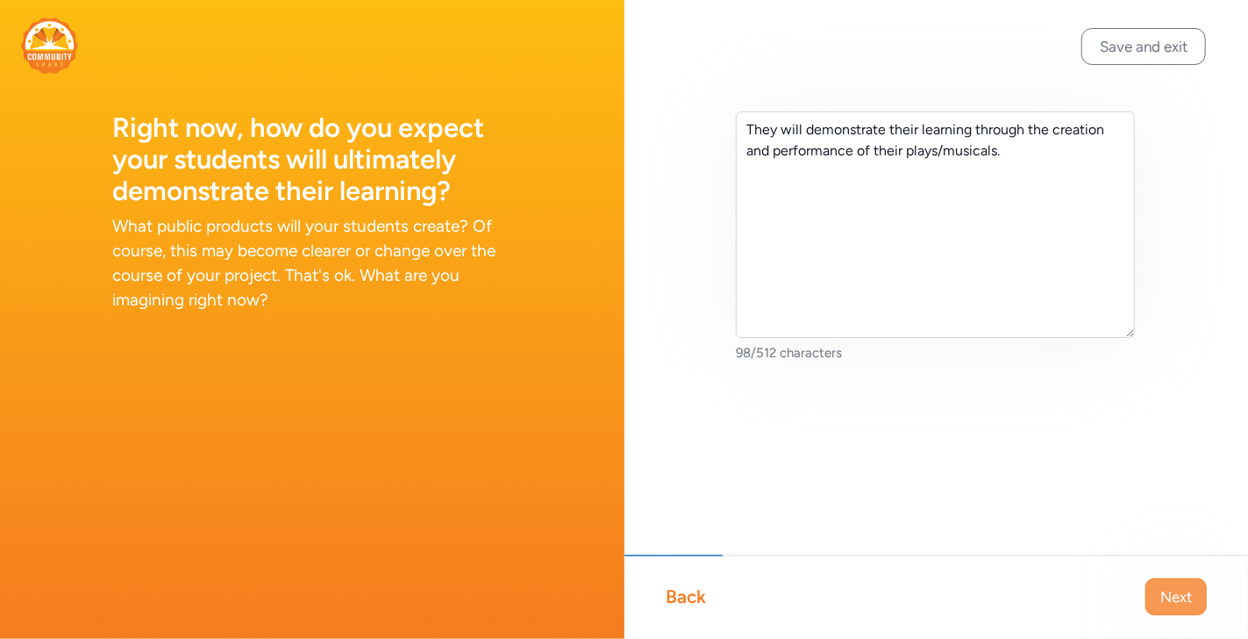
click at [1164, 586] on span "Next" at bounding box center [1176, 596] width 32 height 21
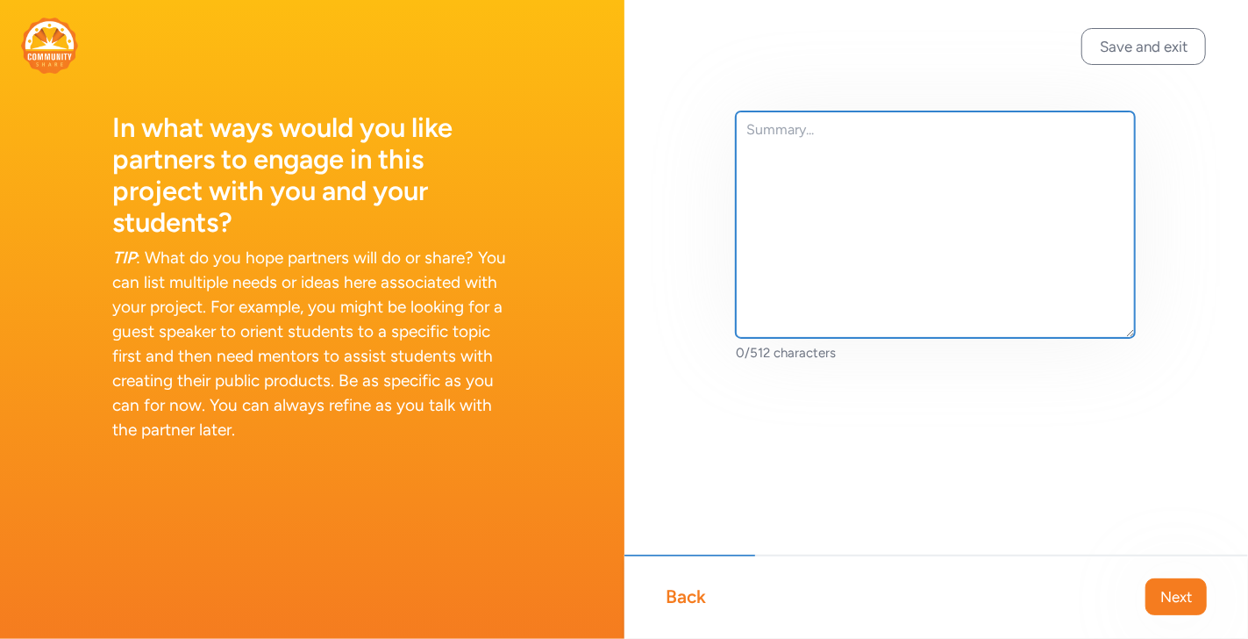
click at [853, 244] on textarea at bounding box center [936, 224] width 400 height 226
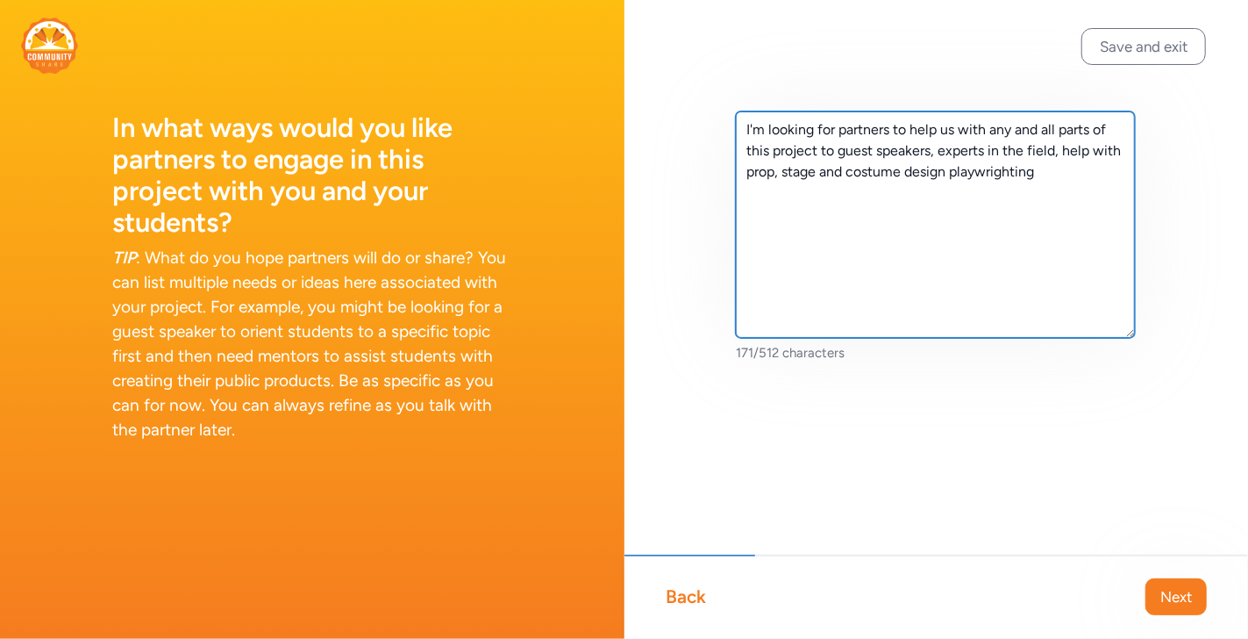
click at [1010, 167] on textarea "I'm looking for partners to help us with any and all parts of this project to g…" at bounding box center [936, 224] width 400 height 226
click at [1053, 175] on textarea "I'm looking for partners to help us with any and all parts of this project to g…" at bounding box center [936, 224] width 400 height 226
click at [946, 167] on textarea "I'm looking for partners to help us with any and all parts of this project to g…" at bounding box center [936, 224] width 400 height 226
click at [1077, 176] on textarea "I'm looking for partners to help us with any and all parts of this project to g…" at bounding box center [936, 224] width 400 height 226
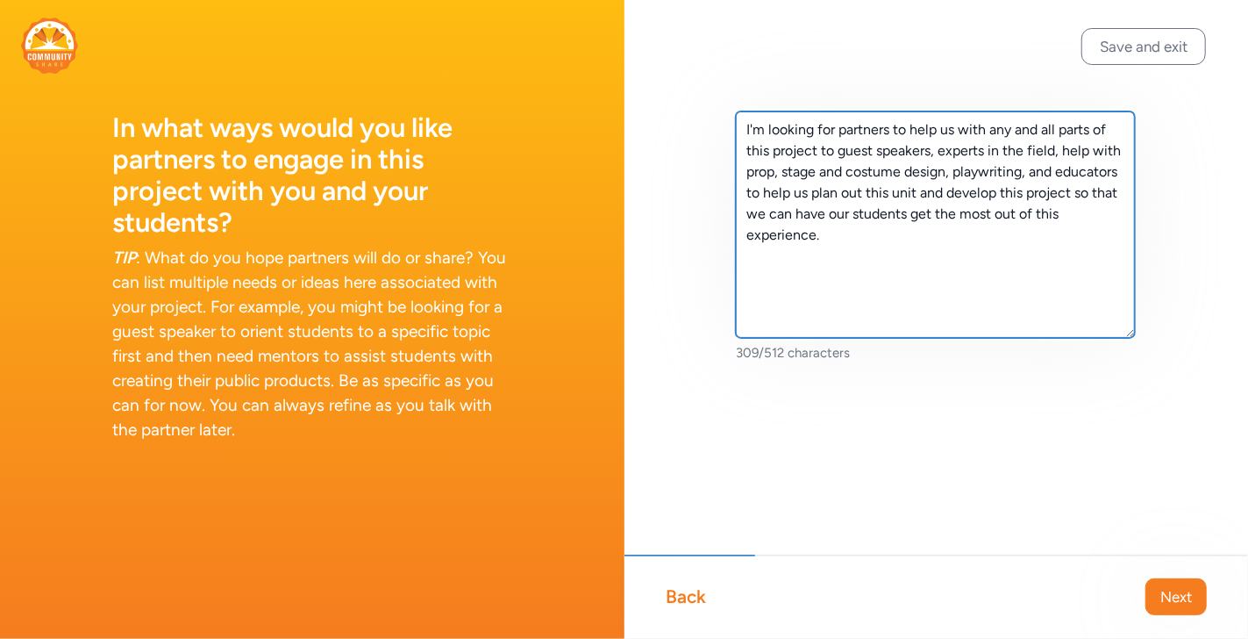
click at [979, 230] on textarea "I'm looking for partners to help us with any and all parts of this project to g…" at bounding box center [936, 224] width 400 height 226
type textarea "I'm looking for partners to help us with any and all parts of this project to g…"
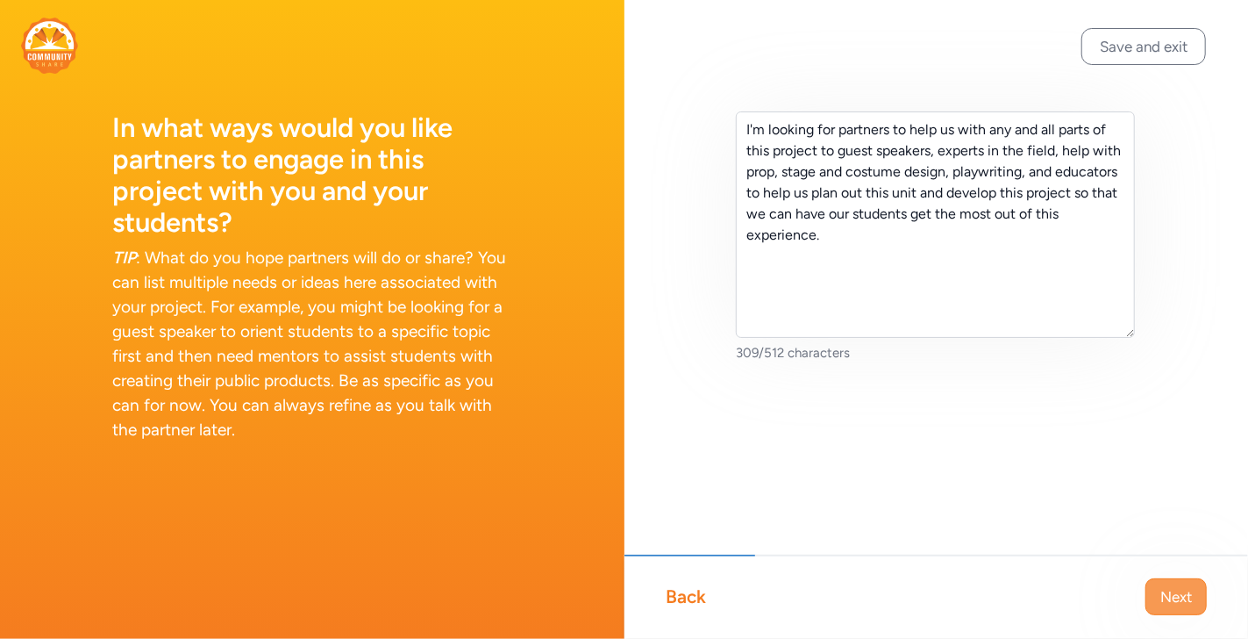
click at [1172, 582] on button "Next" at bounding box center [1176, 596] width 61 height 37
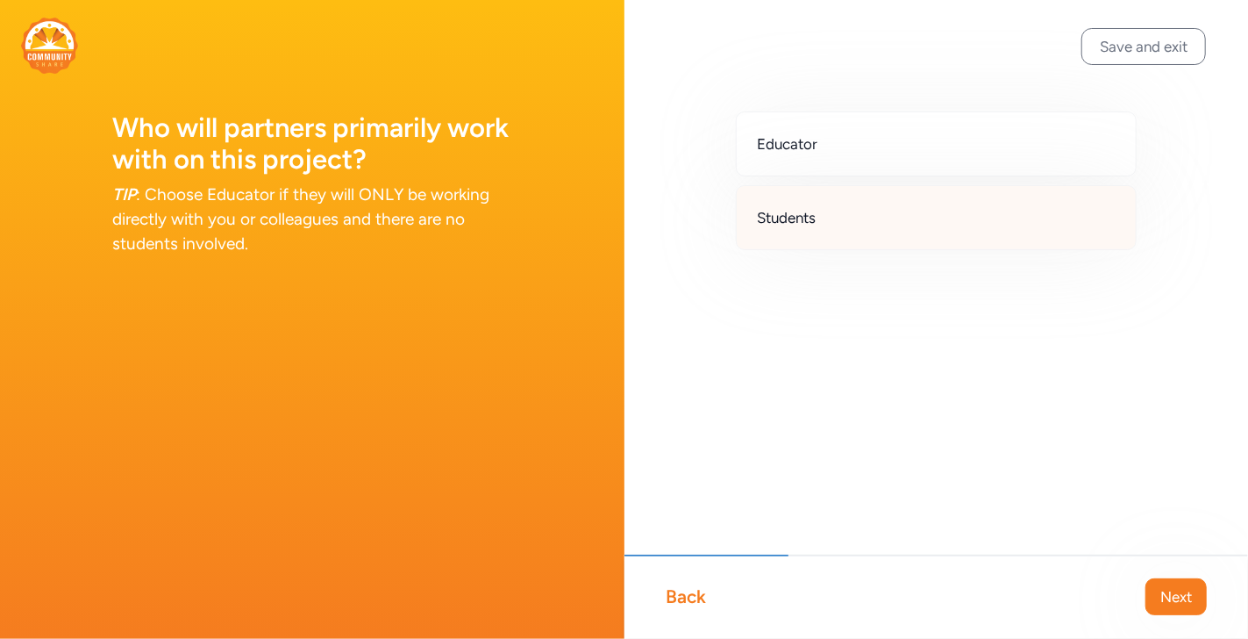
click at [871, 229] on div "Students" at bounding box center [937, 217] width 402 height 65
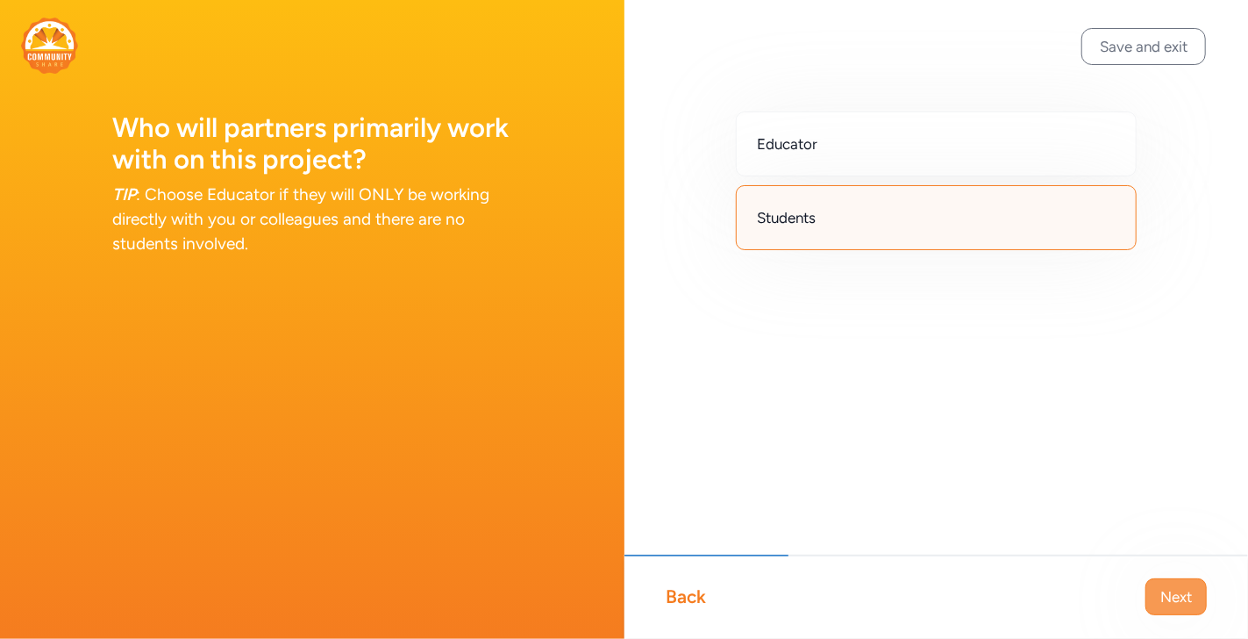
click at [1172, 589] on span "Next" at bounding box center [1176, 596] width 32 height 21
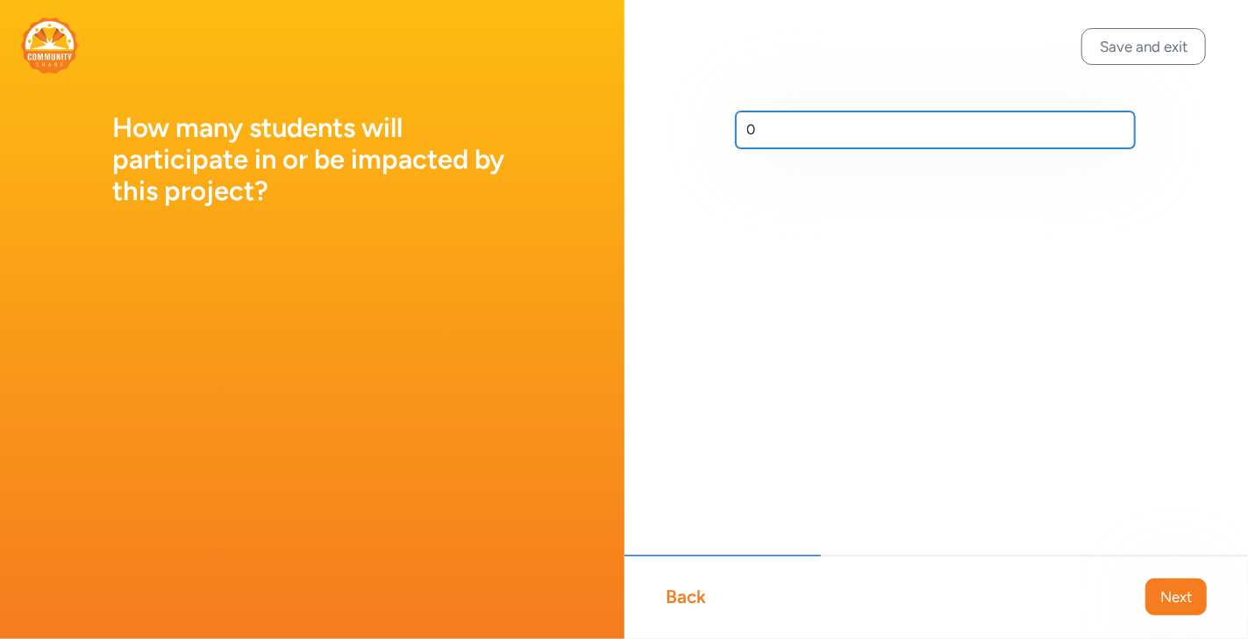
click at [817, 136] on input "0" at bounding box center [936, 129] width 400 height 37
type input "100"
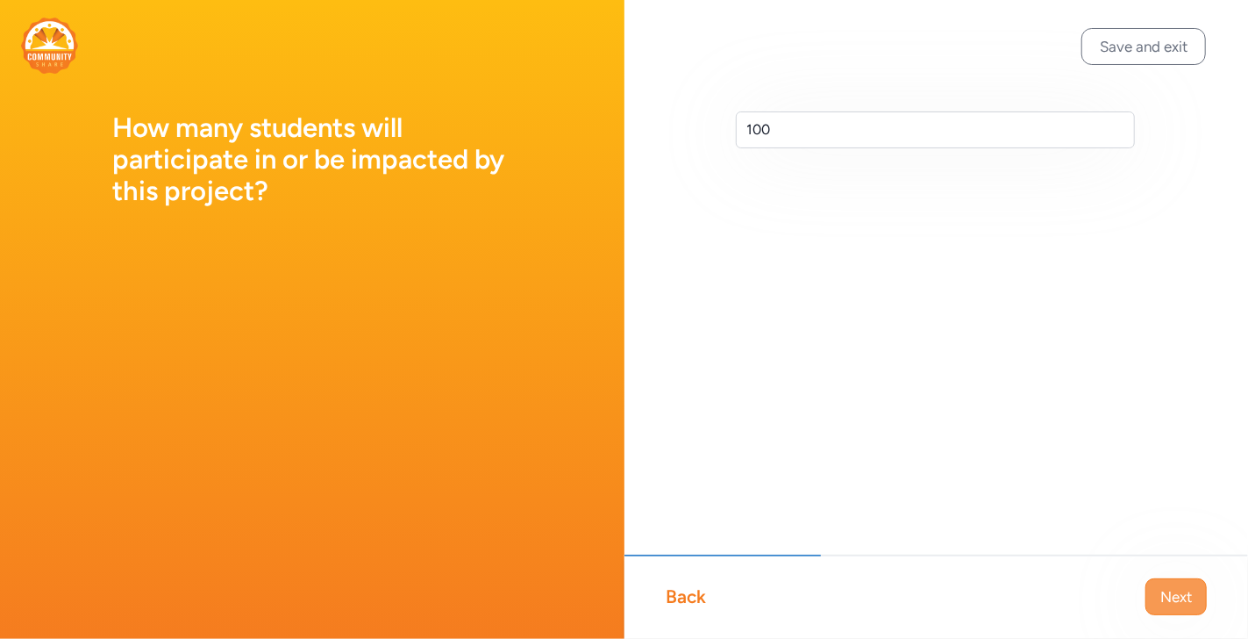
click at [1194, 603] on button "Next" at bounding box center [1176, 596] width 61 height 37
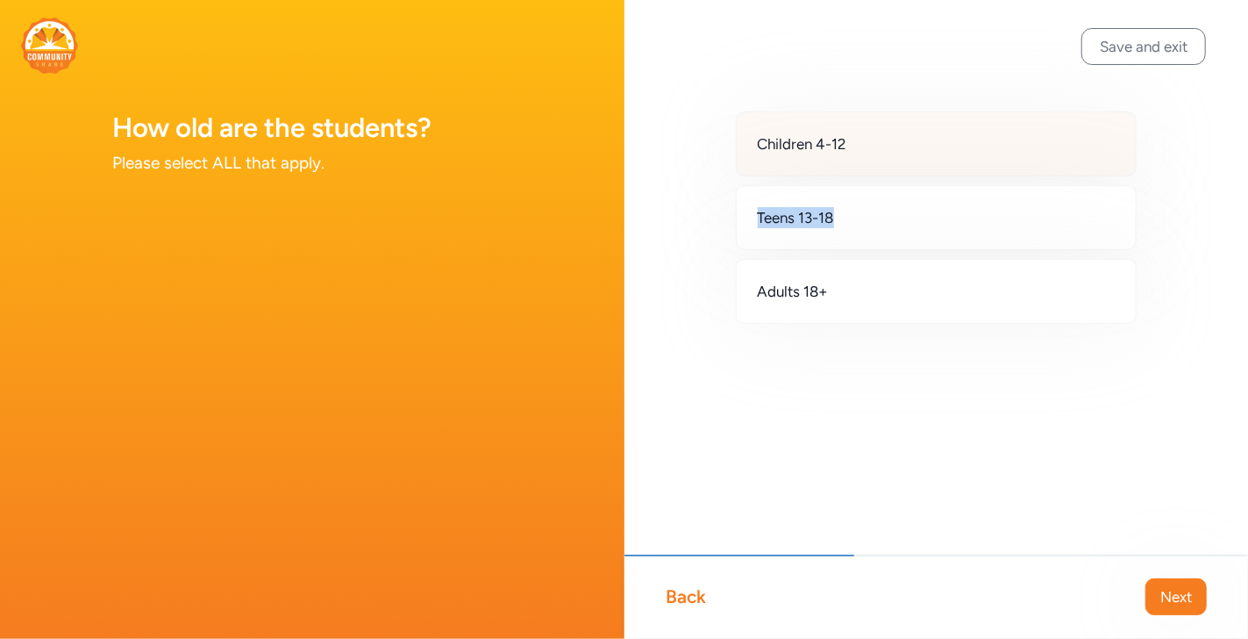
drag, startPoint x: 857, startPoint y: 220, endPoint x: 860, endPoint y: 146, distance: 73.8
click at [860, 146] on div "Children 4-12 Teens 13-18 Adults 18+" at bounding box center [937, 217] width 400 height 211
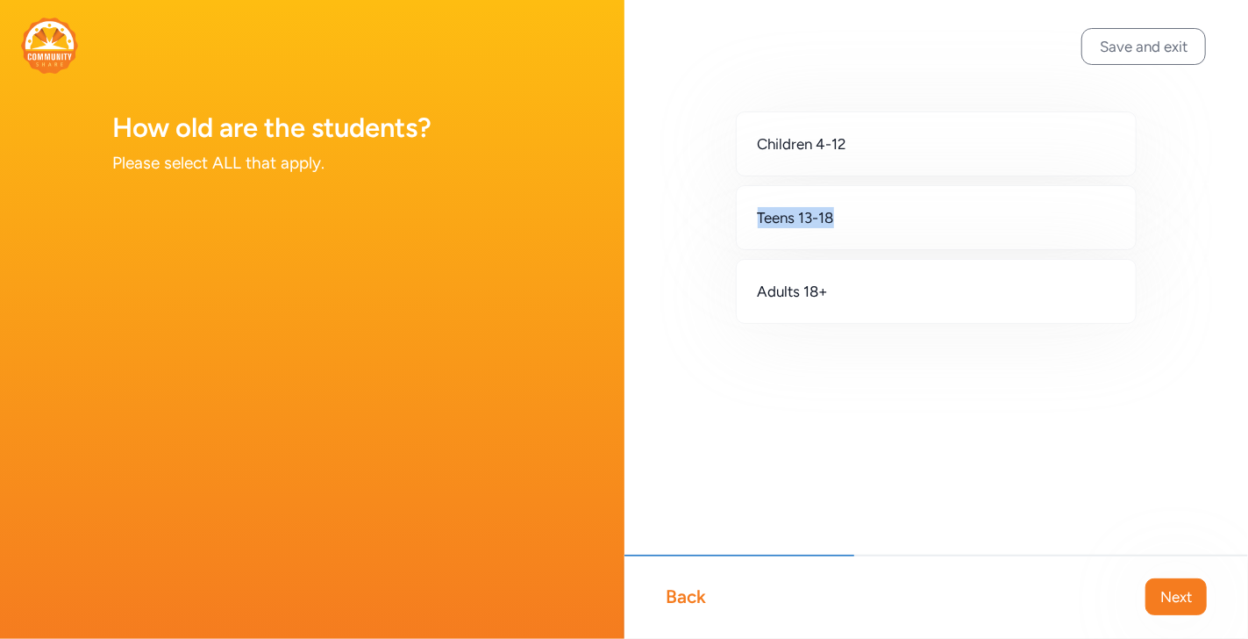
click at [1164, 154] on div "Children 4-12 Teens 13-18 Adults 18+" at bounding box center [937, 245] width 625 height 491
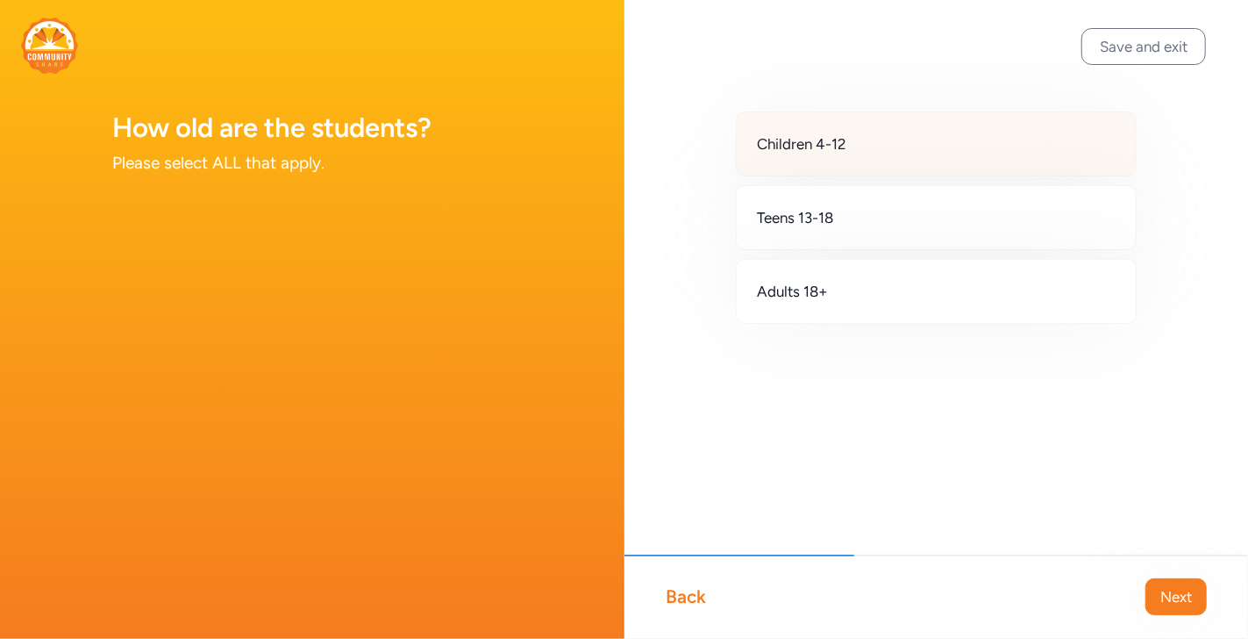
click at [1119, 141] on div "Children 4-12" at bounding box center [937, 143] width 402 height 65
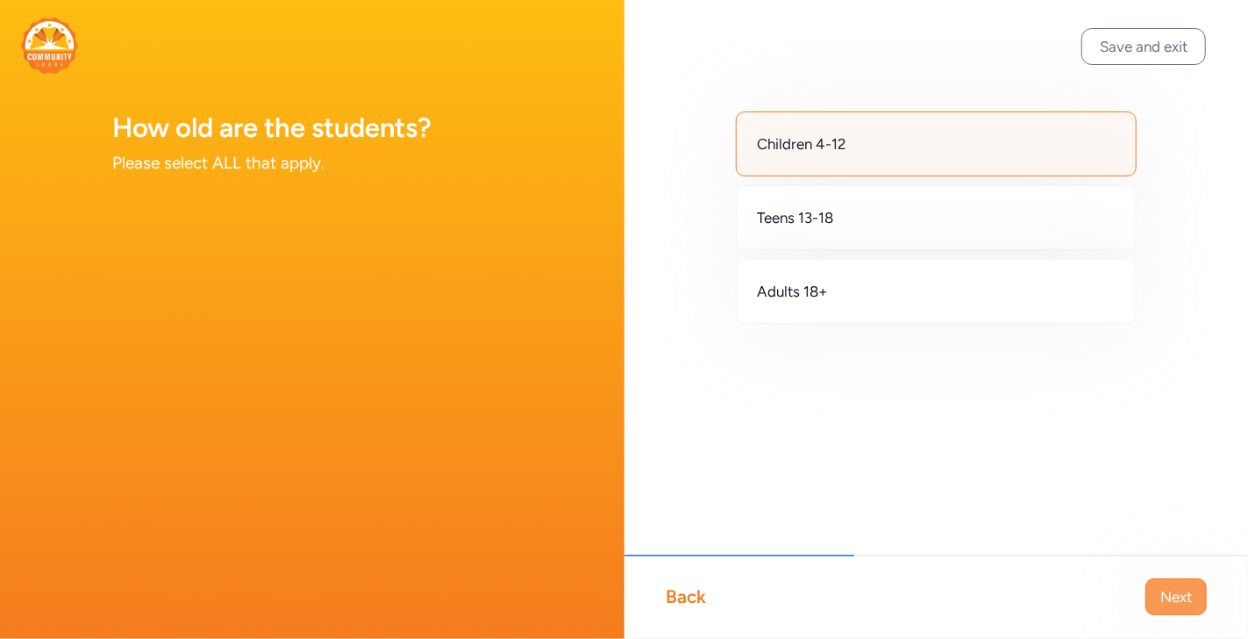
click at [1181, 592] on span "Next" at bounding box center [1176, 596] width 32 height 21
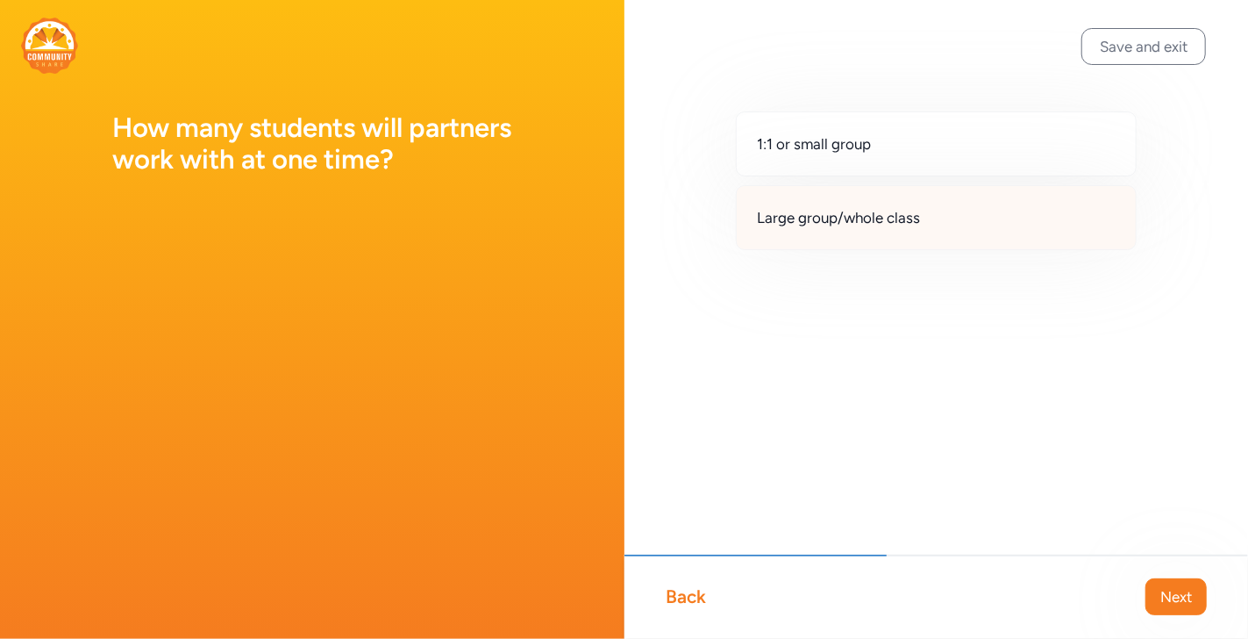
click at [892, 221] on span "Large group/whole class" at bounding box center [839, 217] width 163 height 21
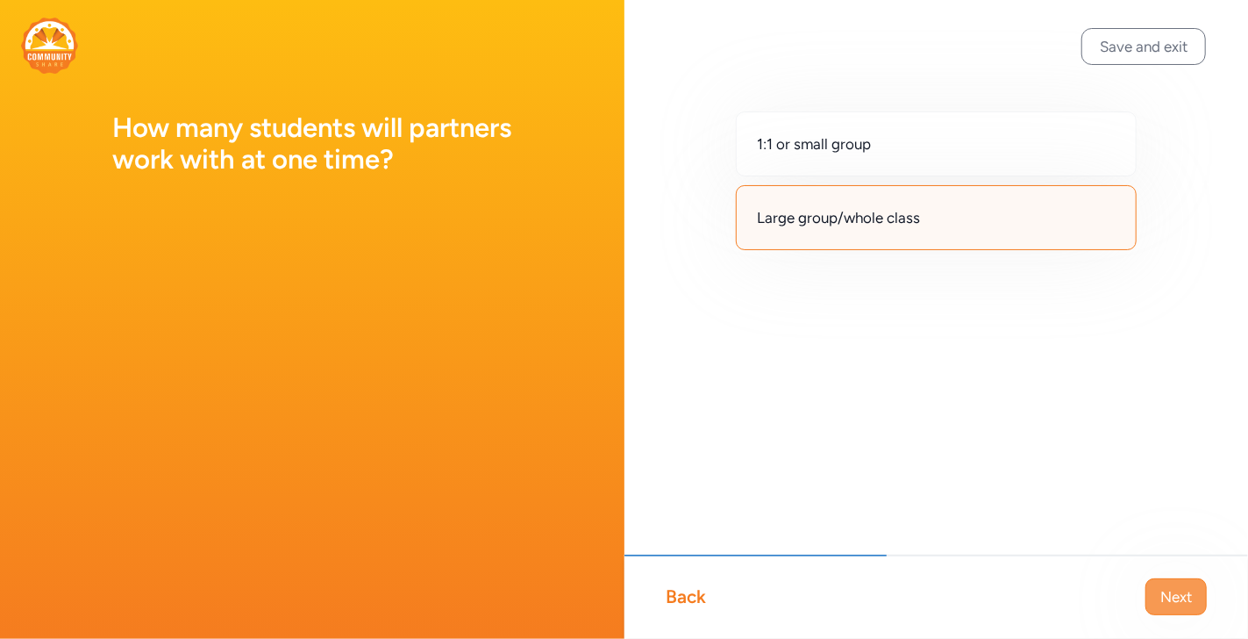
click at [1178, 579] on button "Next" at bounding box center [1176, 596] width 61 height 37
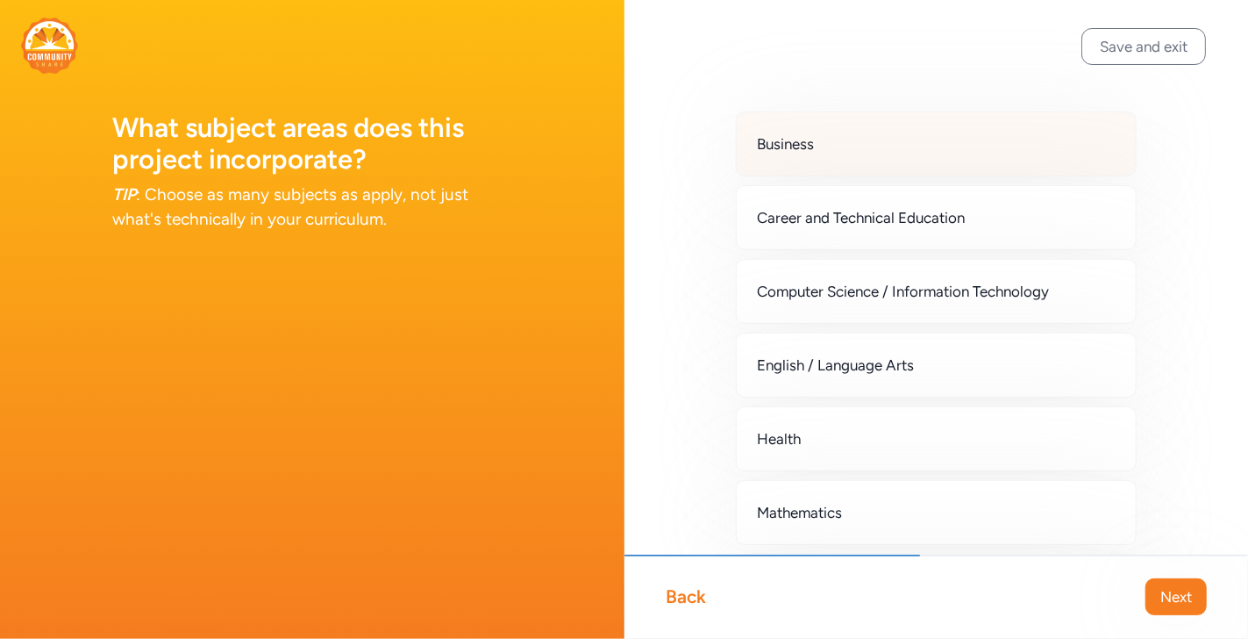
click at [1027, 139] on div "Business" at bounding box center [937, 143] width 402 height 65
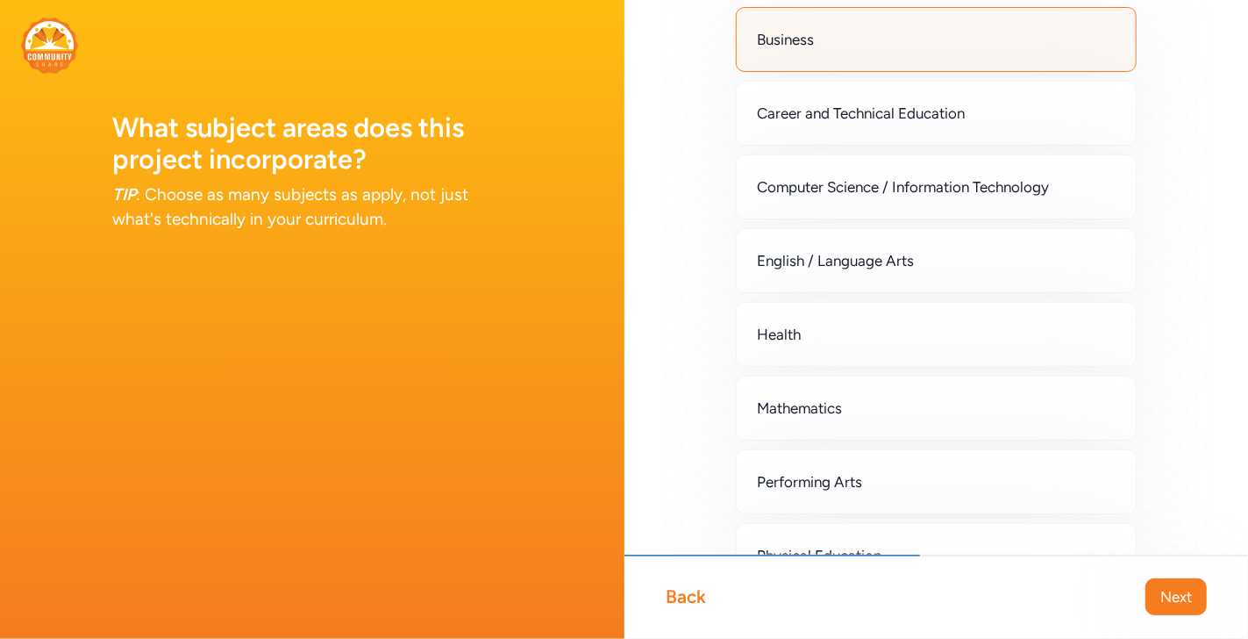
scroll to position [106, 0]
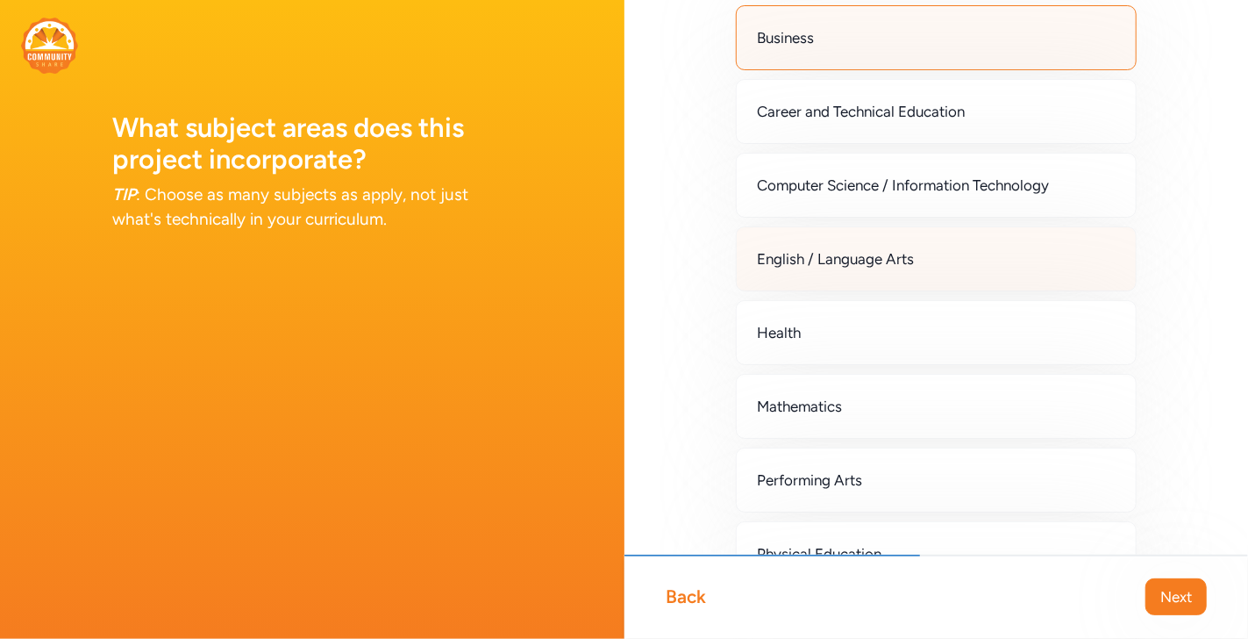
click at [1052, 253] on div "English / Language Arts" at bounding box center [937, 258] width 402 height 65
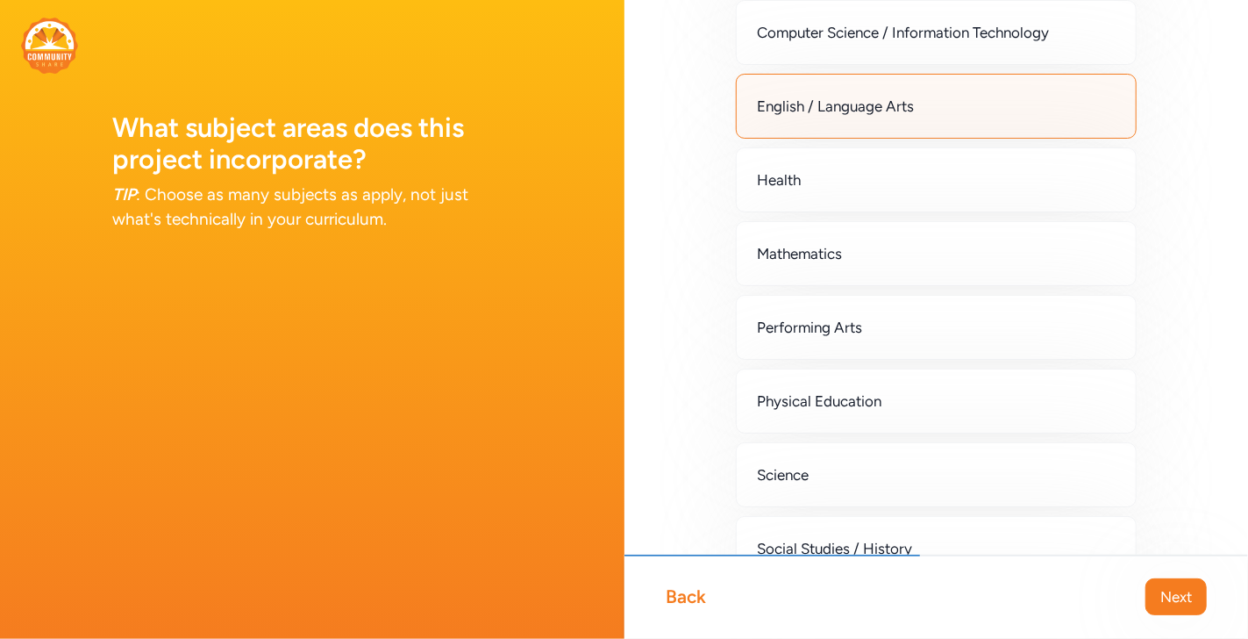
scroll to position [260, 0]
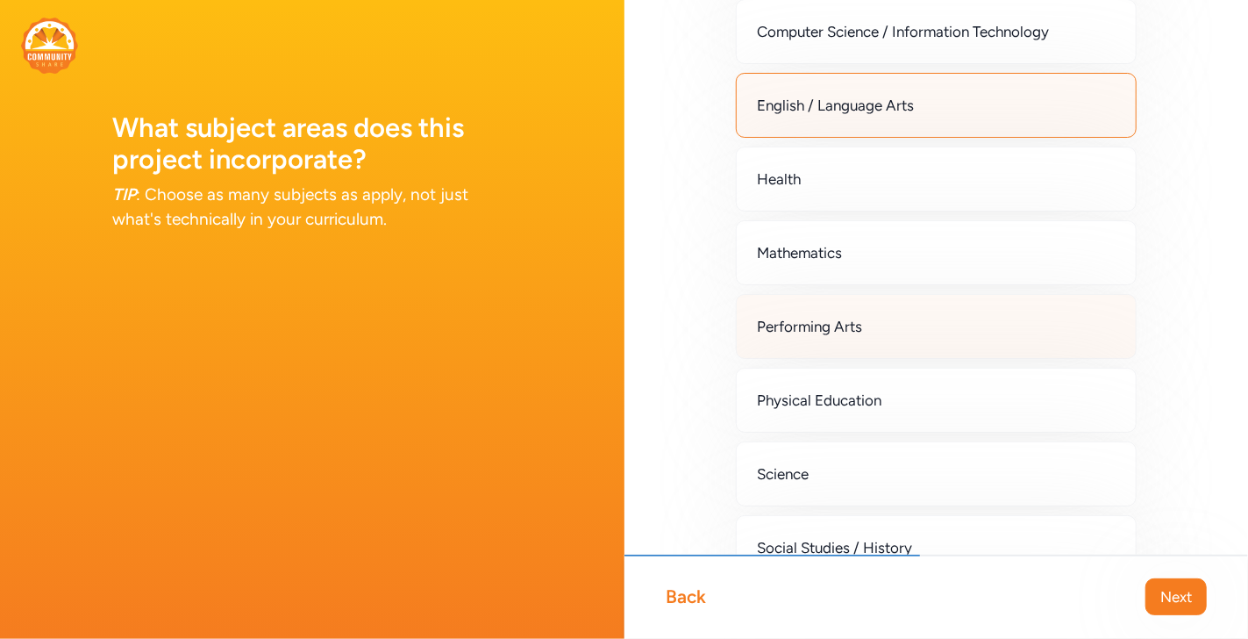
click at [1077, 323] on div "Performing Arts" at bounding box center [937, 326] width 402 height 65
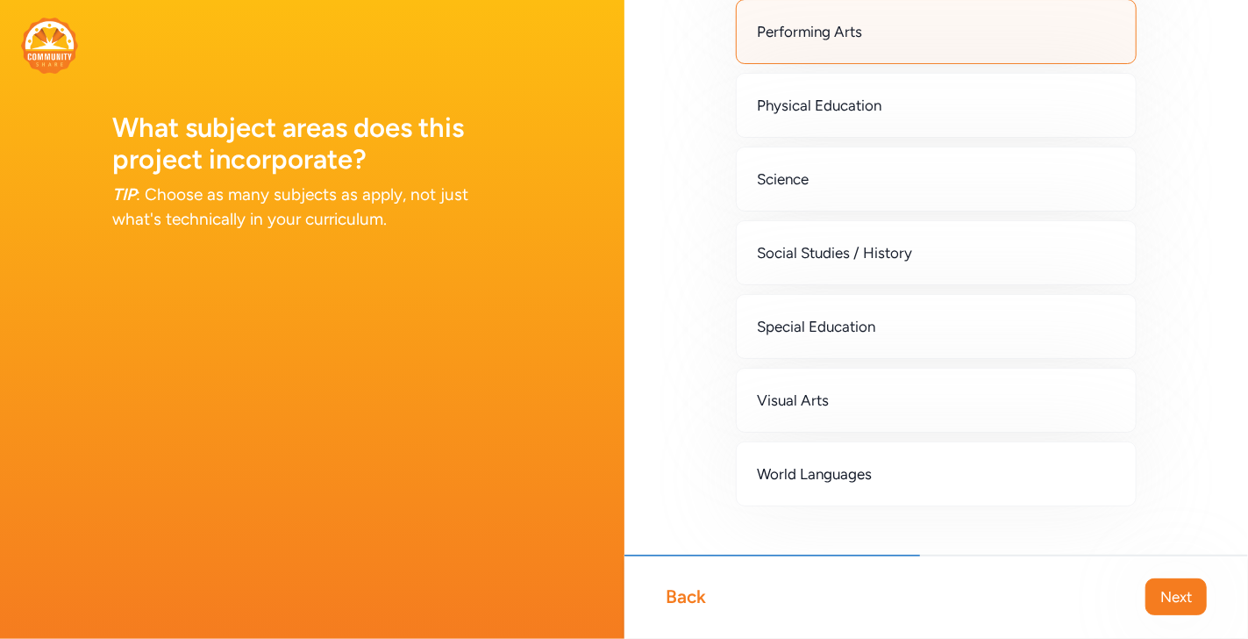
scroll to position [560, 0]
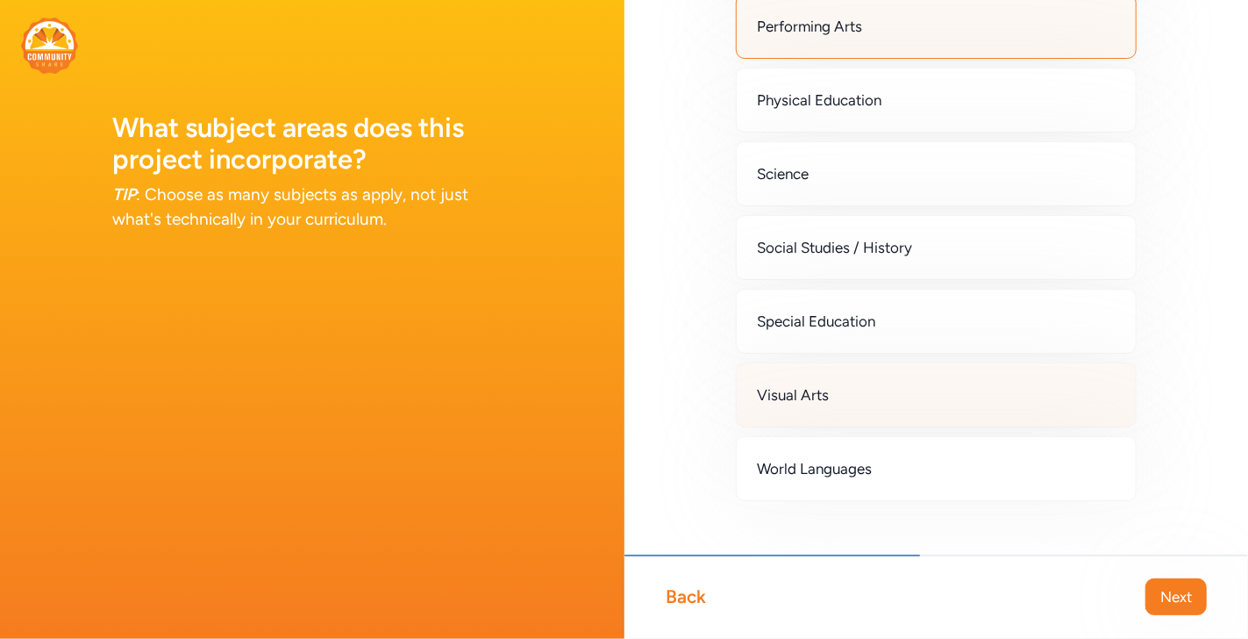
click at [1092, 375] on div "Visual Arts" at bounding box center [937, 394] width 402 height 65
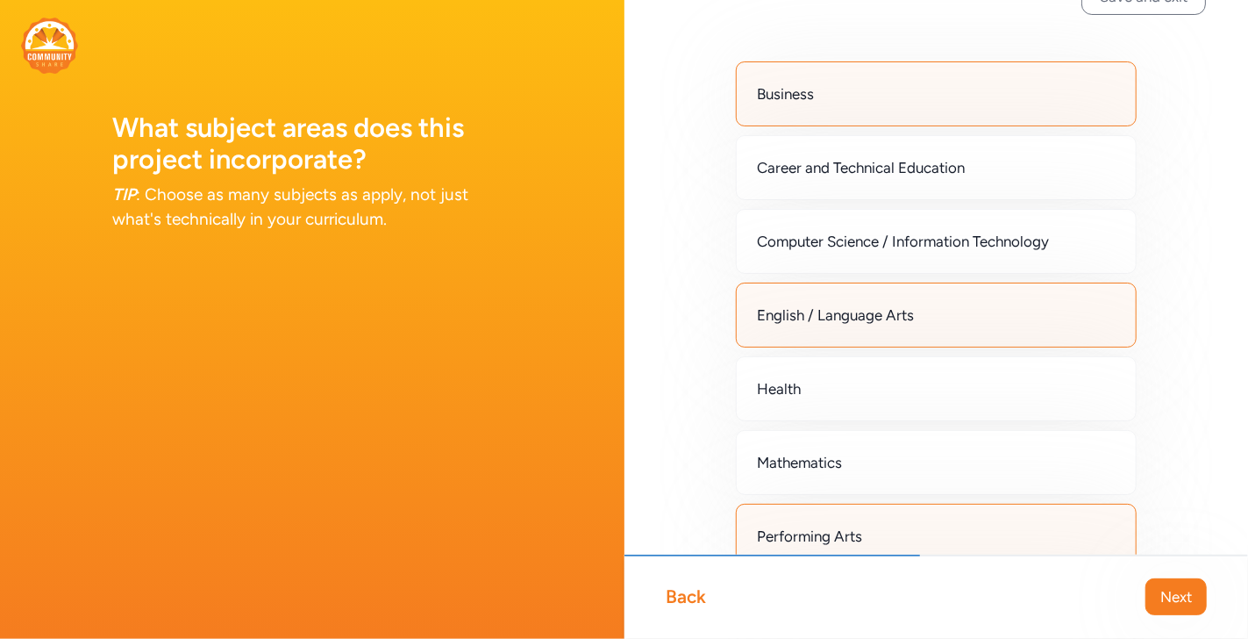
scroll to position [49, 0]
click at [1178, 597] on span "Next" at bounding box center [1176, 596] width 32 height 21
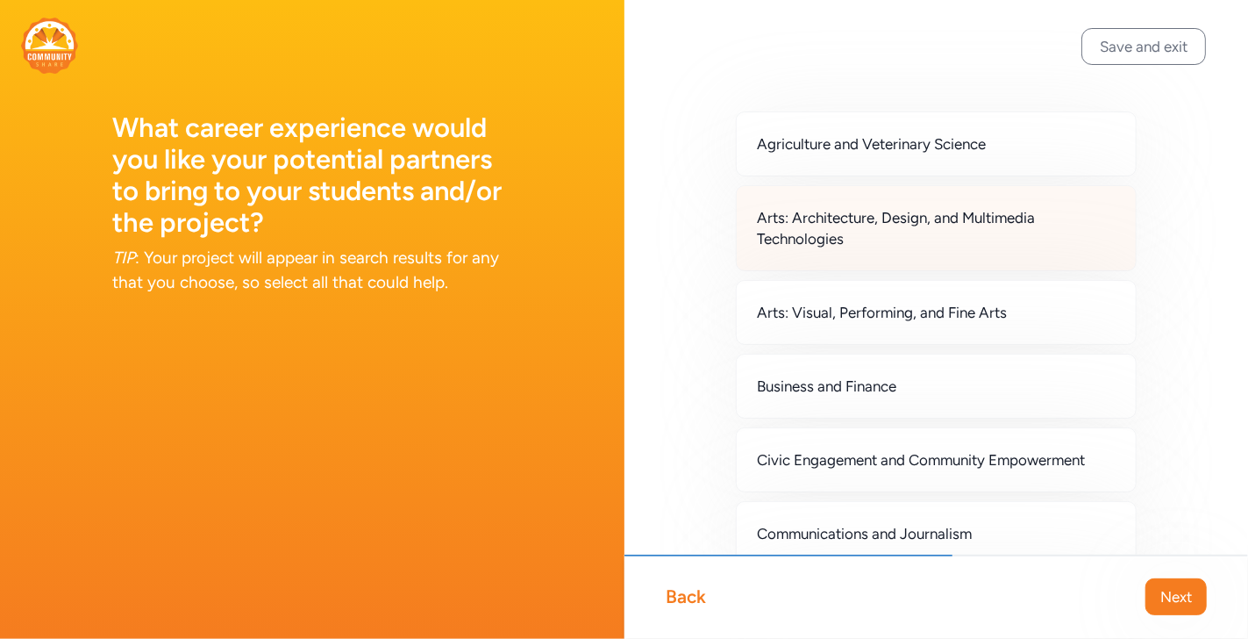
click at [1083, 225] on span "Arts: Architecture, Design, and Multimedia Technologies" at bounding box center [937, 228] width 358 height 42
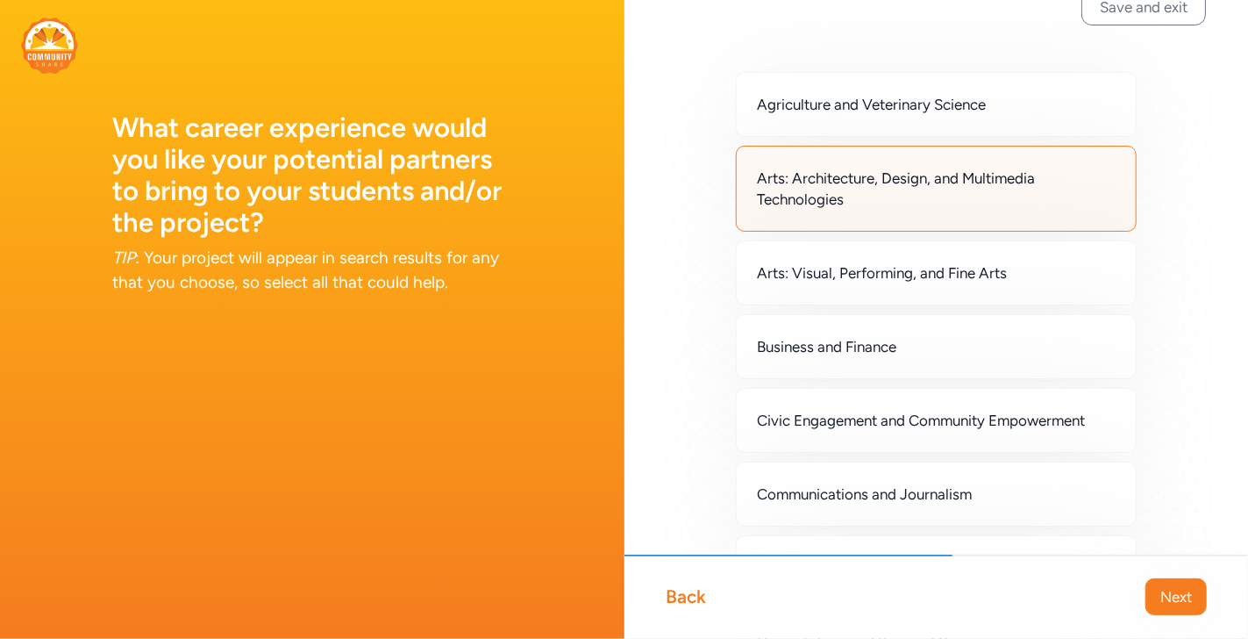
scroll to position [40, 0]
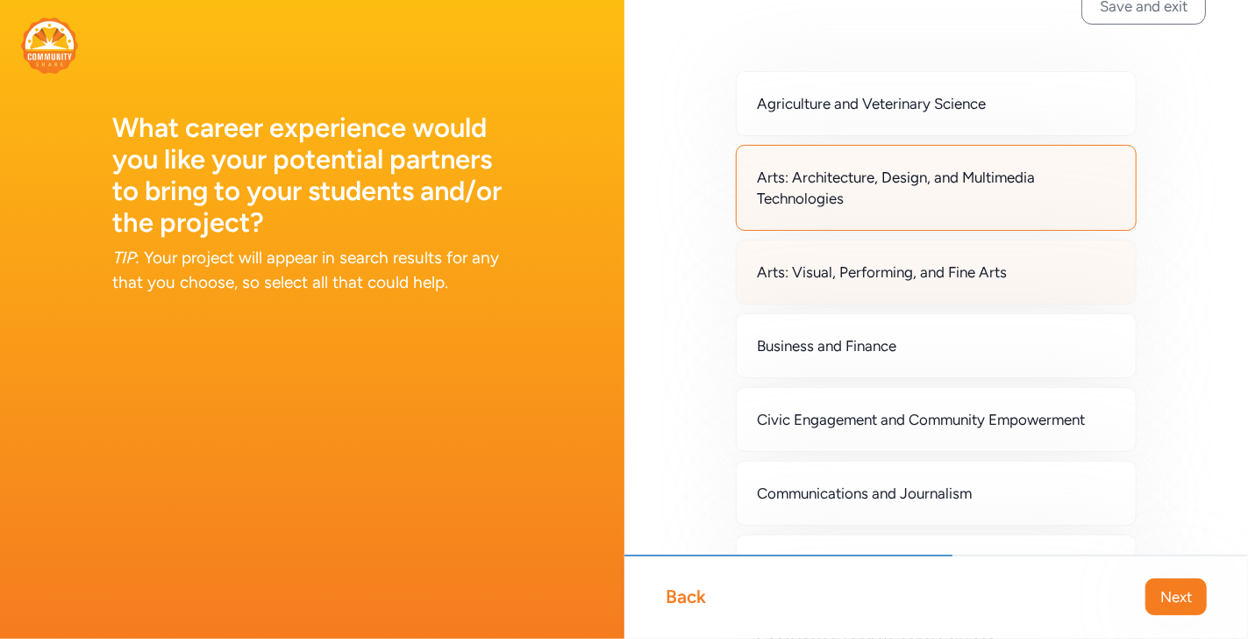
click at [1080, 267] on div "Arts: Visual, Performing, and Fine Arts" at bounding box center [937, 271] width 402 height 65
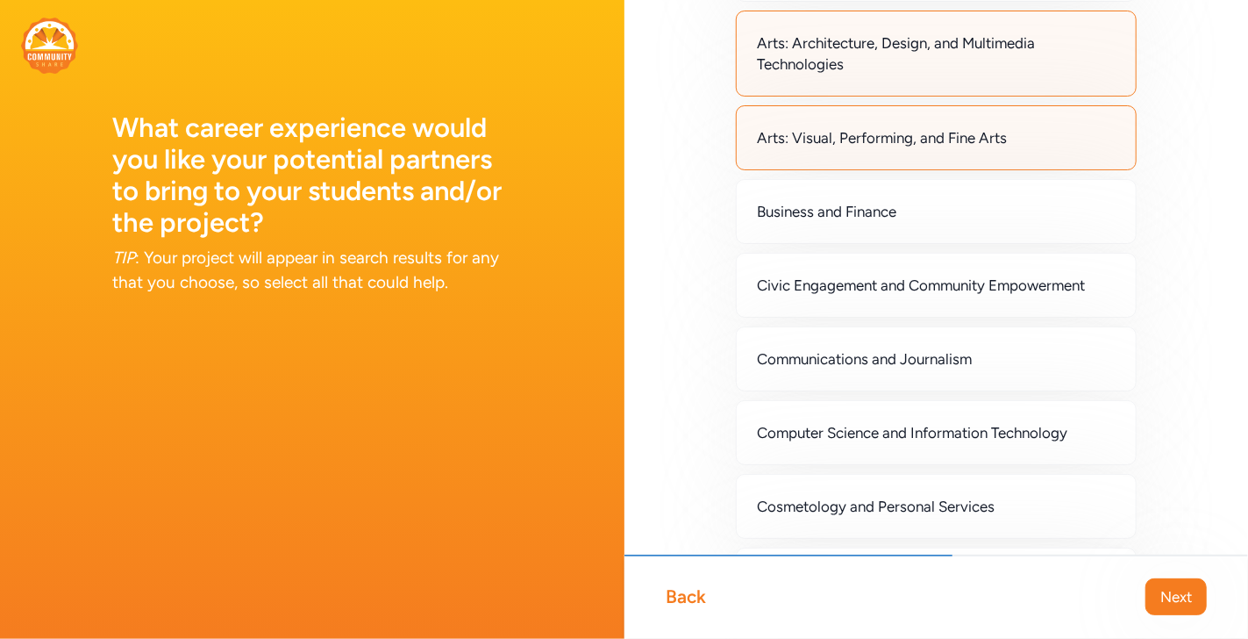
scroll to position [174, 0]
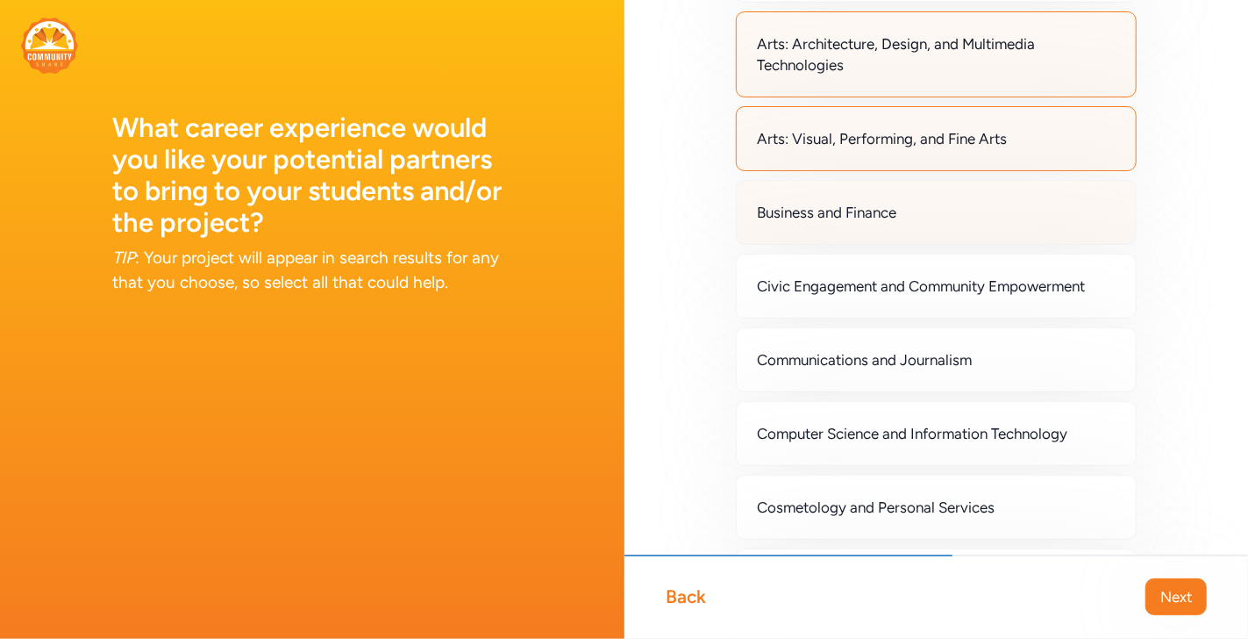
click at [1102, 232] on div "Business and Finance" at bounding box center [937, 212] width 402 height 65
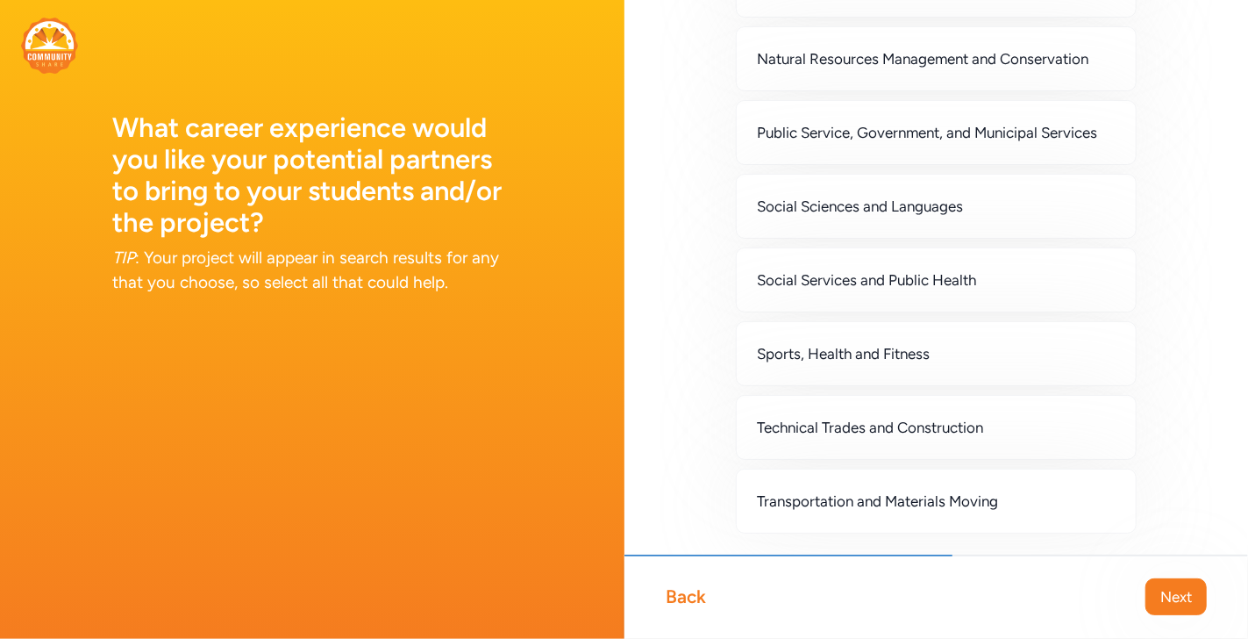
scroll to position [1474, 0]
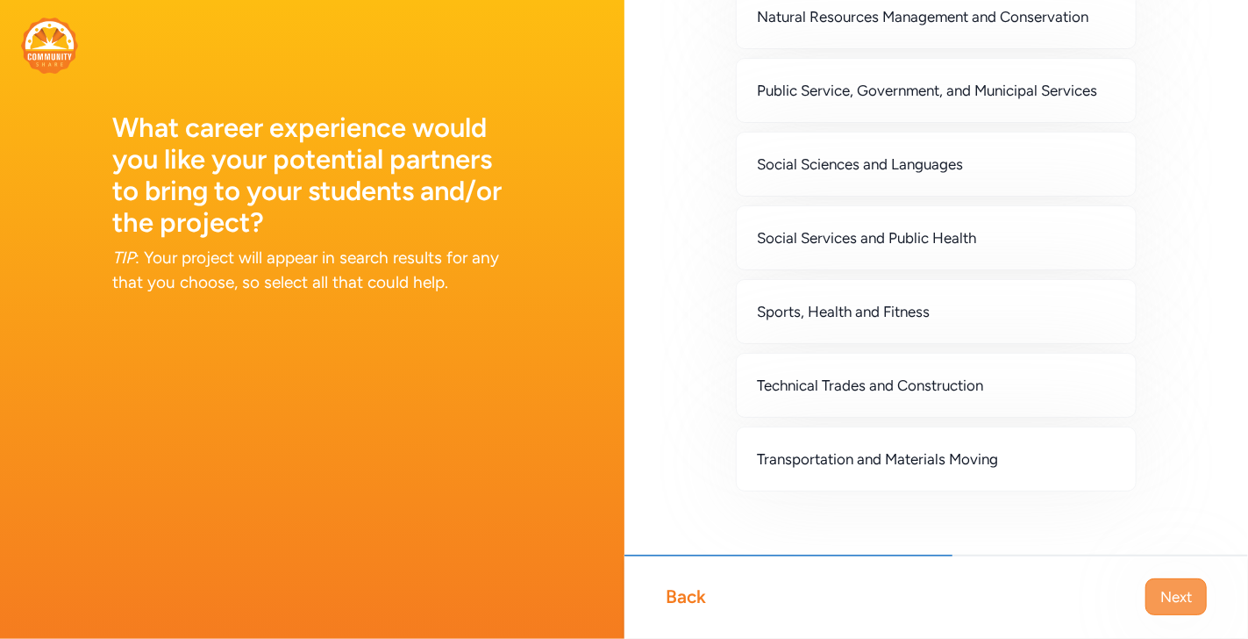
click at [1173, 593] on span "Next" at bounding box center [1176, 596] width 32 height 21
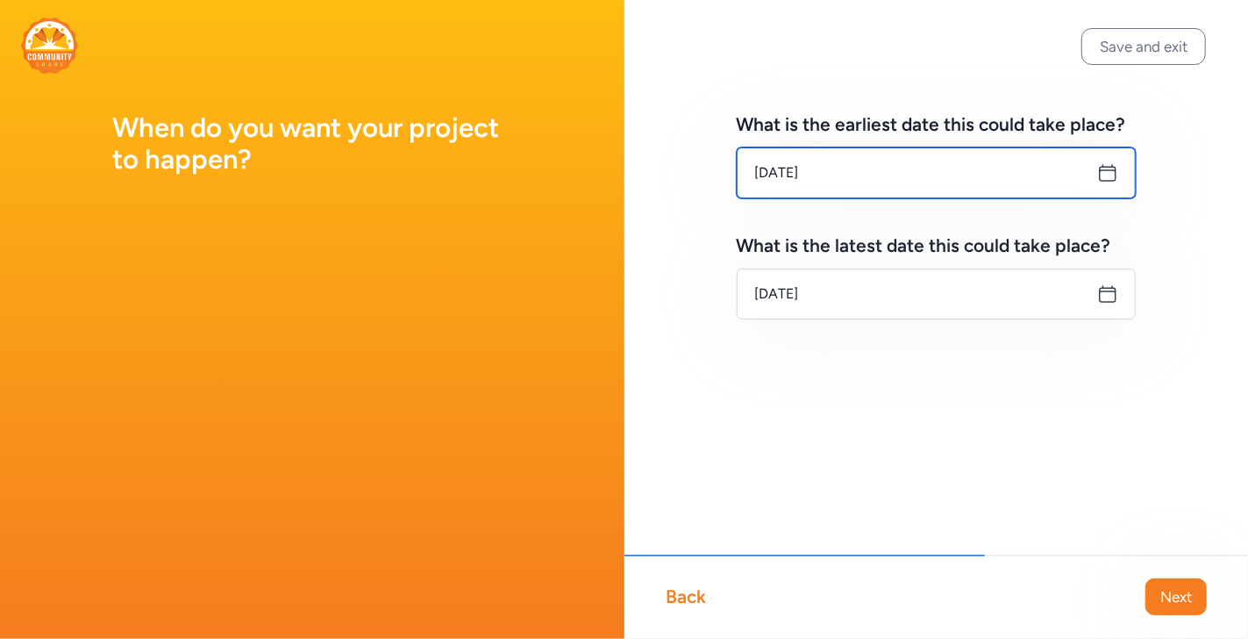
click at [1072, 178] on input "[DATE]" at bounding box center [937, 172] width 400 height 51
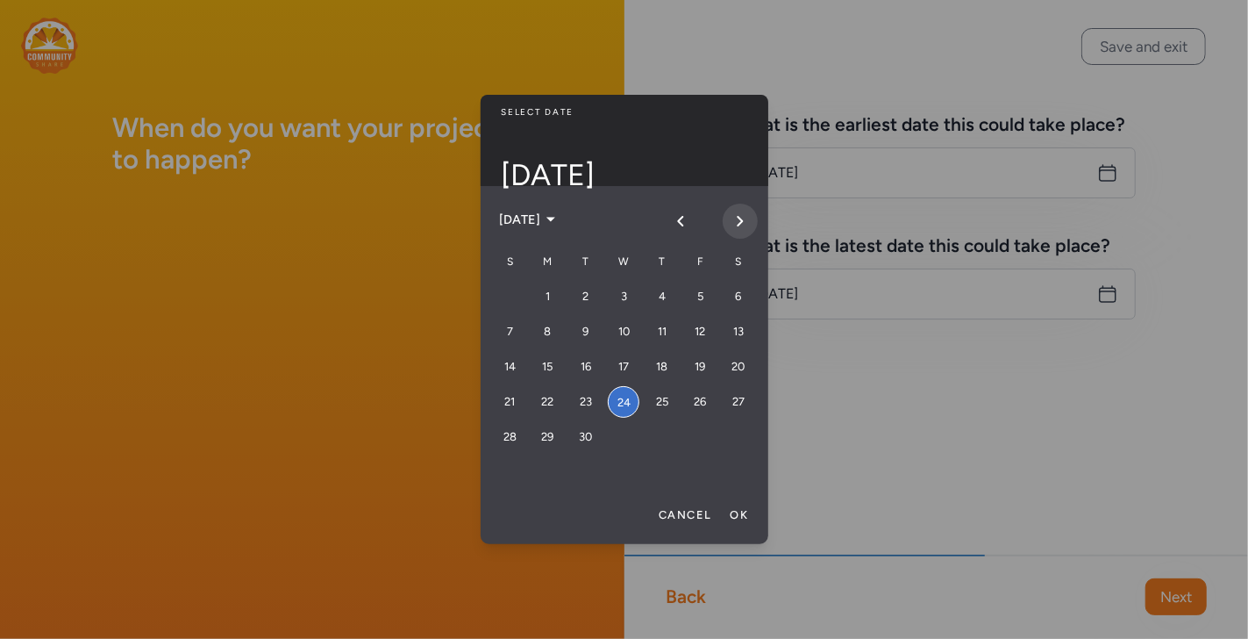
click at [731, 225] on button "Next month" at bounding box center [740, 220] width 35 height 35
click at [546, 332] on div "6" at bounding box center [548, 332] width 32 height 32
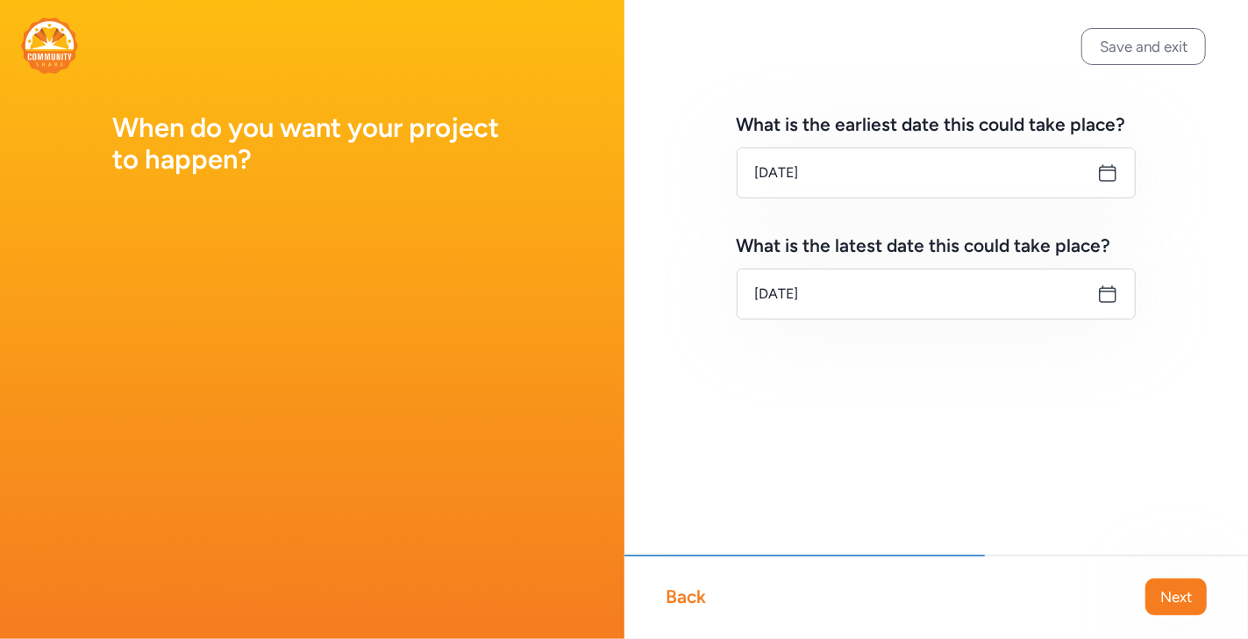
click at [1103, 294] on icon at bounding box center [1107, 293] width 21 height 21
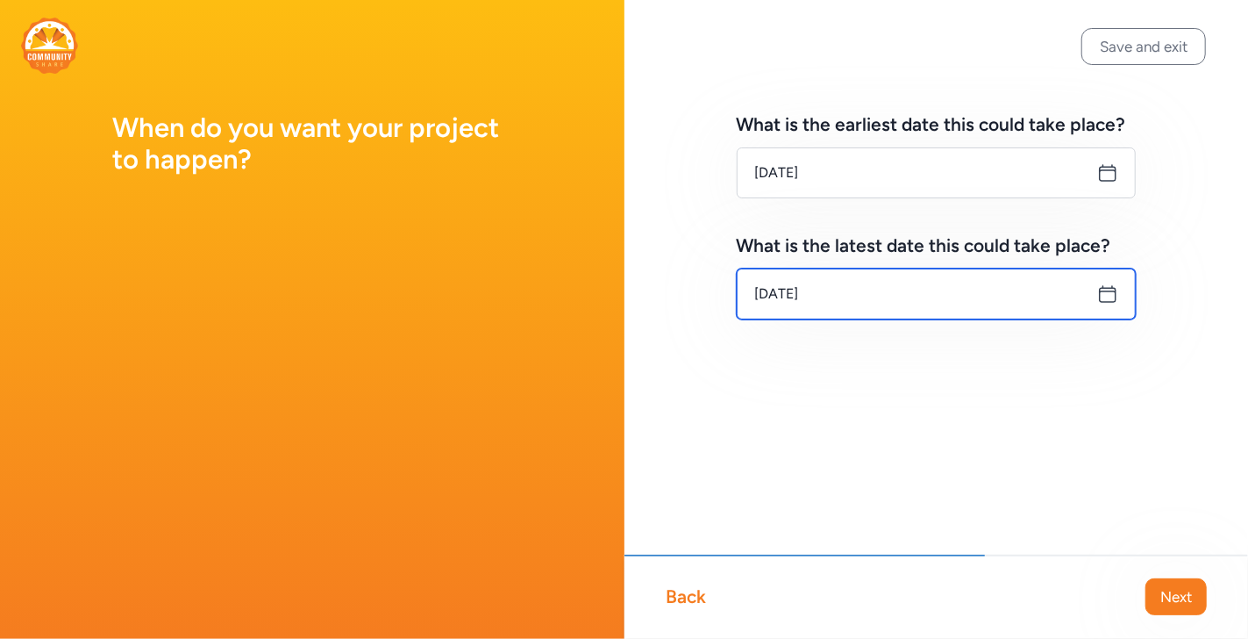
click at [1030, 282] on input "[DATE]" at bounding box center [937, 293] width 400 height 51
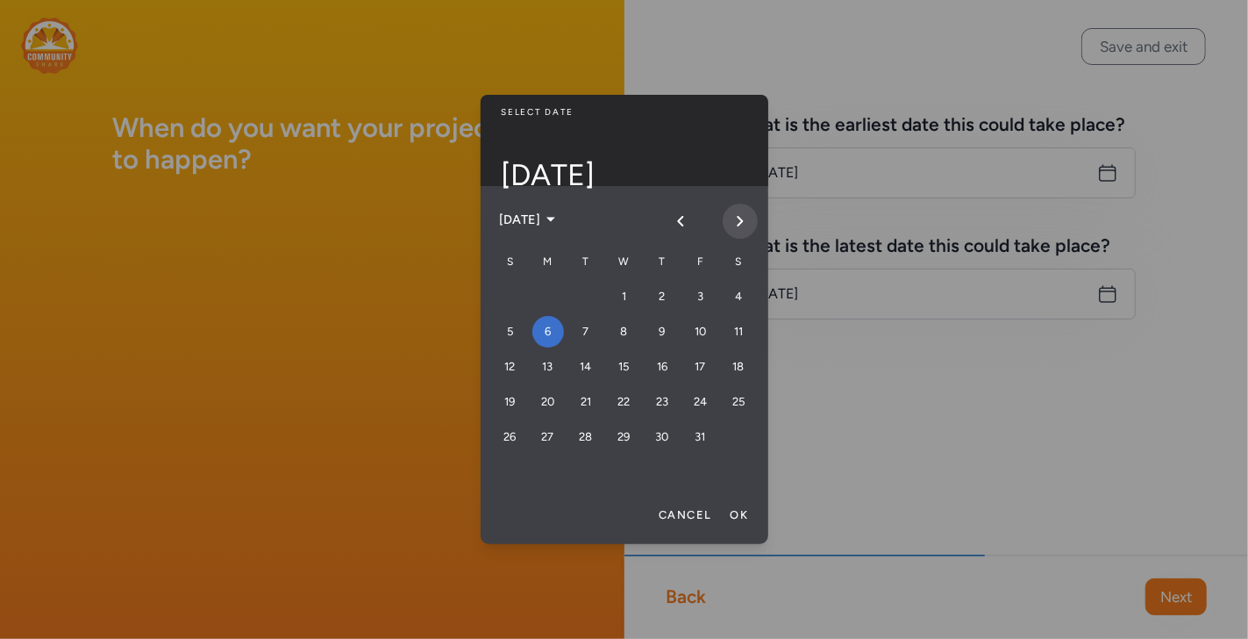
click at [746, 225] on icon "Next month" at bounding box center [740, 221] width 14 height 14
click at [689, 208] on button "Previous month" at bounding box center [680, 220] width 35 height 35
click at [739, 222] on icon "Next month" at bounding box center [740, 221] width 4 height 9
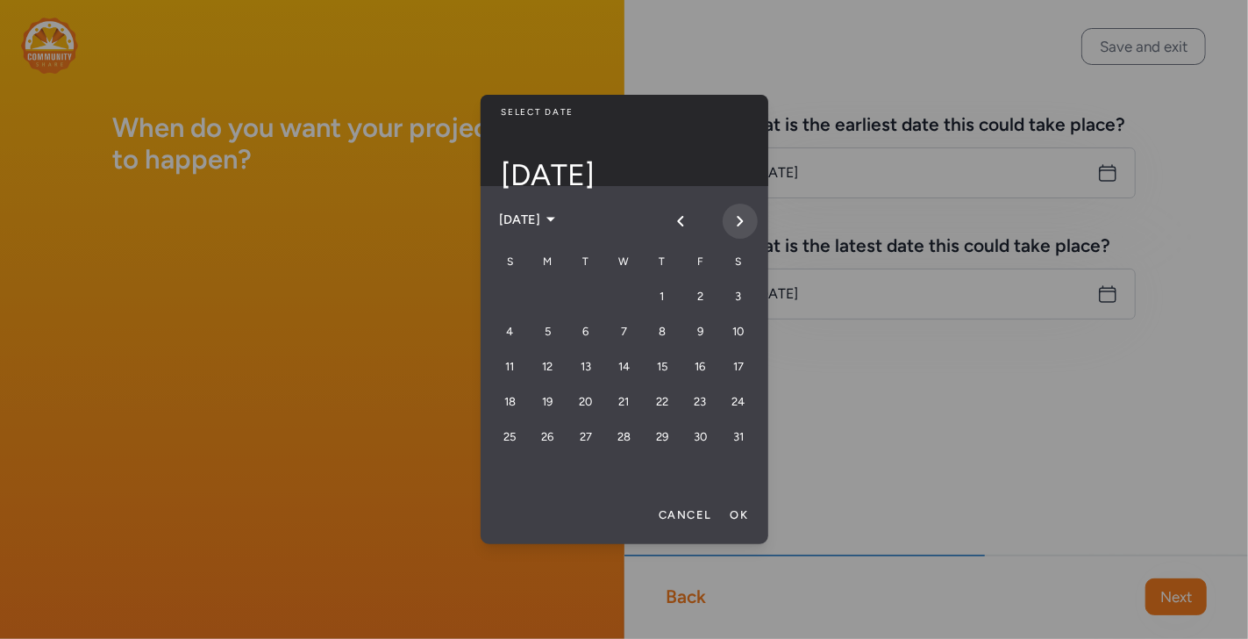
click at [739, 222] on icon "Next month" at bounding box center [740, 221] width 4 height 9
click at [589, 432] on div "31" at bounding box center [586, 437] width 32 height 32
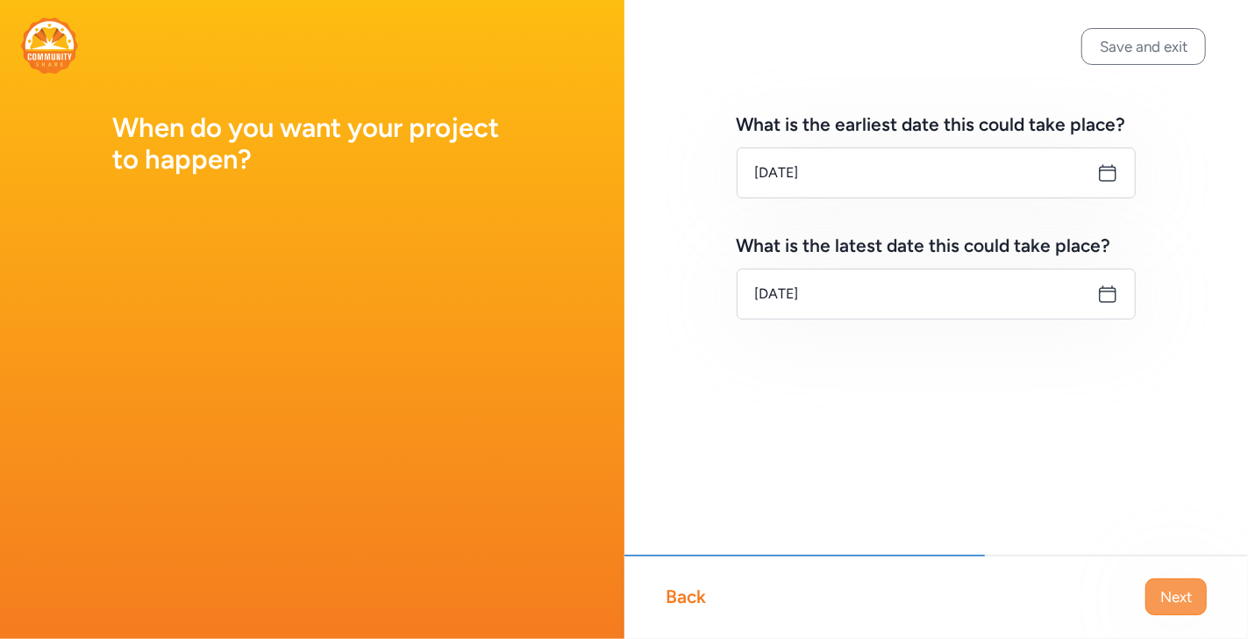
click at [1178, 588] on span "Next" at bounding box center [1176, 596] width 32 height 21
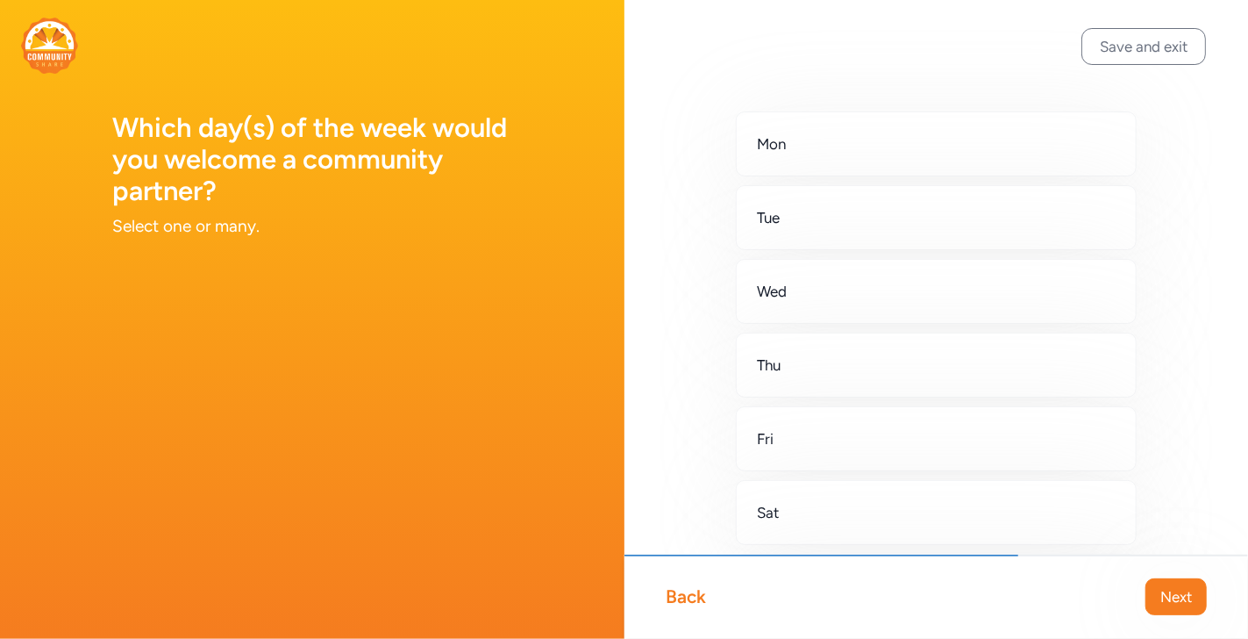
click at [684, 595] on div "Back" at bounding box center [687, 596] width 40 height 25
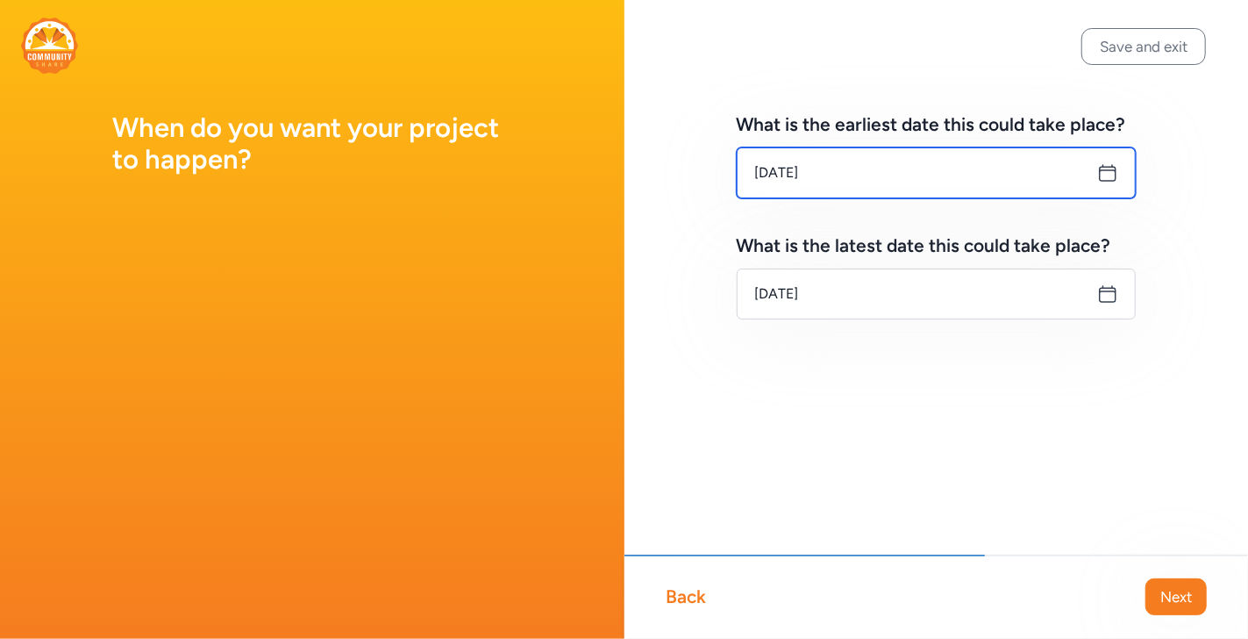
click at [937, 155] on input "[DATE]" at bounding box center [937, 172] width 400 height 51
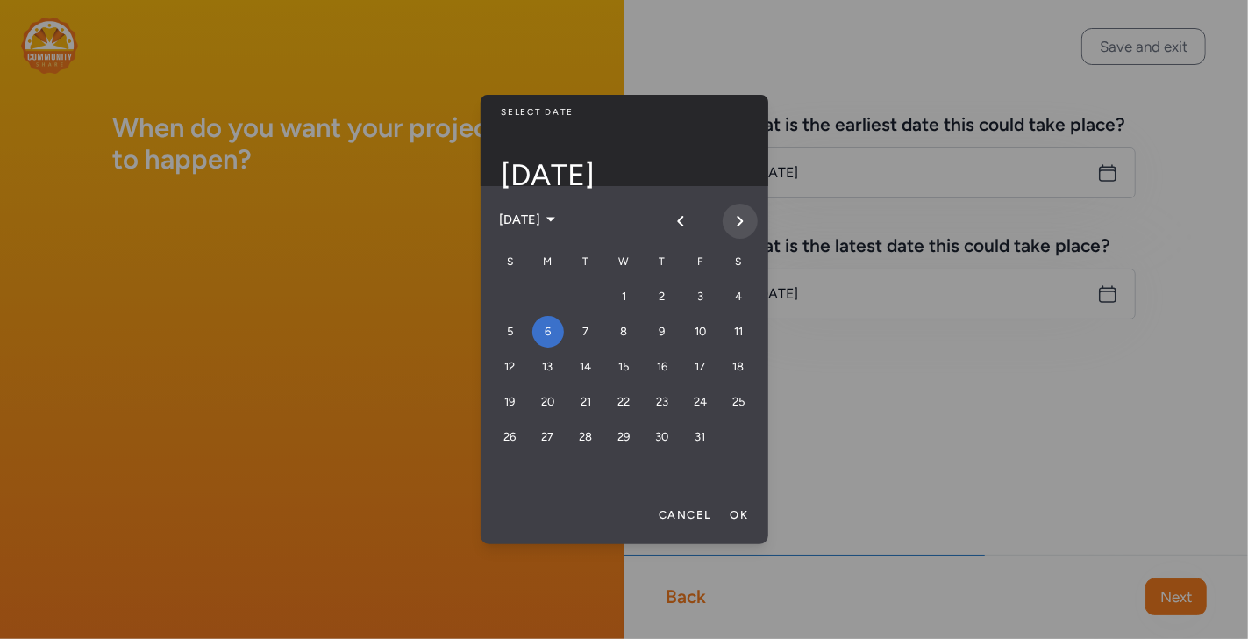
click at [738, 211] on button "Next month" at bounding box center [740, 220] width 35 height 35
click at [668, 303] on div "1" at bounding box center [662, 297] width 32 height 32
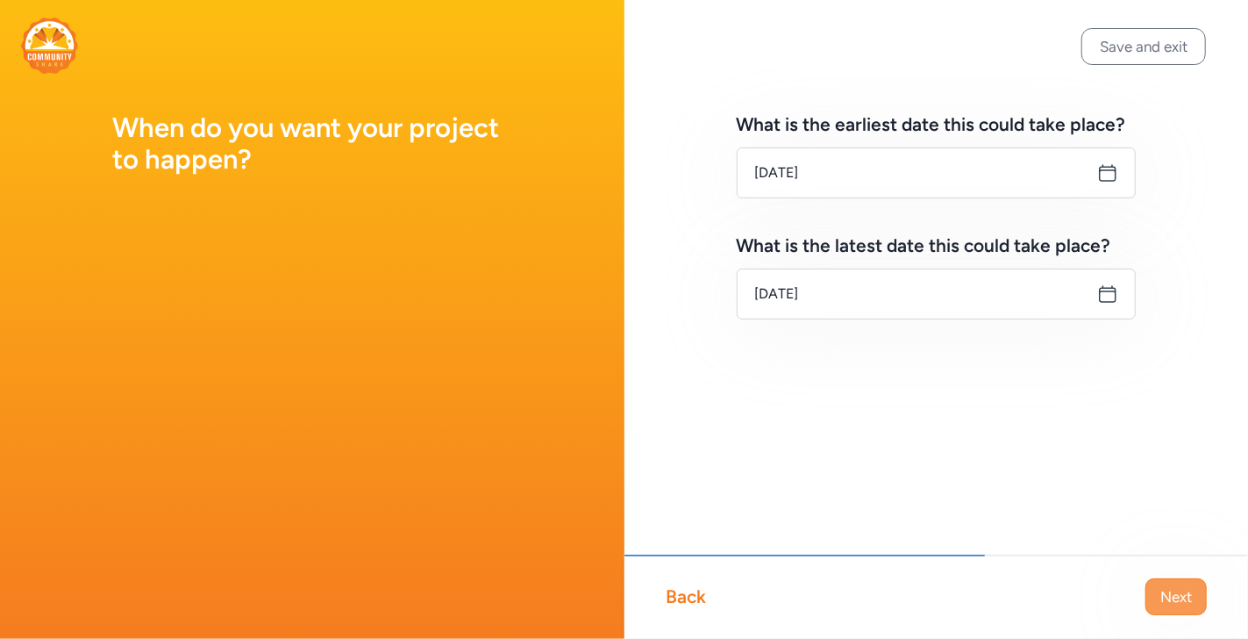
click at [1172, 587] on span "Next" at bounding box center [1176, 596] width 32 height 21
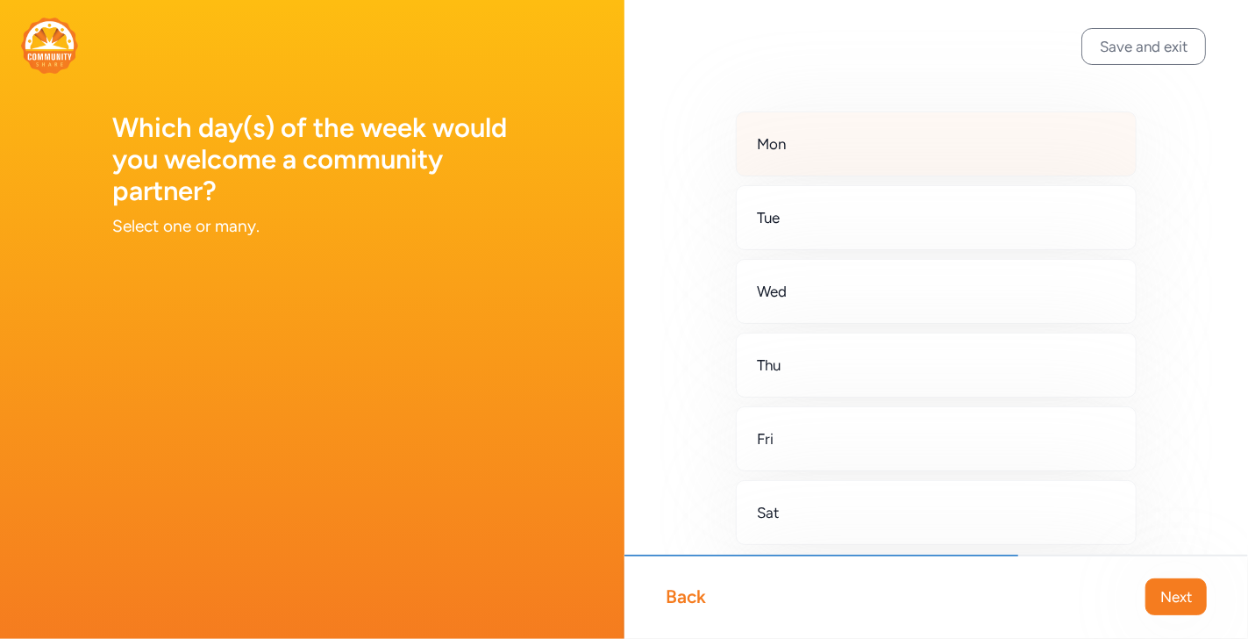
click at [879, 144] on div "Mon" at bounding box center [937, 143] width 402 height 65
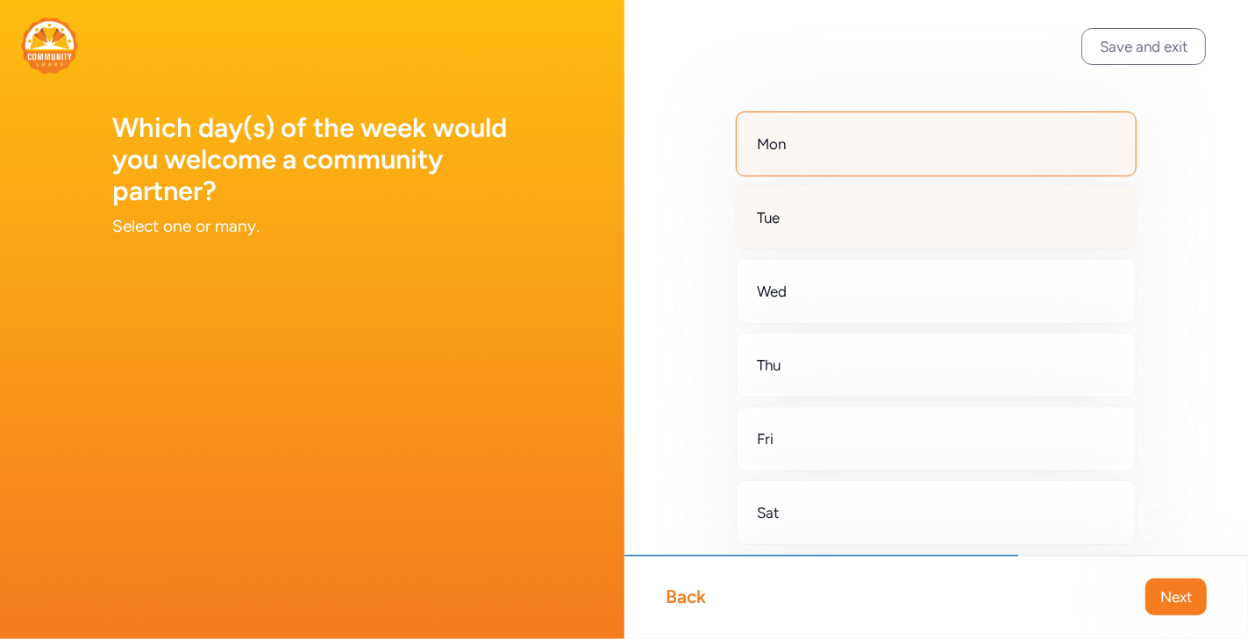
click at [883, 219] on div "Tue" at bounding box center [937, 217] width 402 height 65
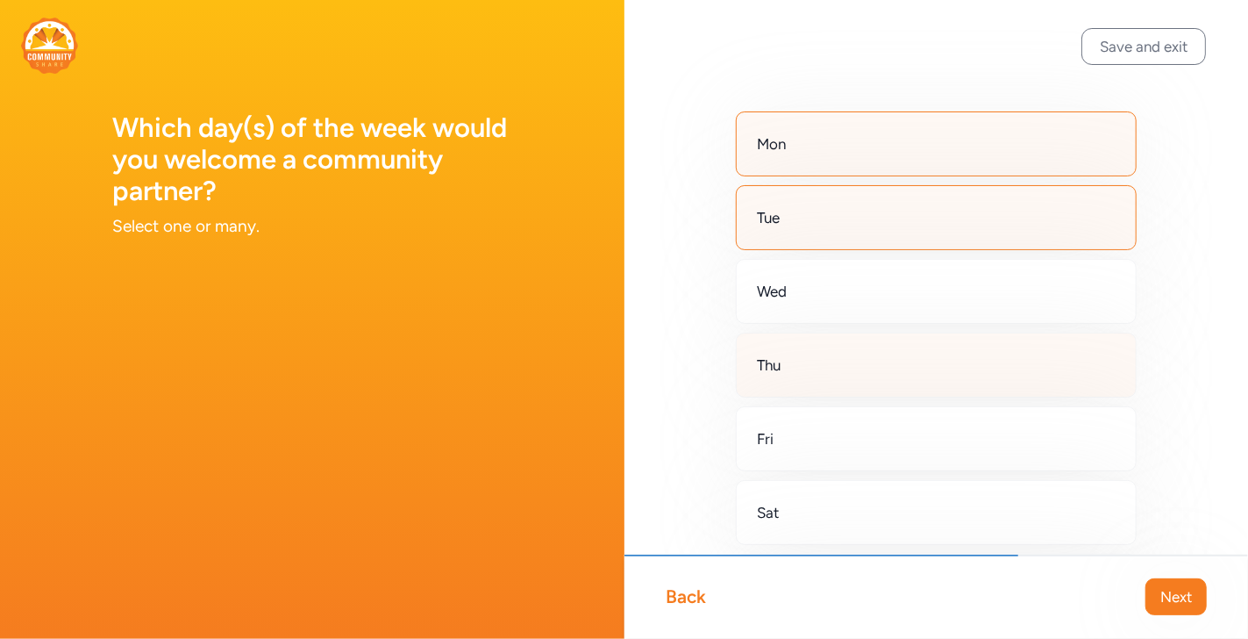
click at [875, 352] on div "Thu" at bounding box center [937, 364] width 402 height 65
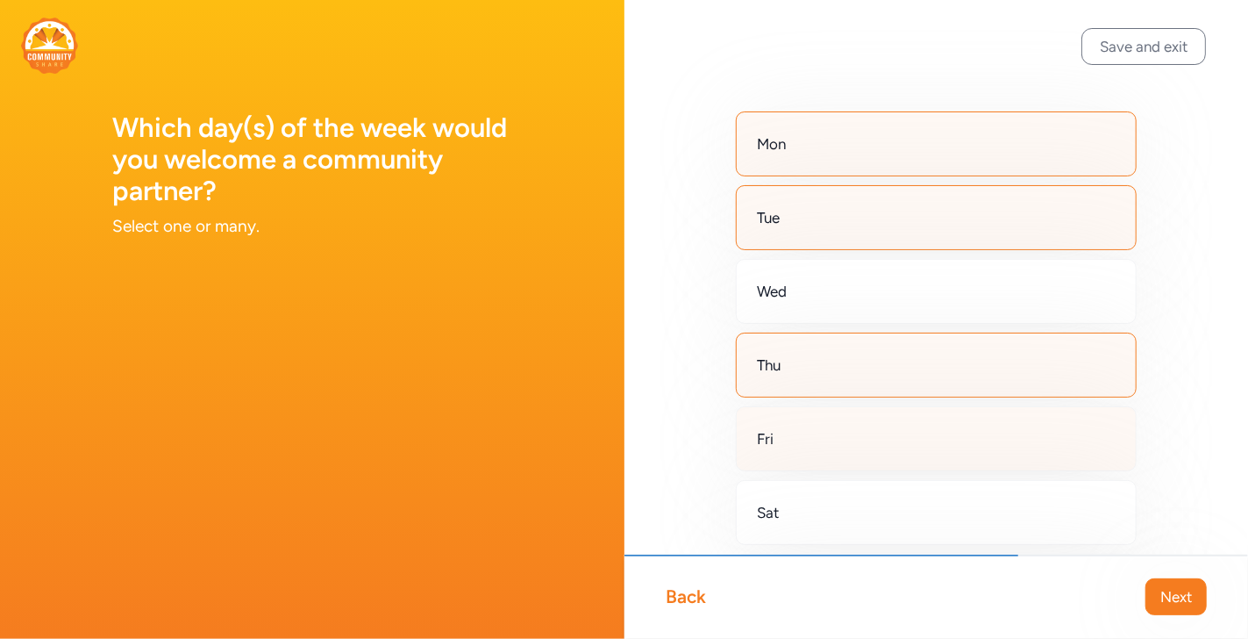
click at [871, 432] on div "Fri" at bounding box center [937, 438] width 402 height 65
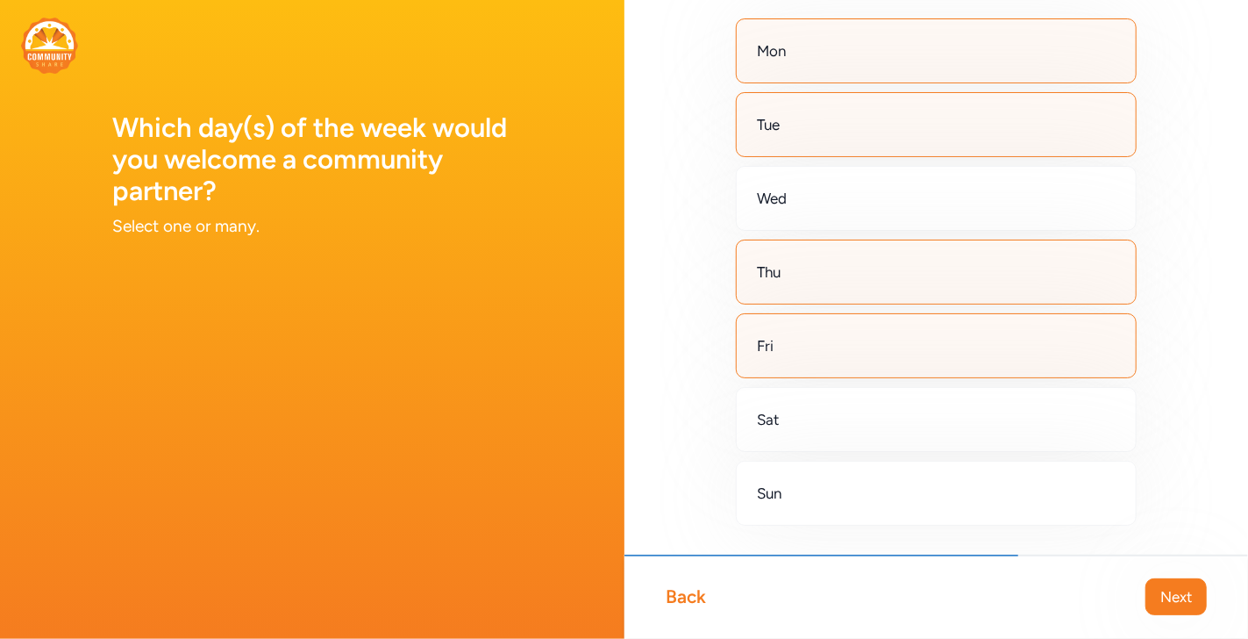
scroll to position [94, 0]
click at [1185, 584] on button "Next" at bounding box center [1176, 596] width 61 height 37
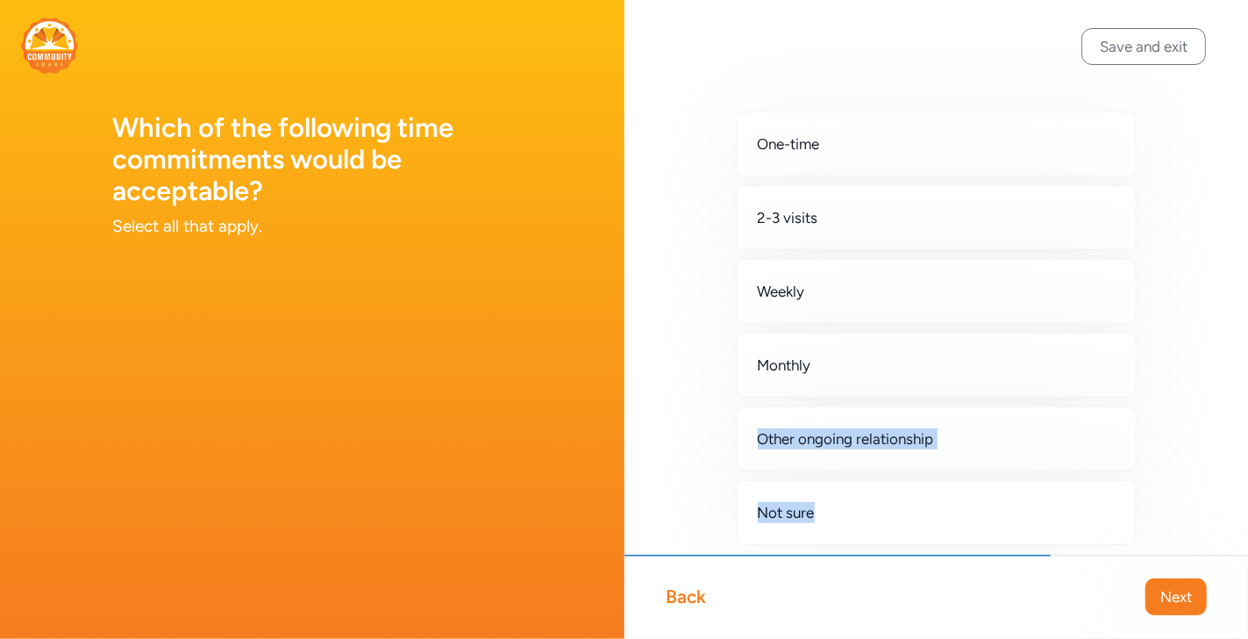
drag, startPoint x: 1186, startPoint y: 356, endPoint x: 1165, endPoint y: 476, distance: 122.0
click at [1165, 476] on div "One-time 2-3 visits Weekly Monthly Other ongoing relationship Not sure" at bounding box center [937, 356] width 625 height 712
click at [1167, 469] on div "One-time 2-3 visits Weekly Monthly Other ongoing relationship Not sure" at bounding box center [937, 356] width 625 height 712
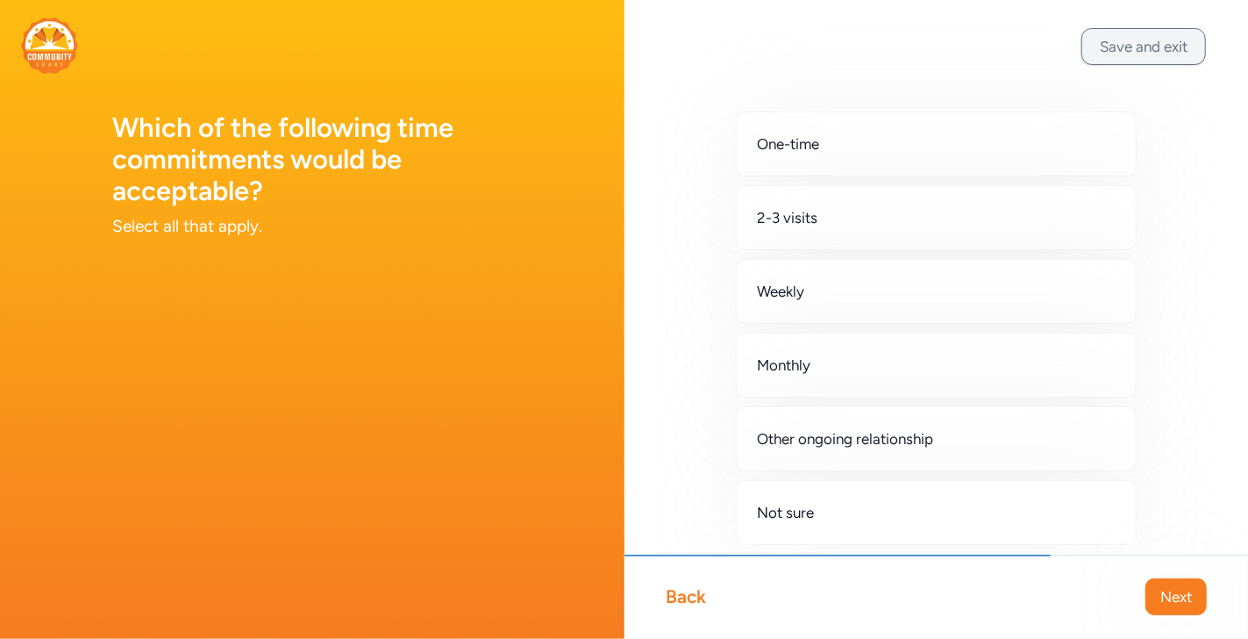
click at [1117, 53] on button "Save and exit" at bounding box center [1144, 46] width 125 height 37
